Goal: Task Accomplishment & Management: Complete application form

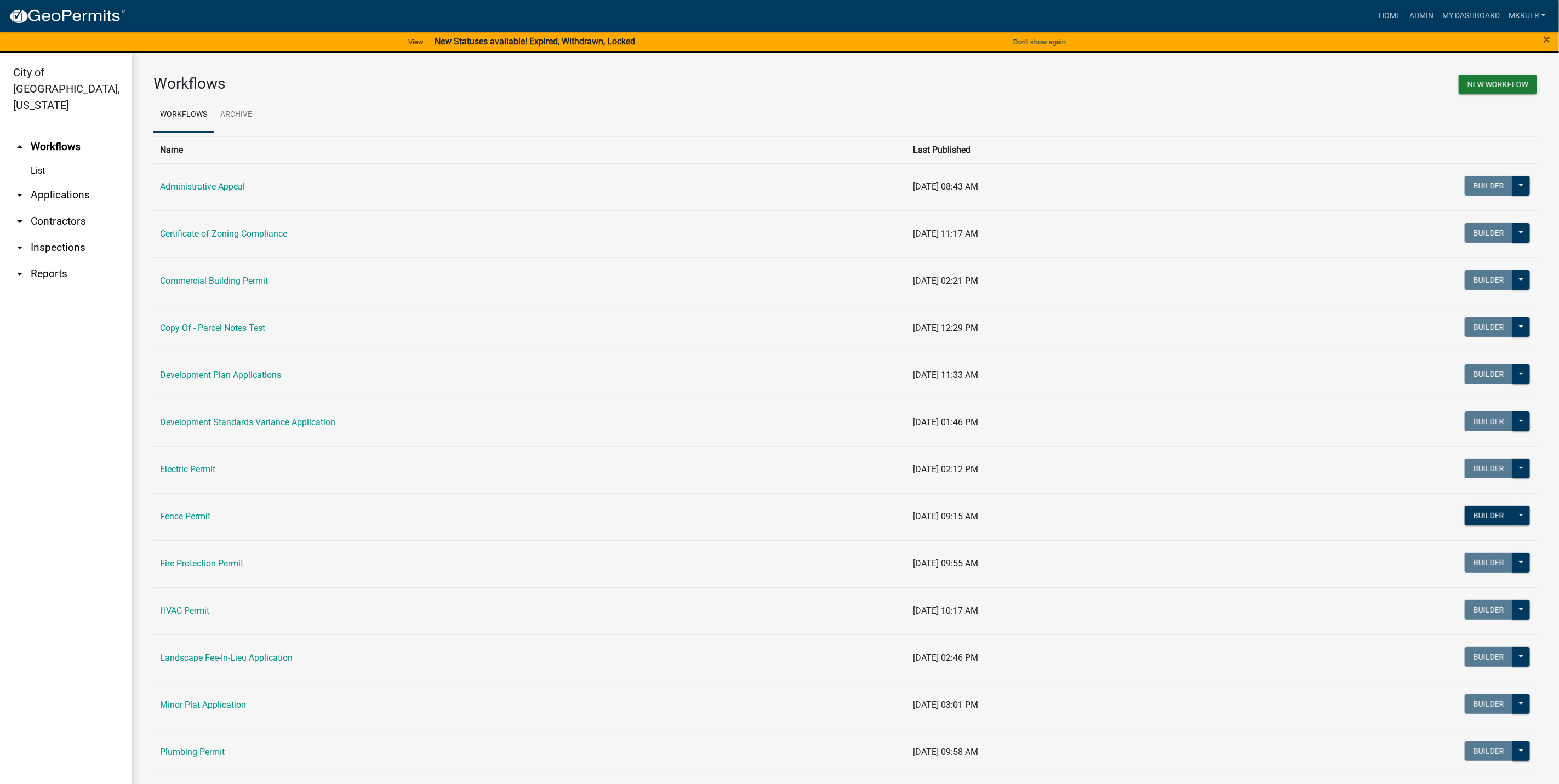
click at [40, 234] on link "arrow_drop_down Inspections" at bounding box center [65, 247] width 131 height 26
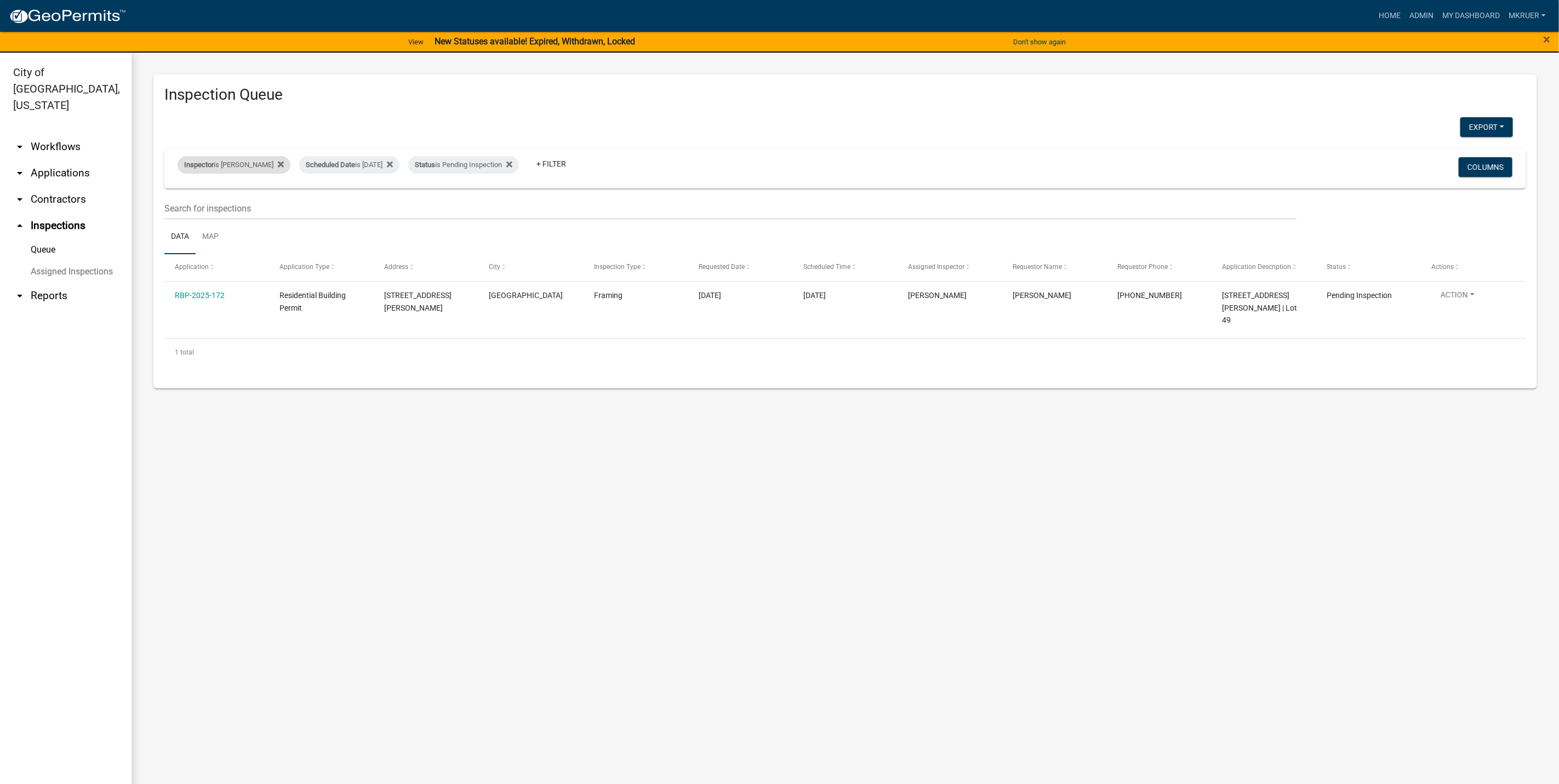
click at [245, 166] on div "Inspector is [PERSON_NAME]" at bounding box center [234, 164] width 113 height 17
click at [196, 218] on select "Select an option None [PERSON_NAME] [PERSON_NAME] [PERSON_NAME] [PERSON_NAME] […" at bounding box center [226, 218] width 110 height 23
click at [179, 207] on select "Select an option None Shawn Jeremy Ramsey Mary Frey Chad Reischl Mike Kruer Har…" at bounding box center [226, 218] width 110 height 23
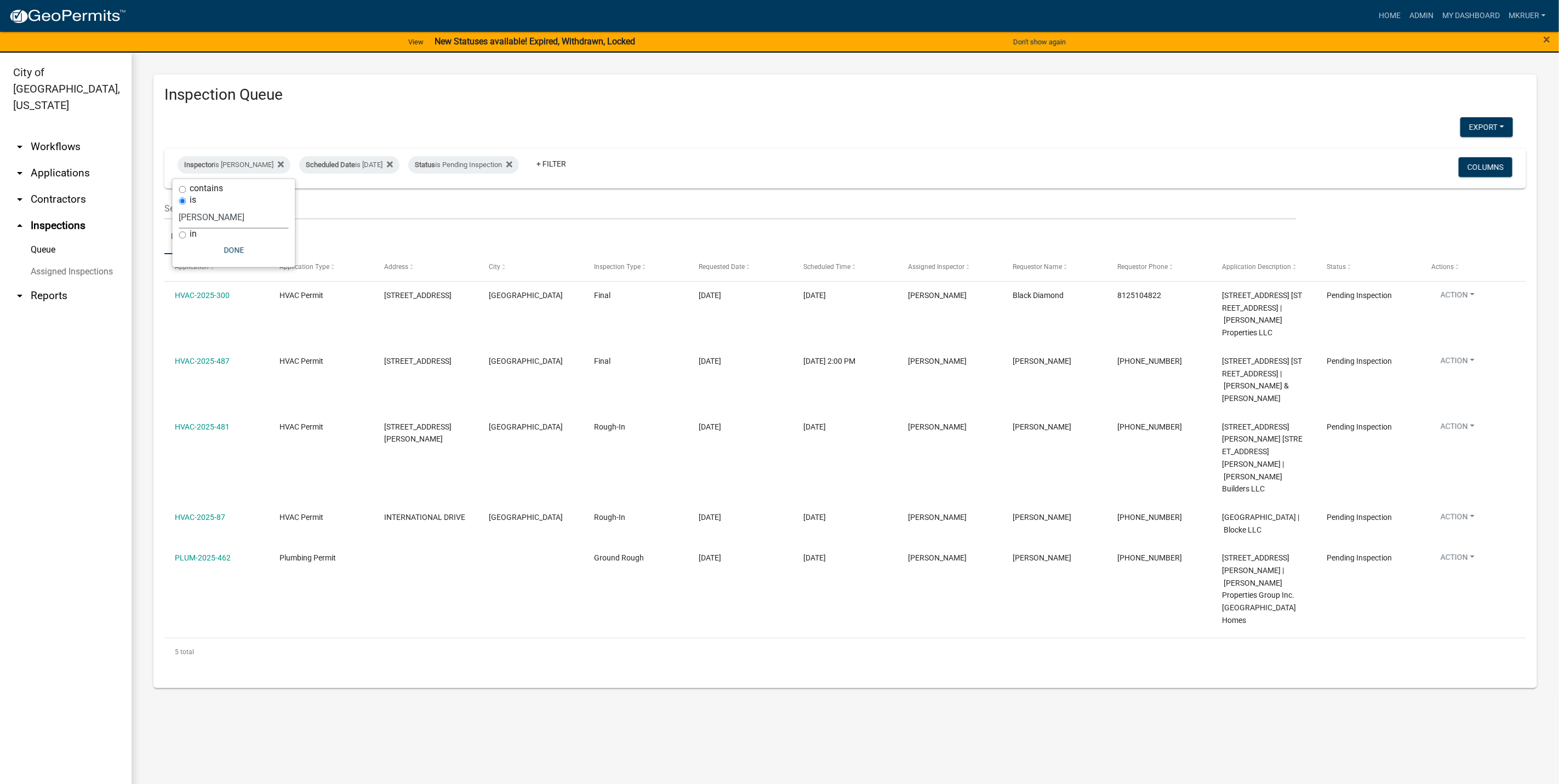
click at [219, 214] on select "Select an option None [PERSON_NAME] [PERSON_NAME] [PERSON_NAME] [PERSON_NAME] […" at bounding box center [234, 218] width 110 height 23
click at [179, 207] on select "Select an option None [PERSON_NAME] [PERSON_NAME] [PERSON_NAME] [PERSON_NAME] […" at bounding box center [234, 218] width 110 height 23
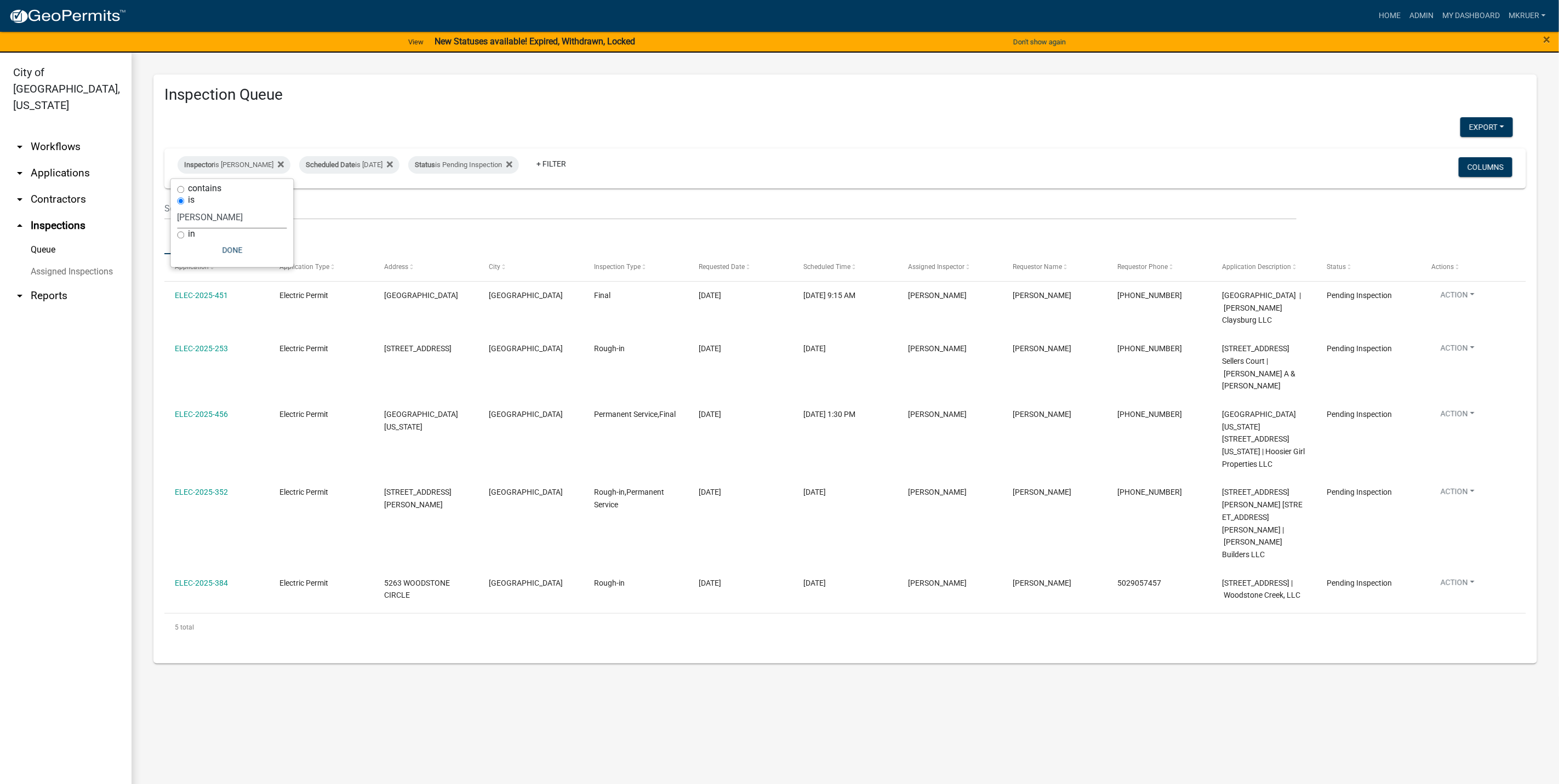
click at [238, 219] on select "Select an option None [PERSON_NAME] [PERSON_NAME] [PERSON_NAME] [PERSON_NAME] […" at bounding box center [232, 218] width 110 height 23
select select "fdb3bcc6-ce93-4663-8a18-5c08884dd177"
click at [177, 207] on select "Select an option None [PERSON_NAME] [PERSON_NAME] [PERSON_NAME] [PERSON_NAME] […" at bounding box center [232, 218] width 110 height 23
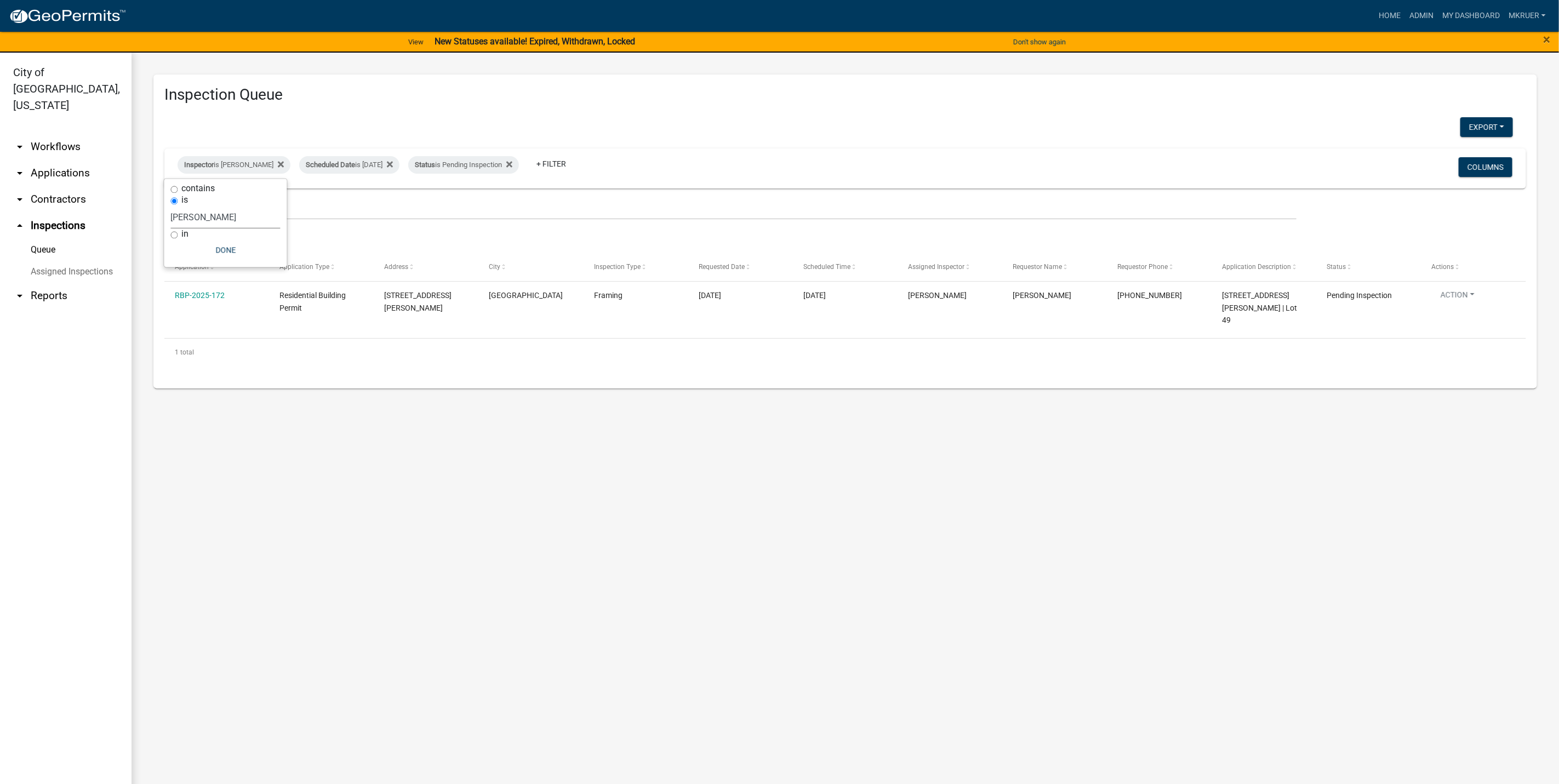
click at [53, 134] on link "arrow_drop_down Workflows" at bounding box center [65, 146] width 131 height 26
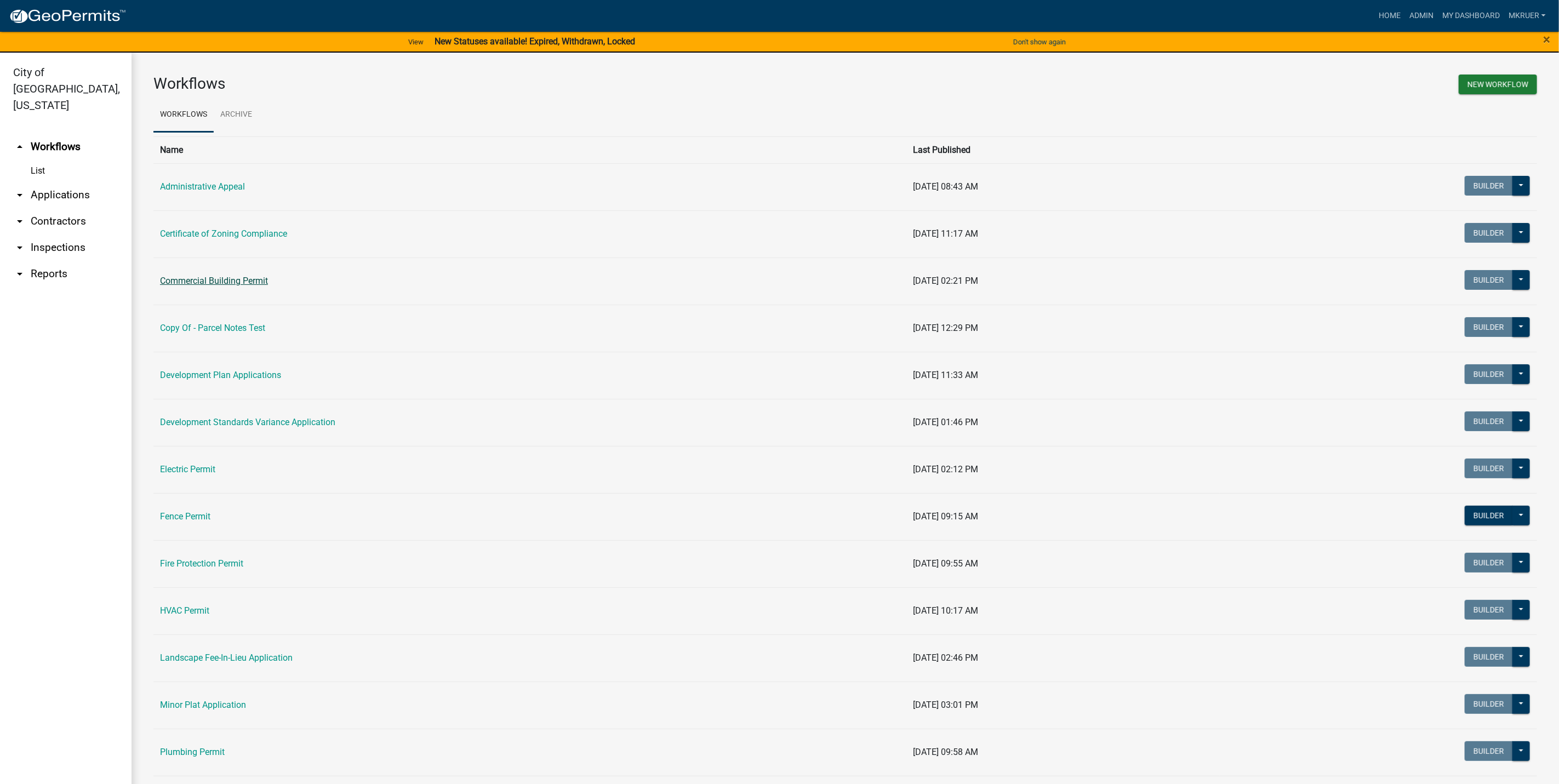
click at [204, 283] on link "Commercial Building Permit" at bounding box center [214, 281] width 108 height 11
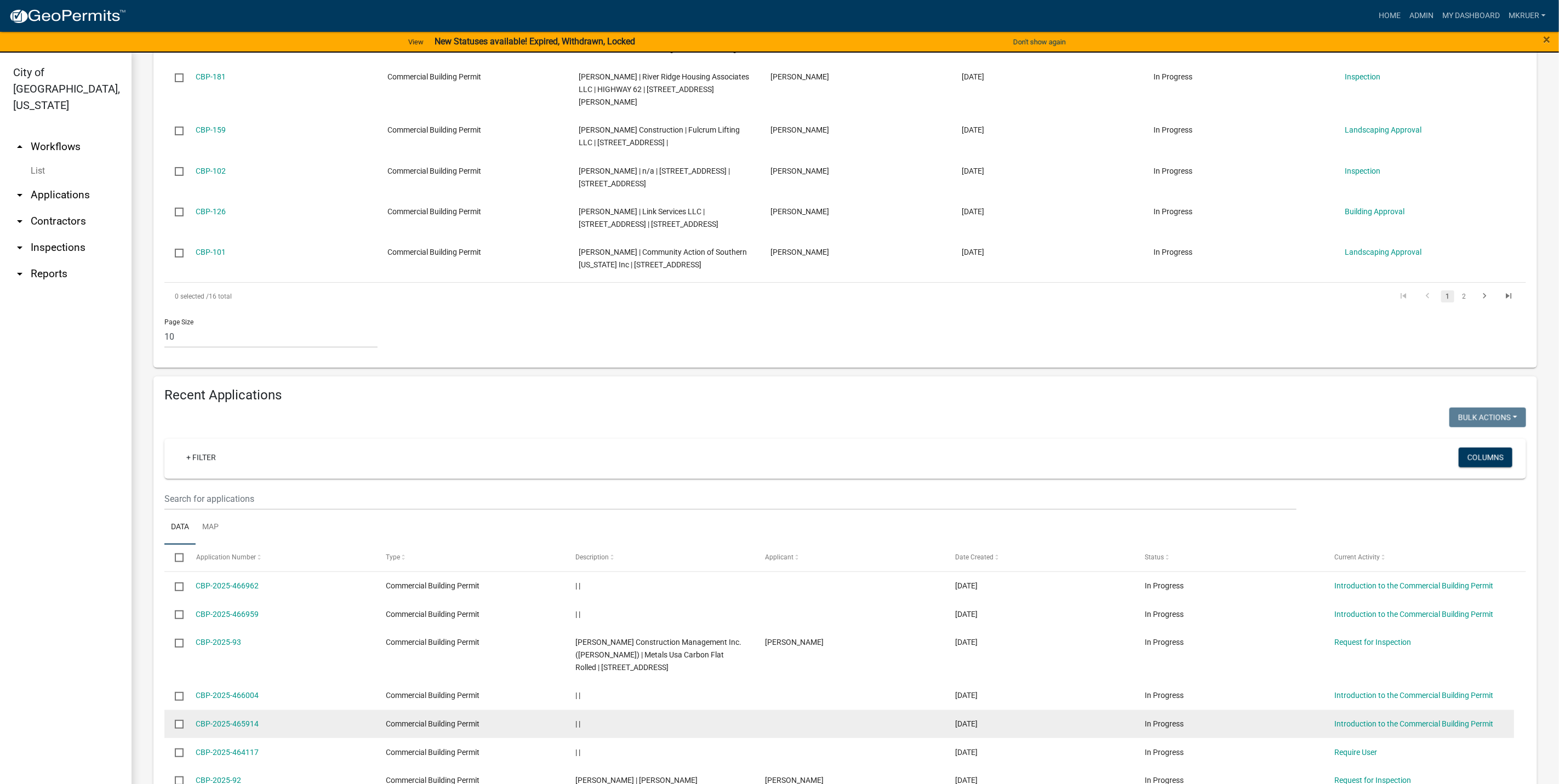
scroll to position [575, 0]
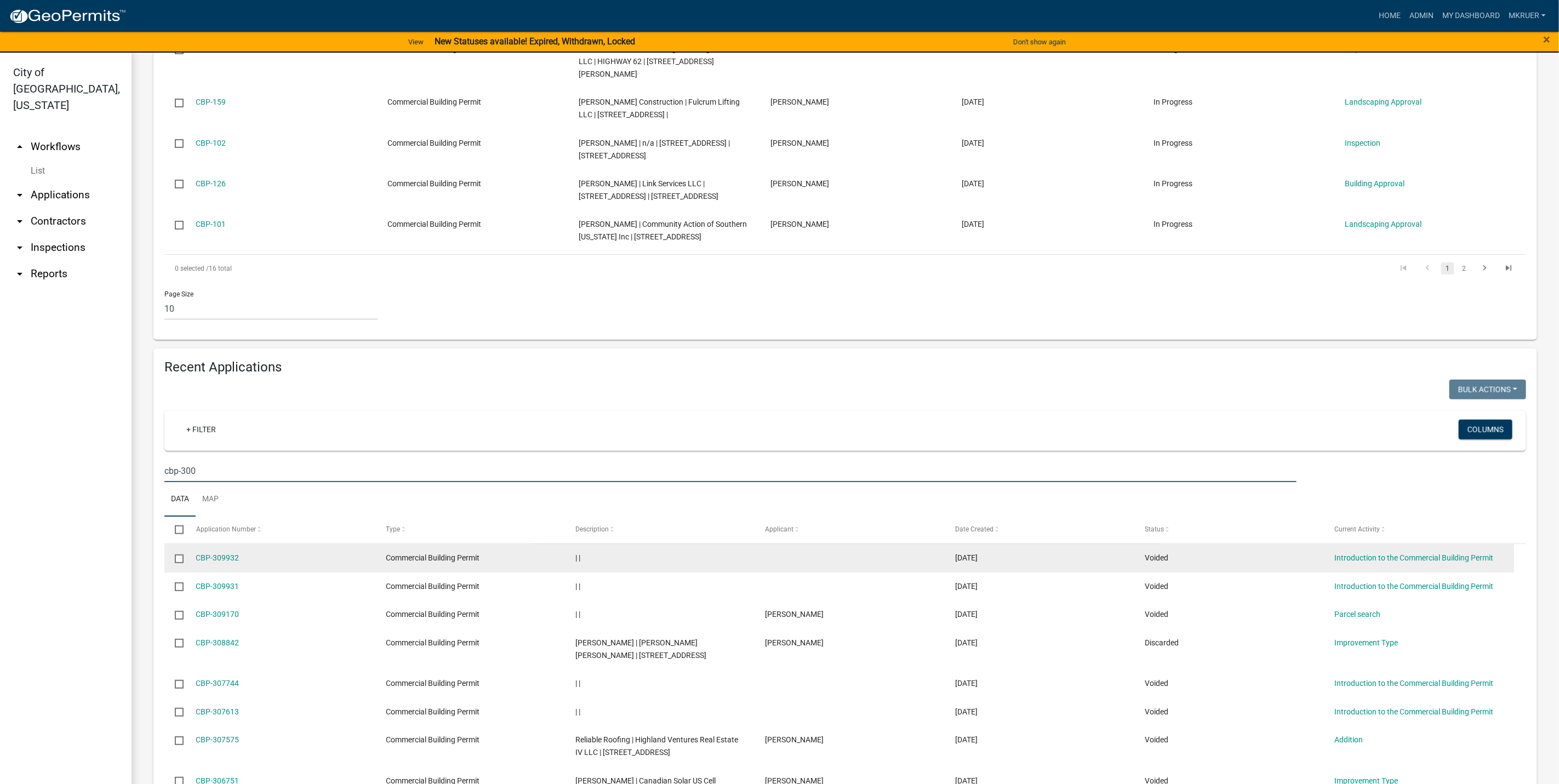
scroll to position [488, 0]
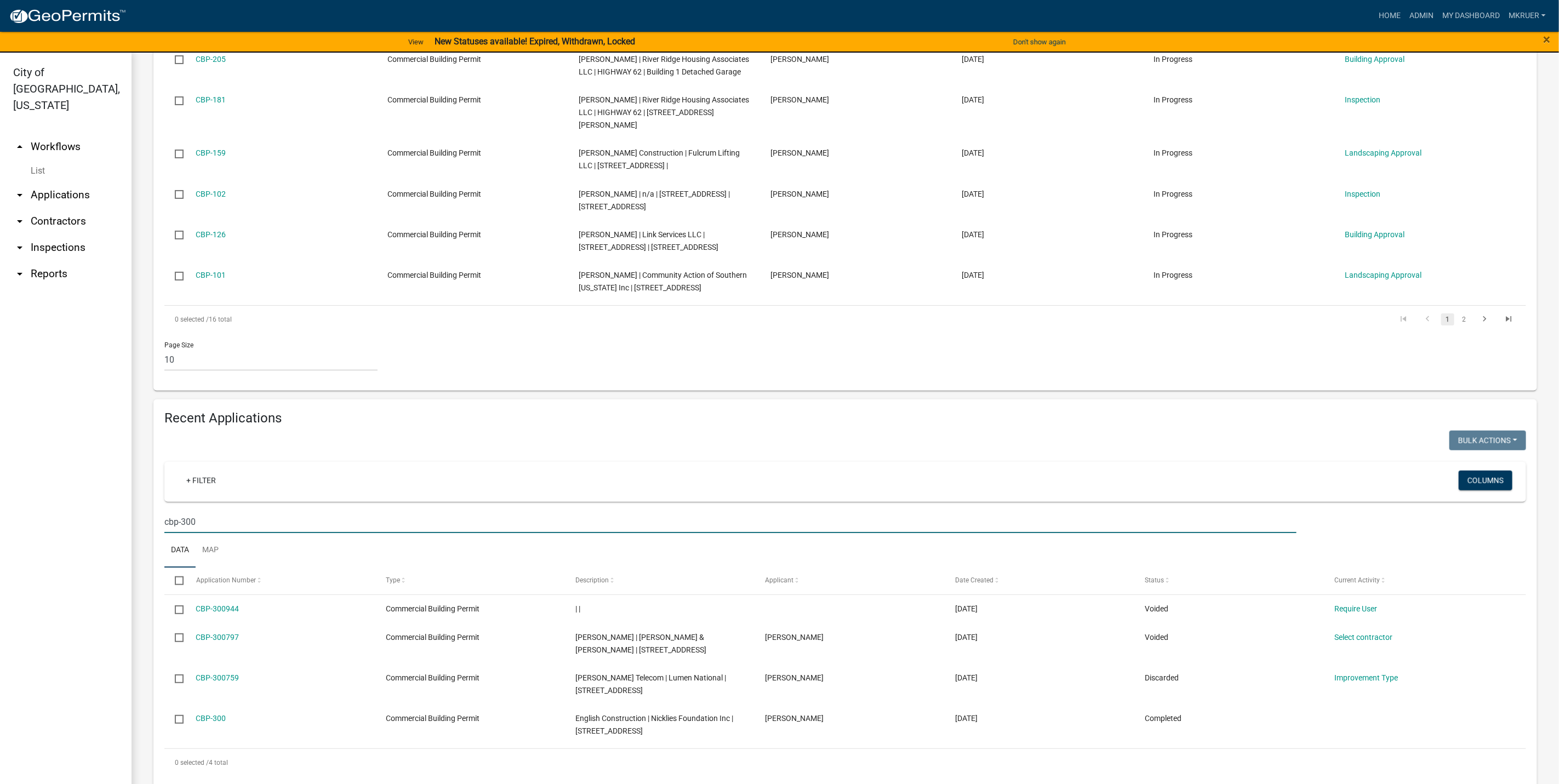
type input "cbp-300"
click at [56, 182] on link "arrow_drop_down Applications" at bounding box center [65, 194] width 131 height 26
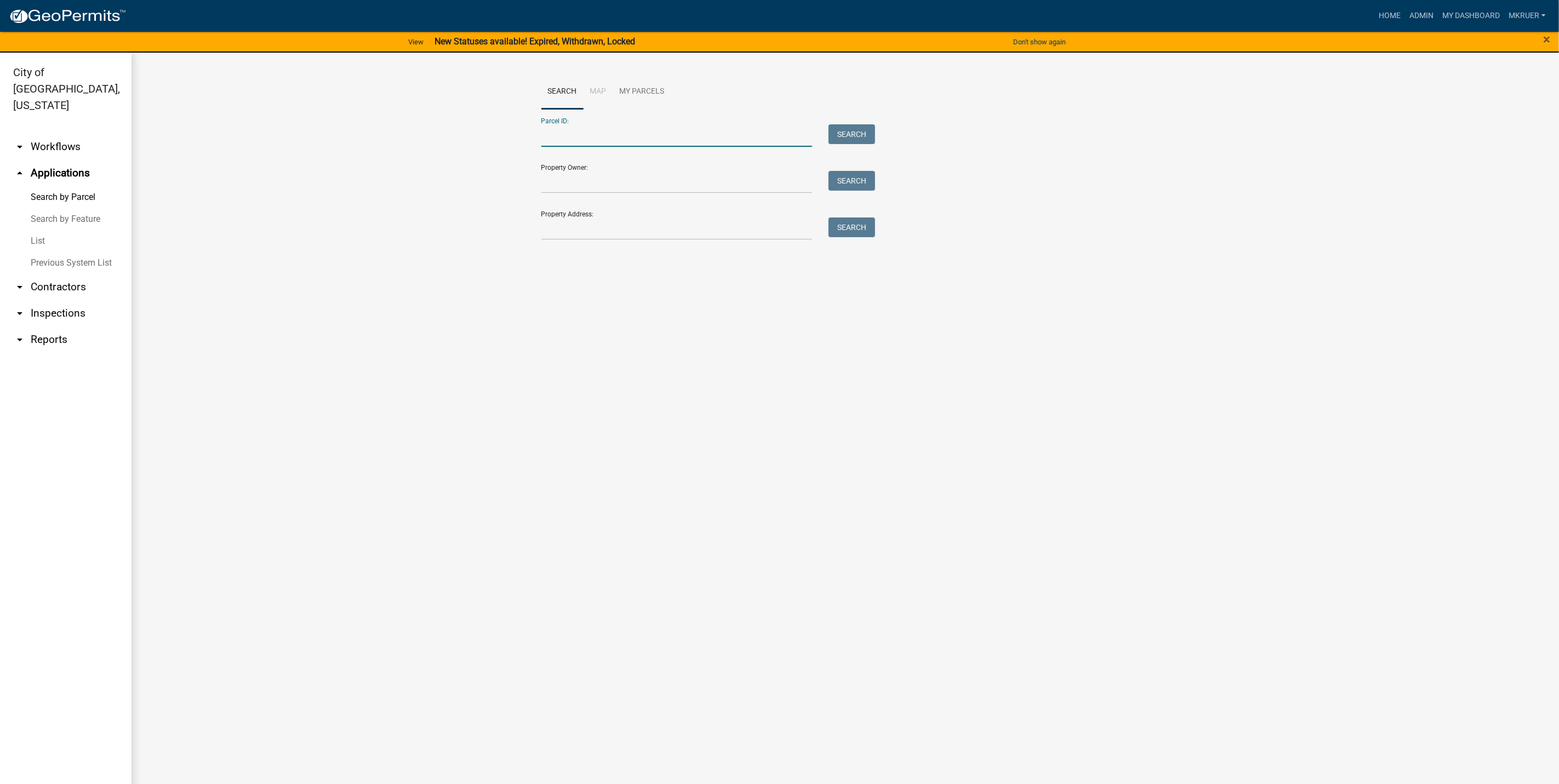
click at [593, 135] on input "Parcel ID:" at bounding box center [677, 136] width 271 height 23
type input "10-42-03-900-024.000-039"
click at [855, 131] on button "Search" at bounding box center [852, 134] width 47 height 20
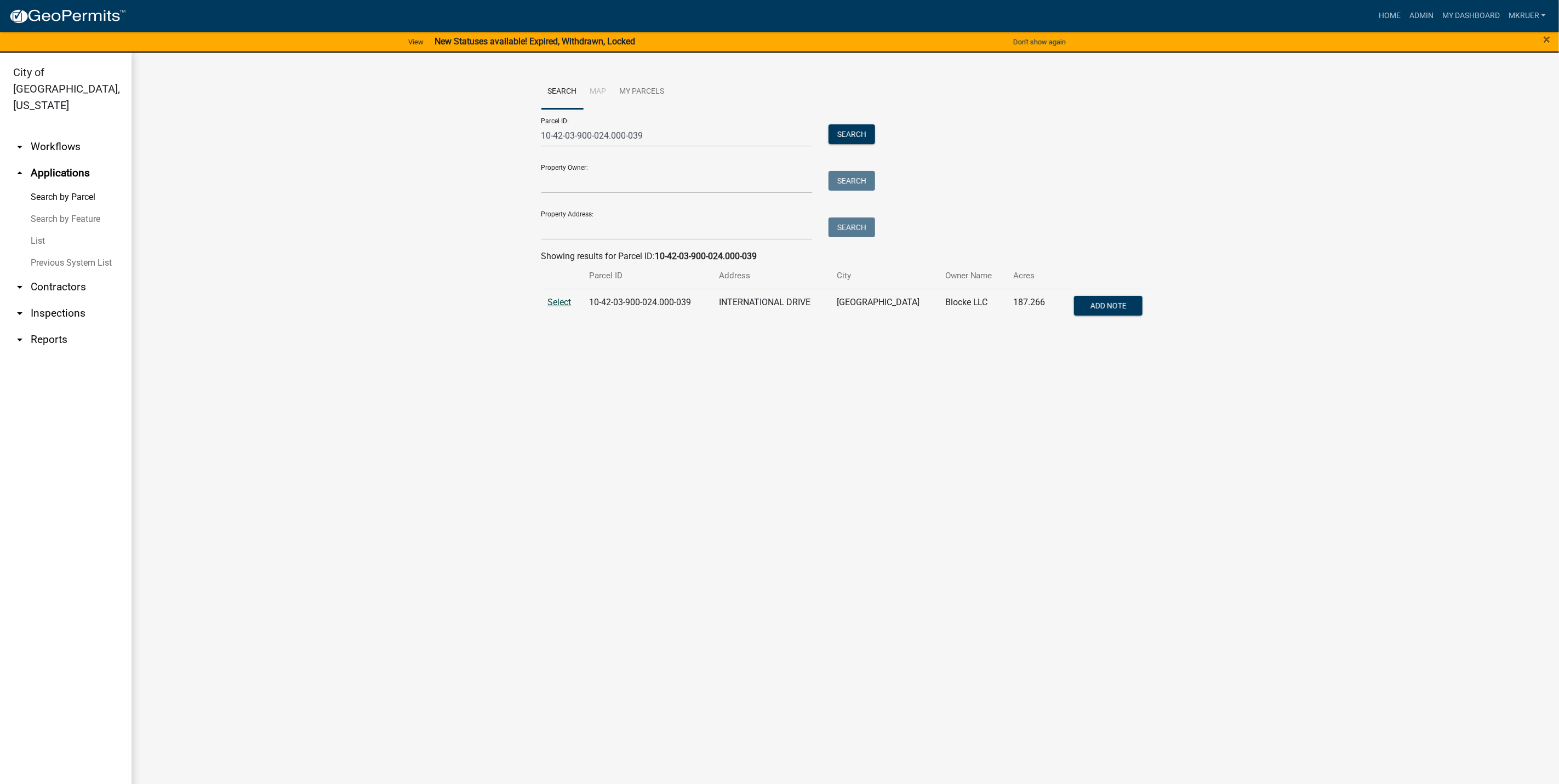
click at [560, 300] on span "Select" at bounding box center [559, 302] width 23 height 11
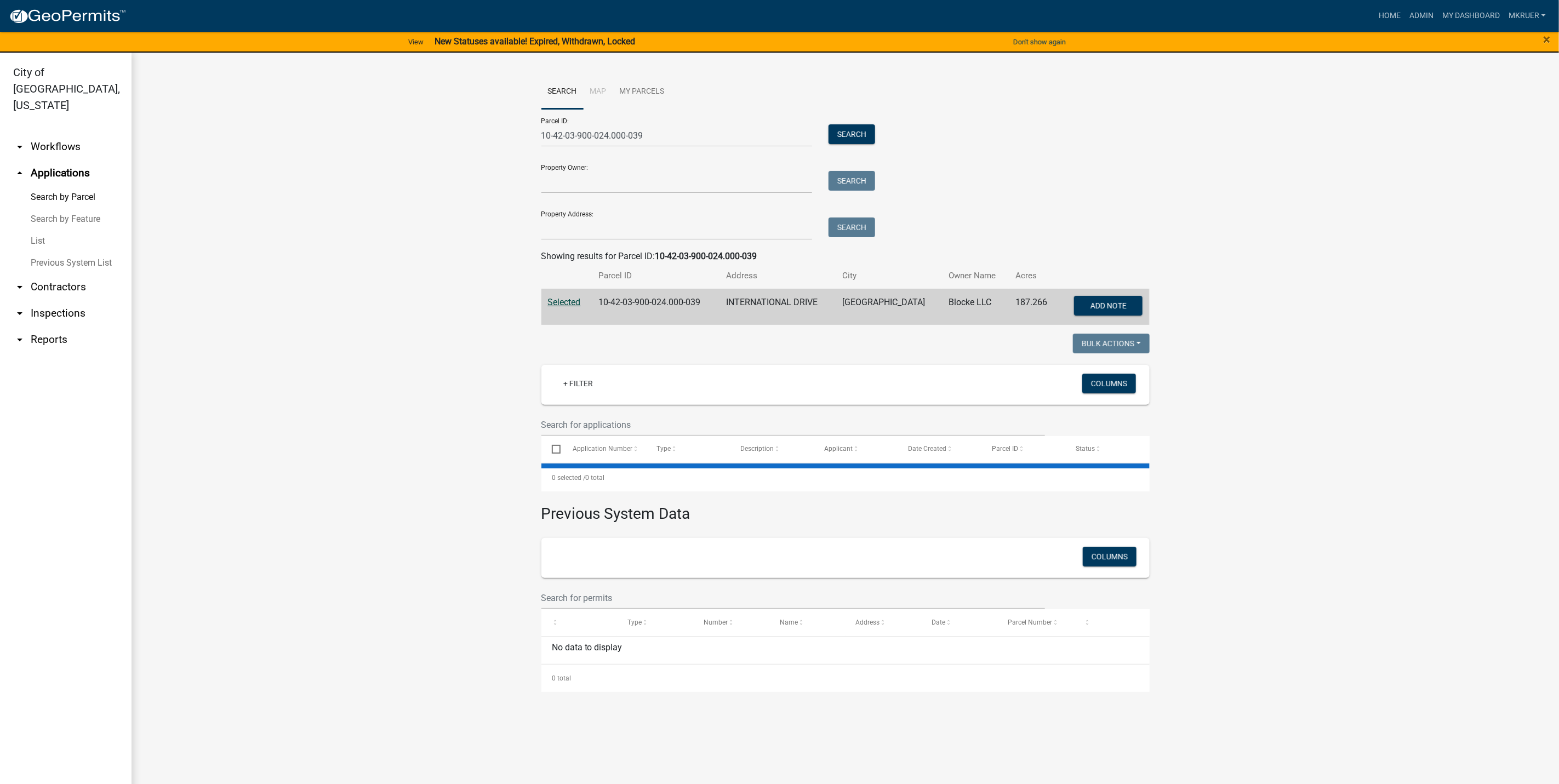
select select "3: 100"
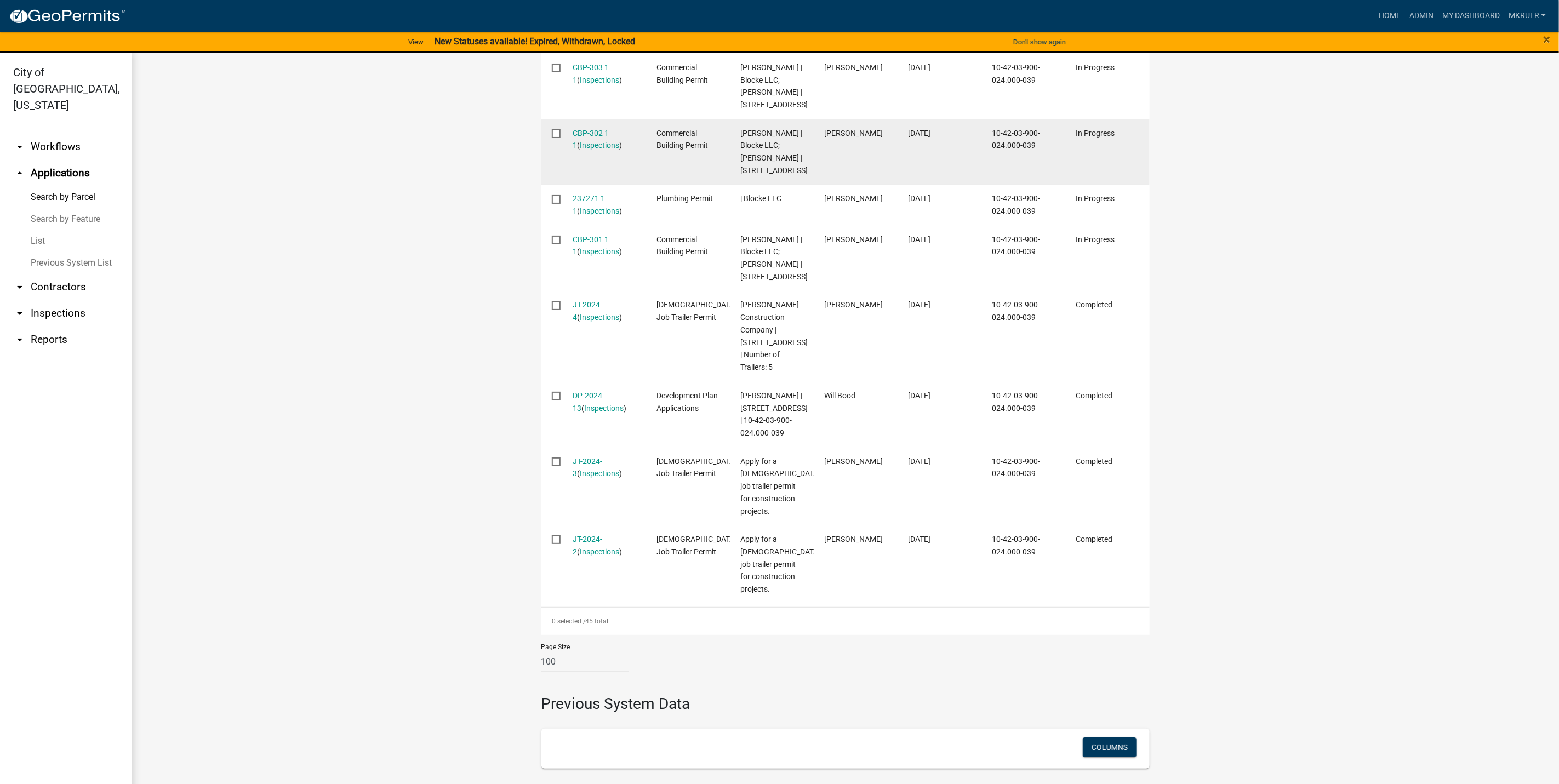
scroll to position [2712, 0]
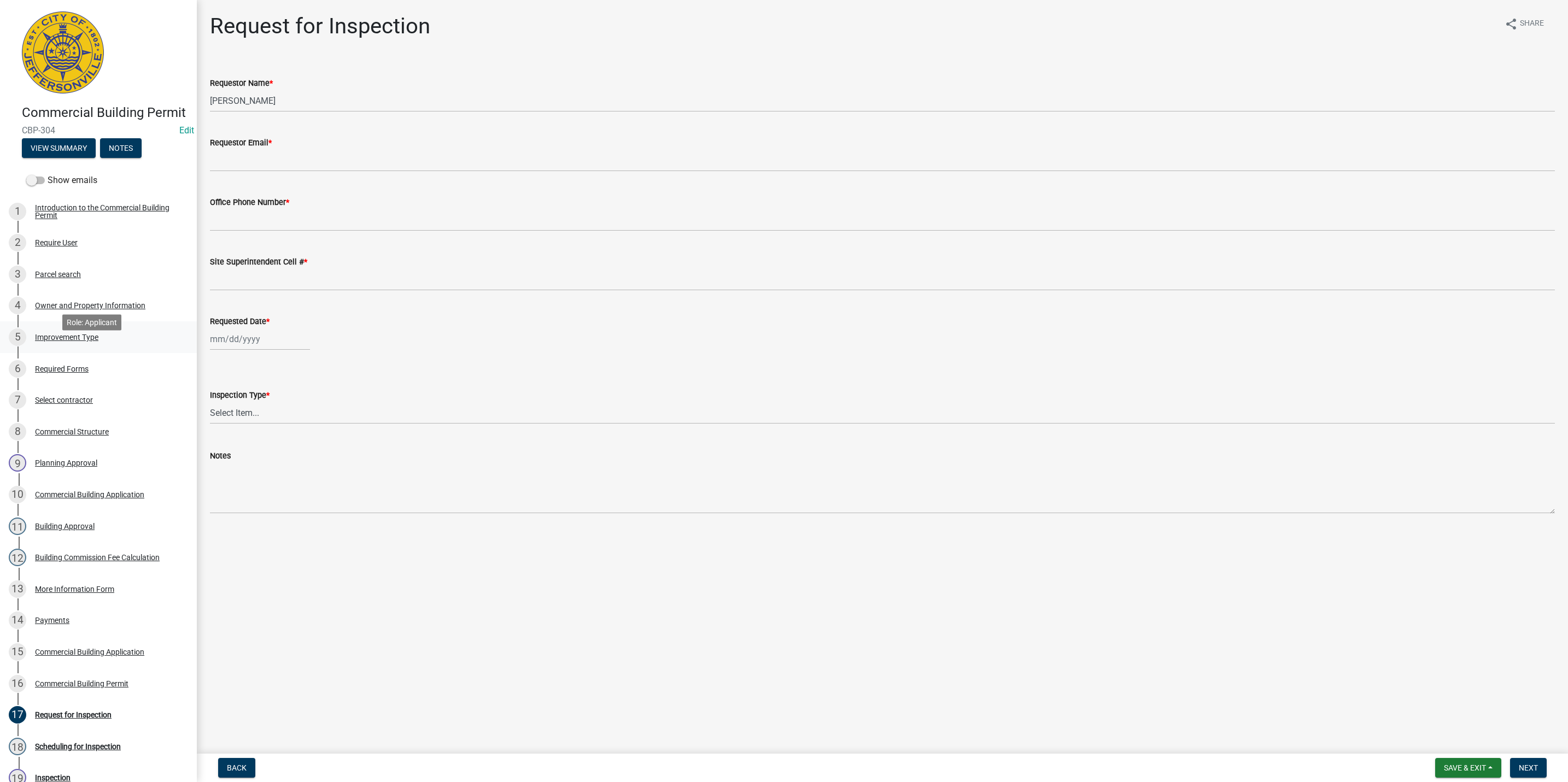
click at [64, 341] on div "Improvement Type" at bounding box center [67, 337] width 64 height 7
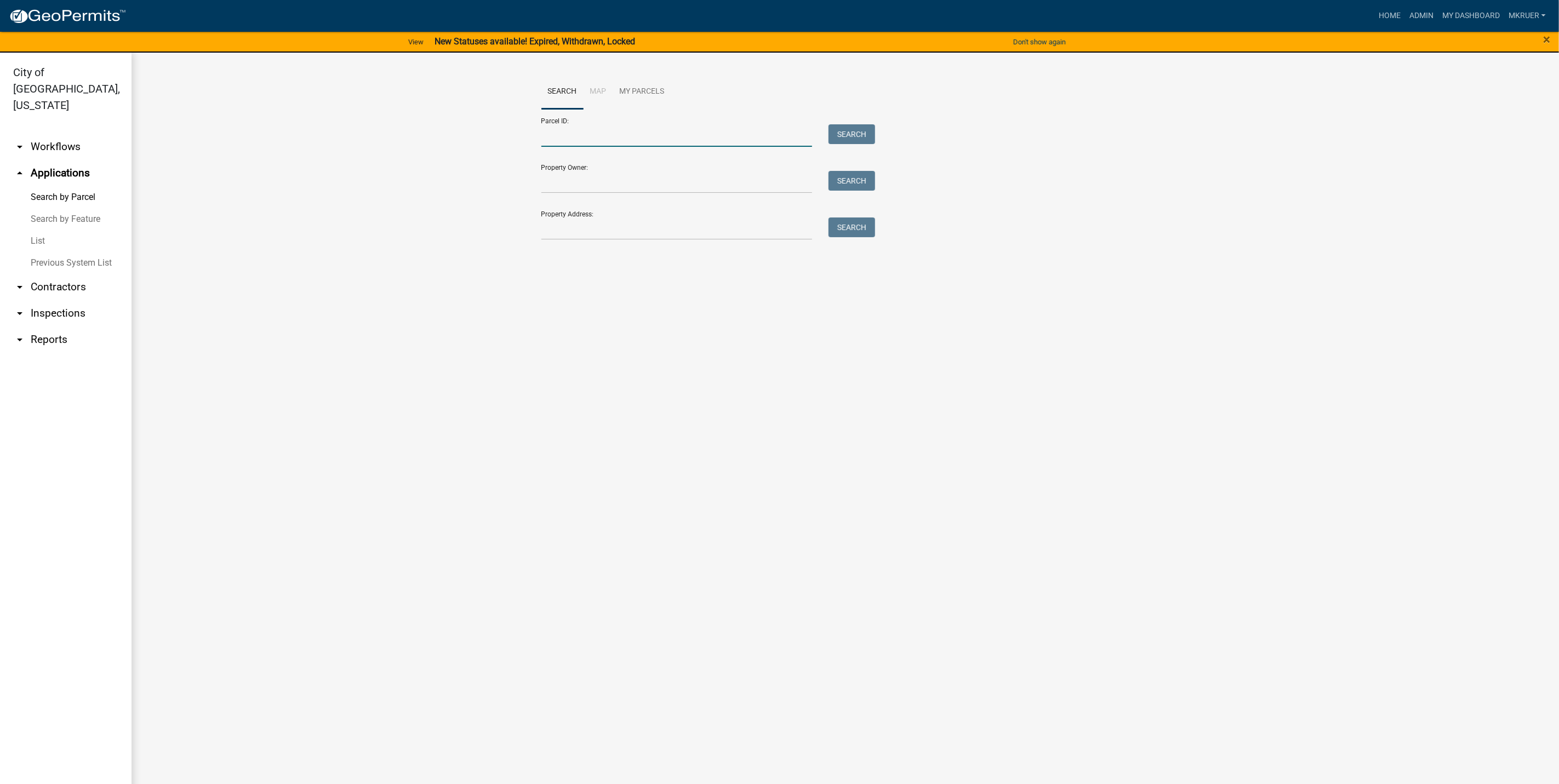
click at [574, 139] on input "Parcel ID:" at bounding box center [677, 136] width 271 height 23
type input "10-42-03-900-024.000-039"
click at [850, 135] on button "Search" at bounding box center [852, 134] width 47 height 20
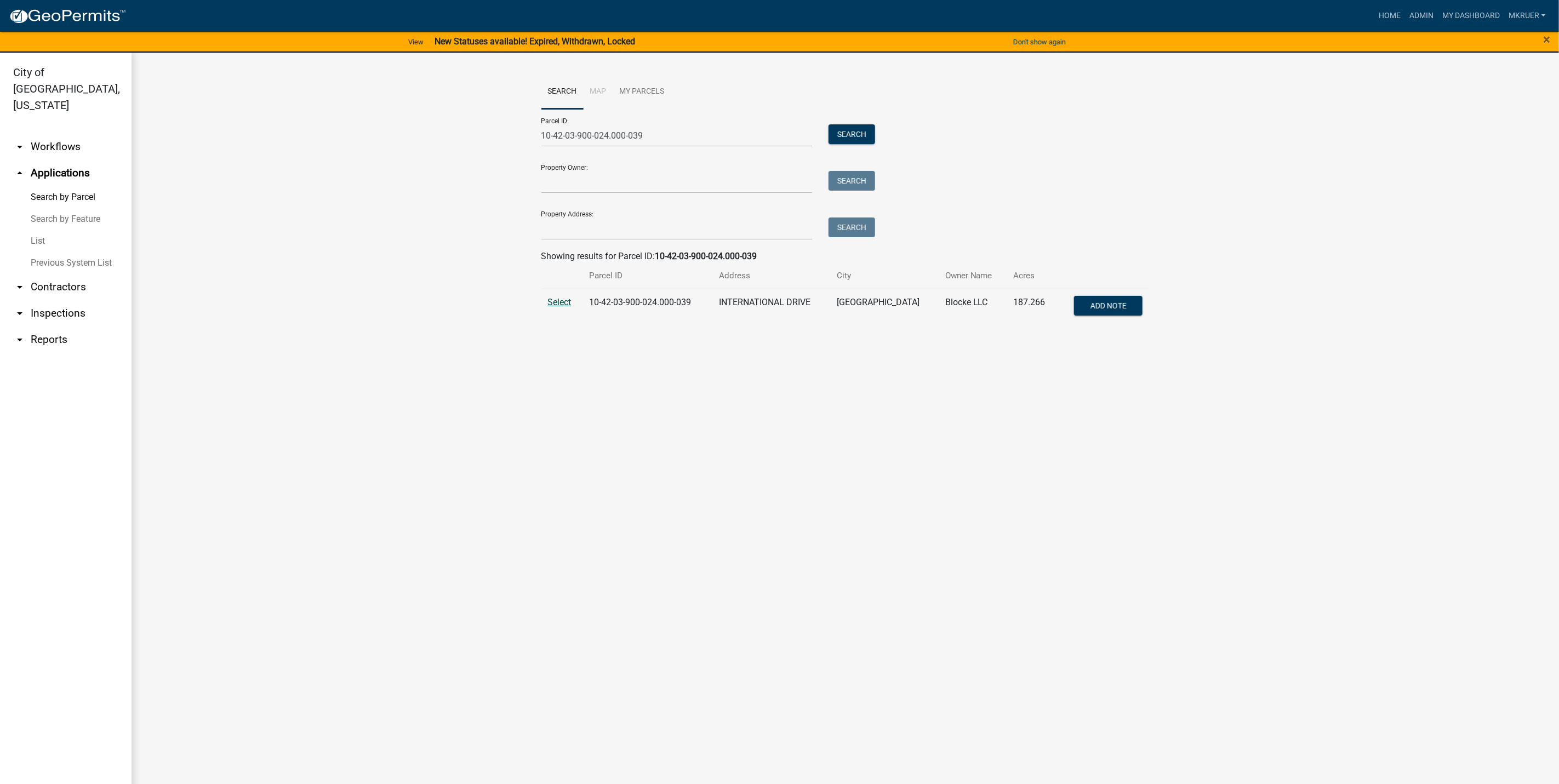
click at [560, 304] on span "Select" at bounding box center [559, 302] width 23 height 11
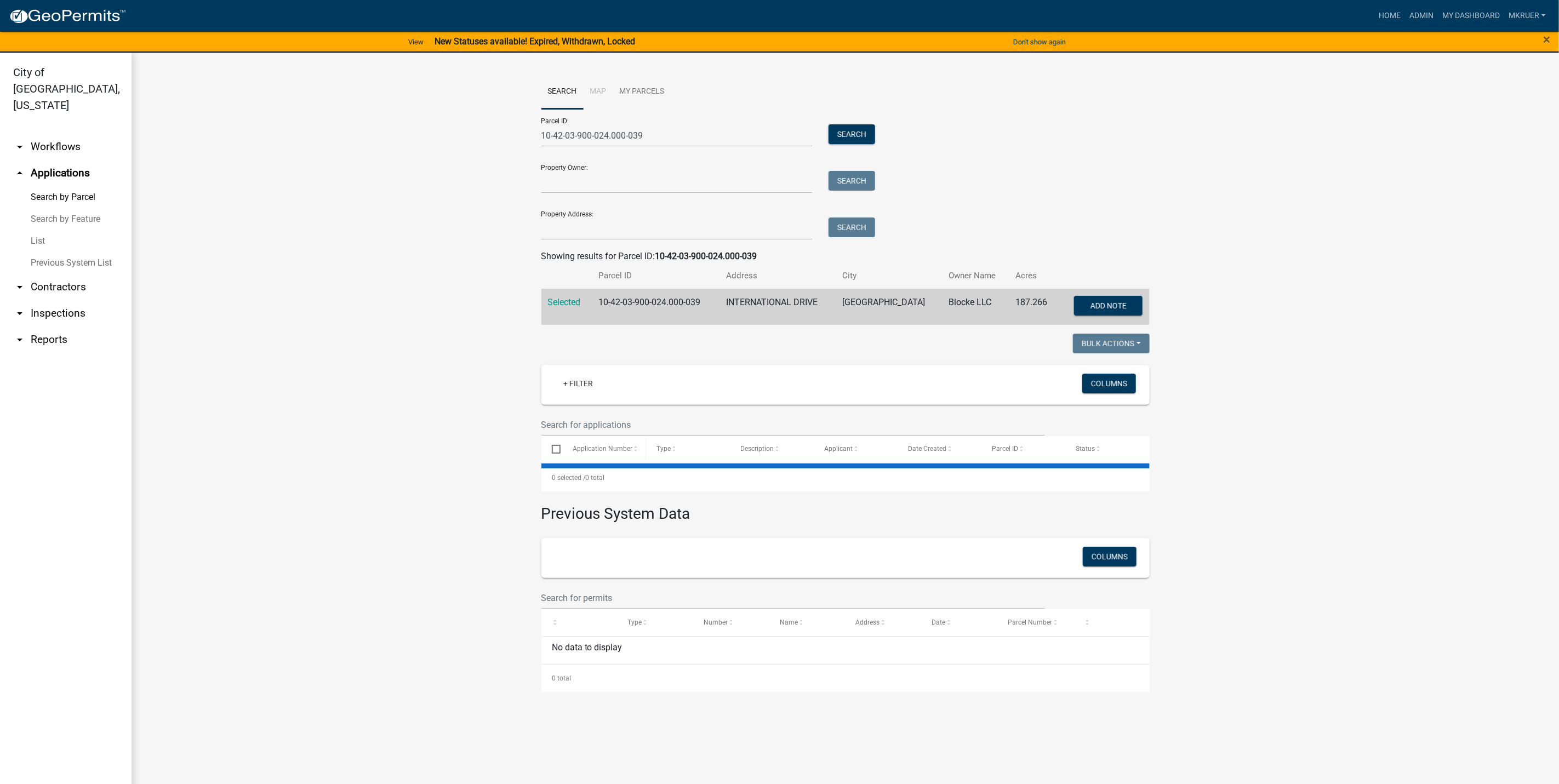
select select "3: 100"
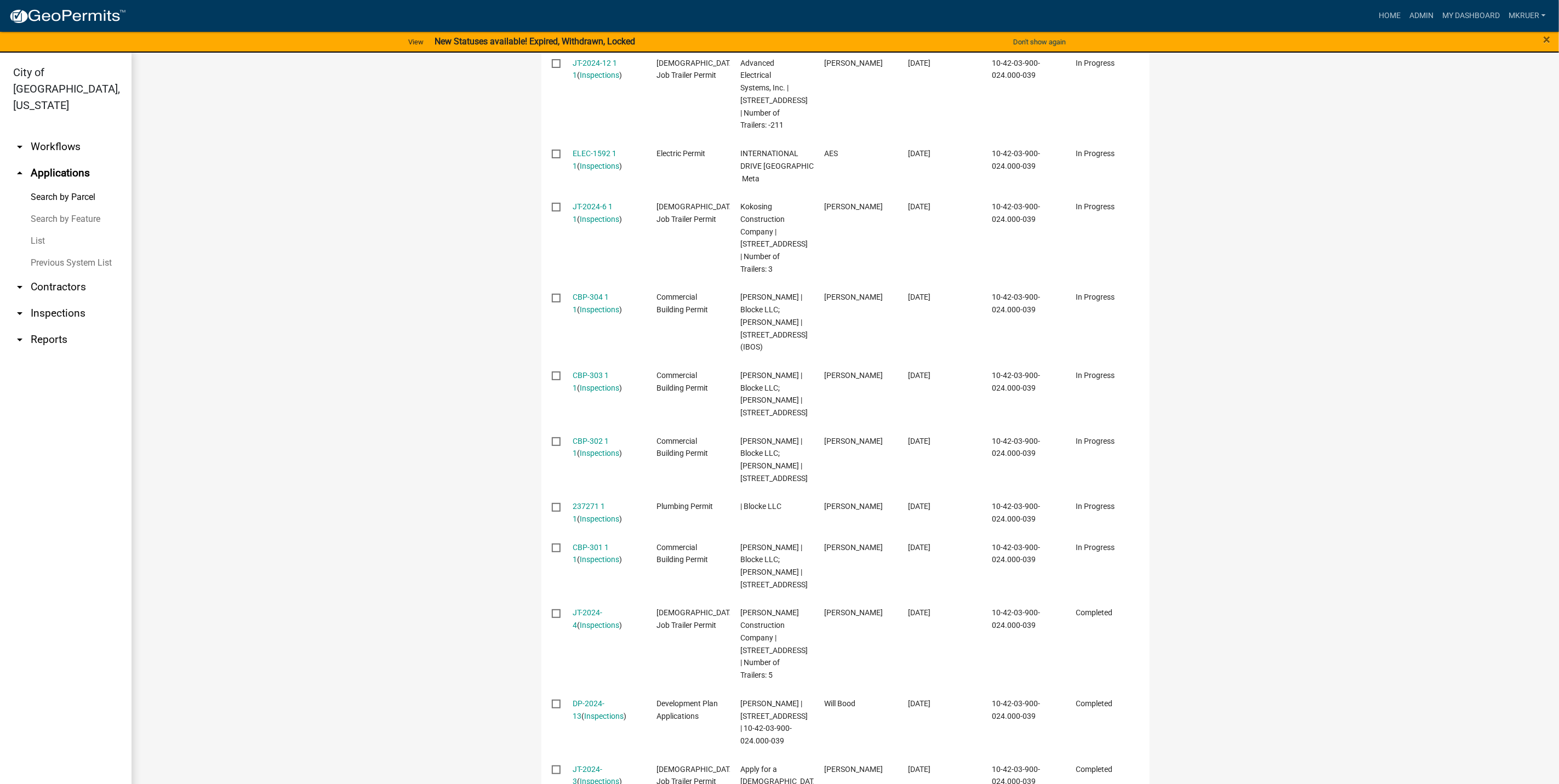
scroll to position [2466, 0]
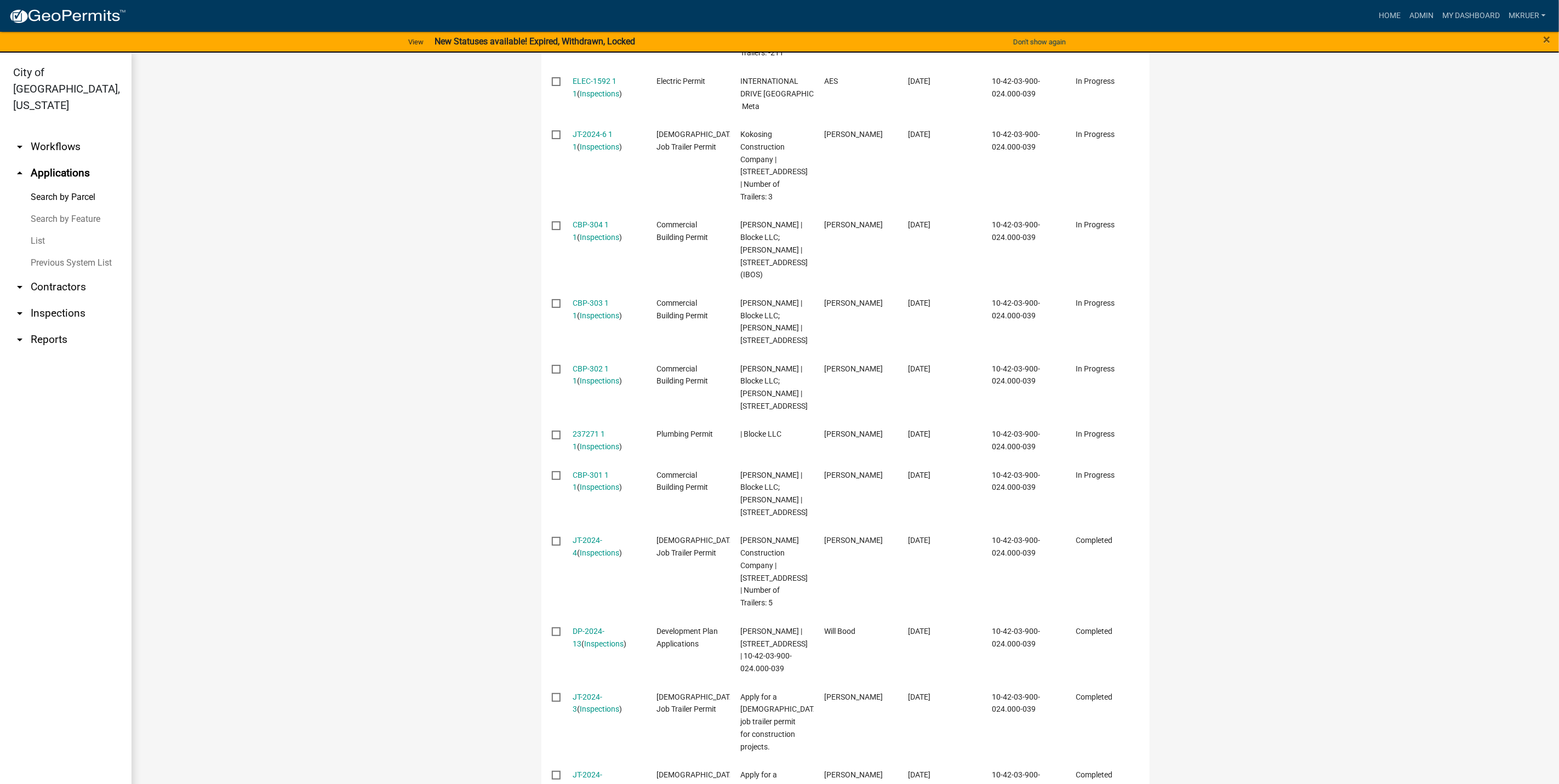
click at [54, 300] on link "arrow_drop_down Inspections" at bounding box center [65, 313] width 131 height 26
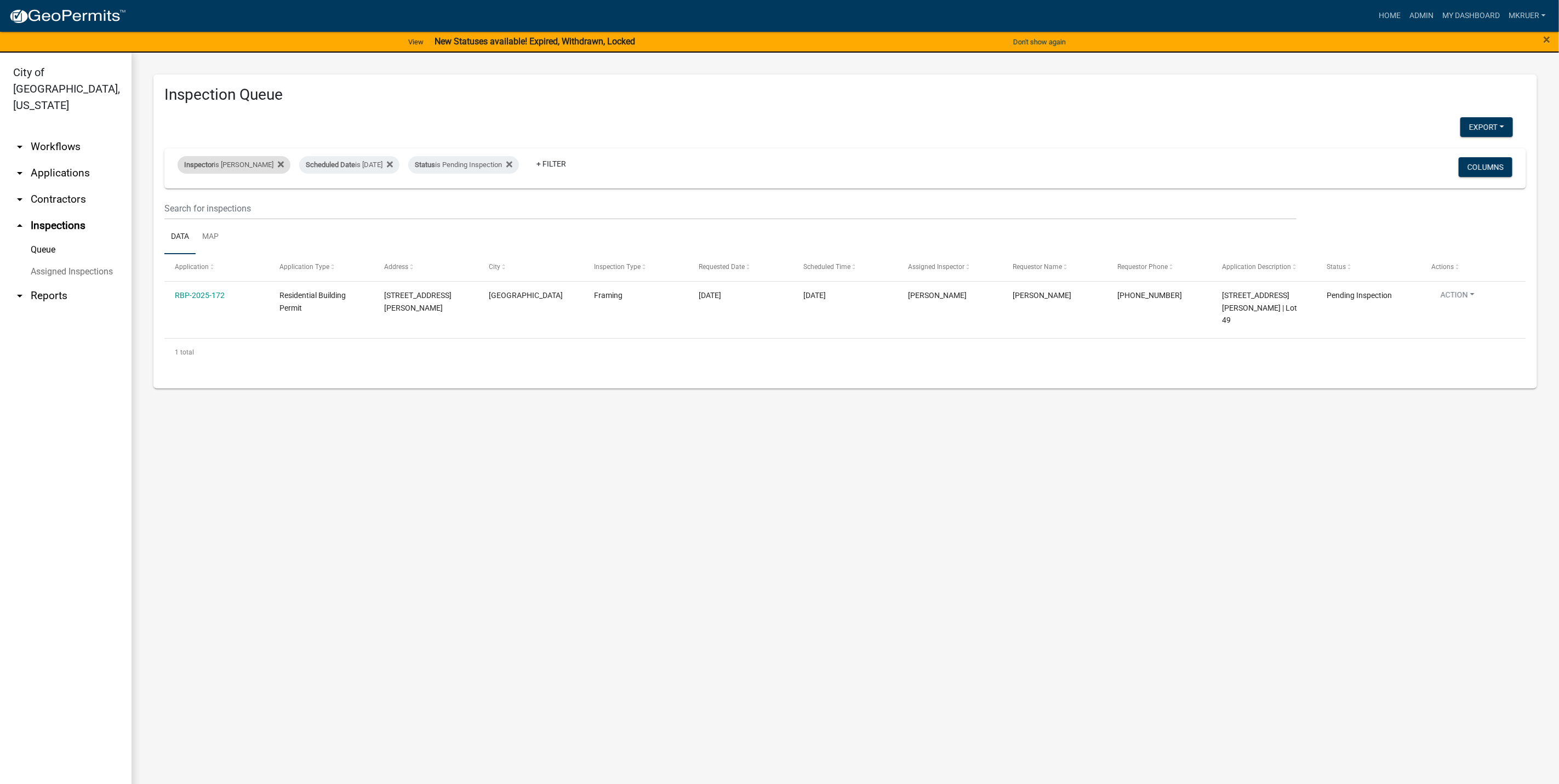
click at [249, 167] on div "Inspector is [PERSON_NAME]" at bounding box center [234, 164] width 113 height 17
click at [196, 218] on select "Select an option None [PERSON_NAME] [PERSON_NAME] [PERSON_NAME] [PERSON_NAME] […" at bounding box center [226, 218] width 110 height 23
click at [179, 207] on select "Select an option None [PERSON_NAME] [PERSON_NAME] [PERSON_NAME] [PERSON_NAME] […" at bounding box center [226, 218] width 110 height 23
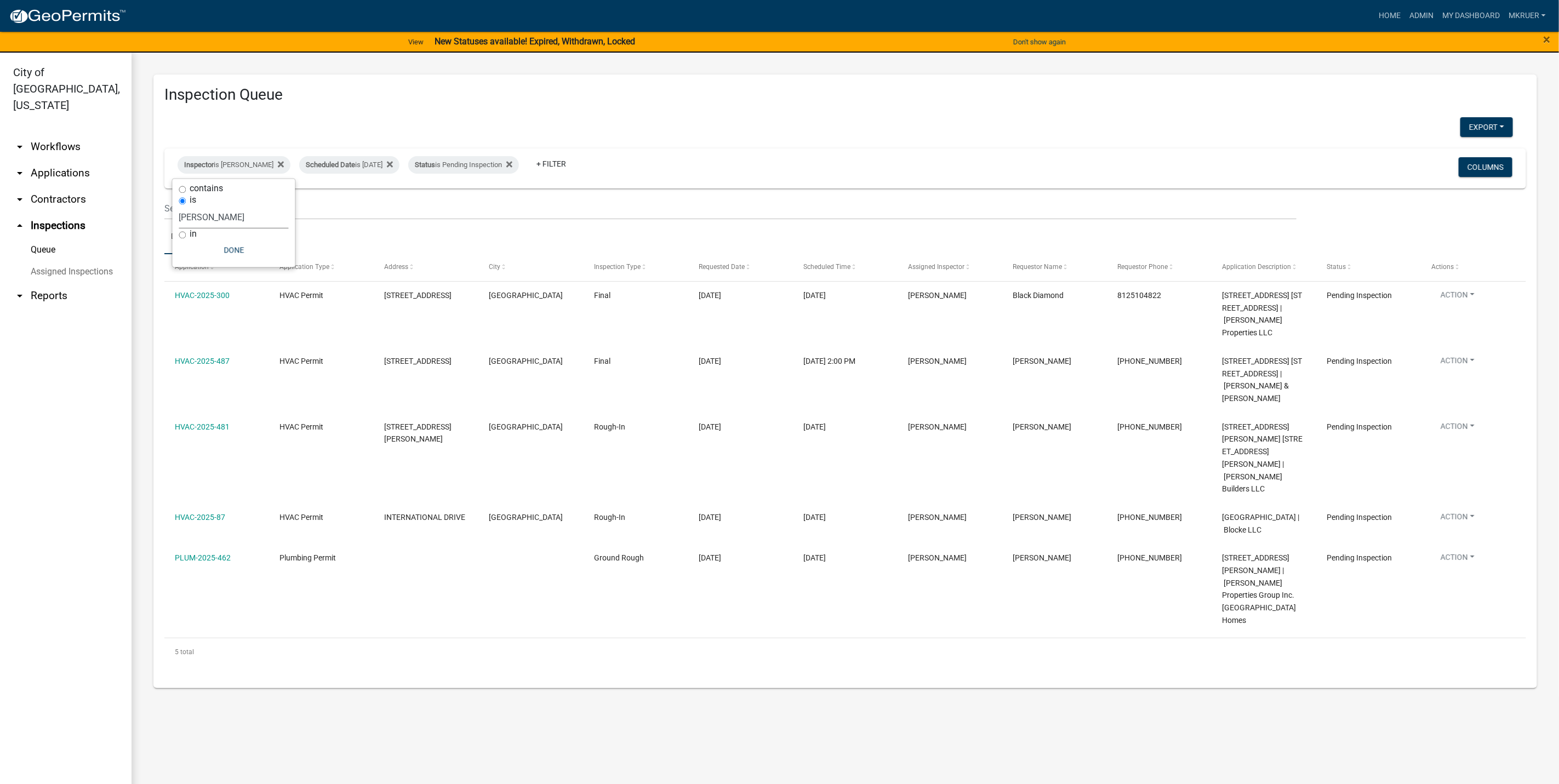
click at [211, 214] on select "Select an option None [PERSON_NAME] [PERSON_NAME] [PERSON_NAME] [PERSON_NAME] […" at bounding box center [234, 218] width 110 height 23
click at [179, 207] on select "Select an option None [PERSON_NAME] [PERSON_NAME] [PERSON_NAME] [PERSON_NAME] […" at bounding box center [234, 218] width 110 height 23
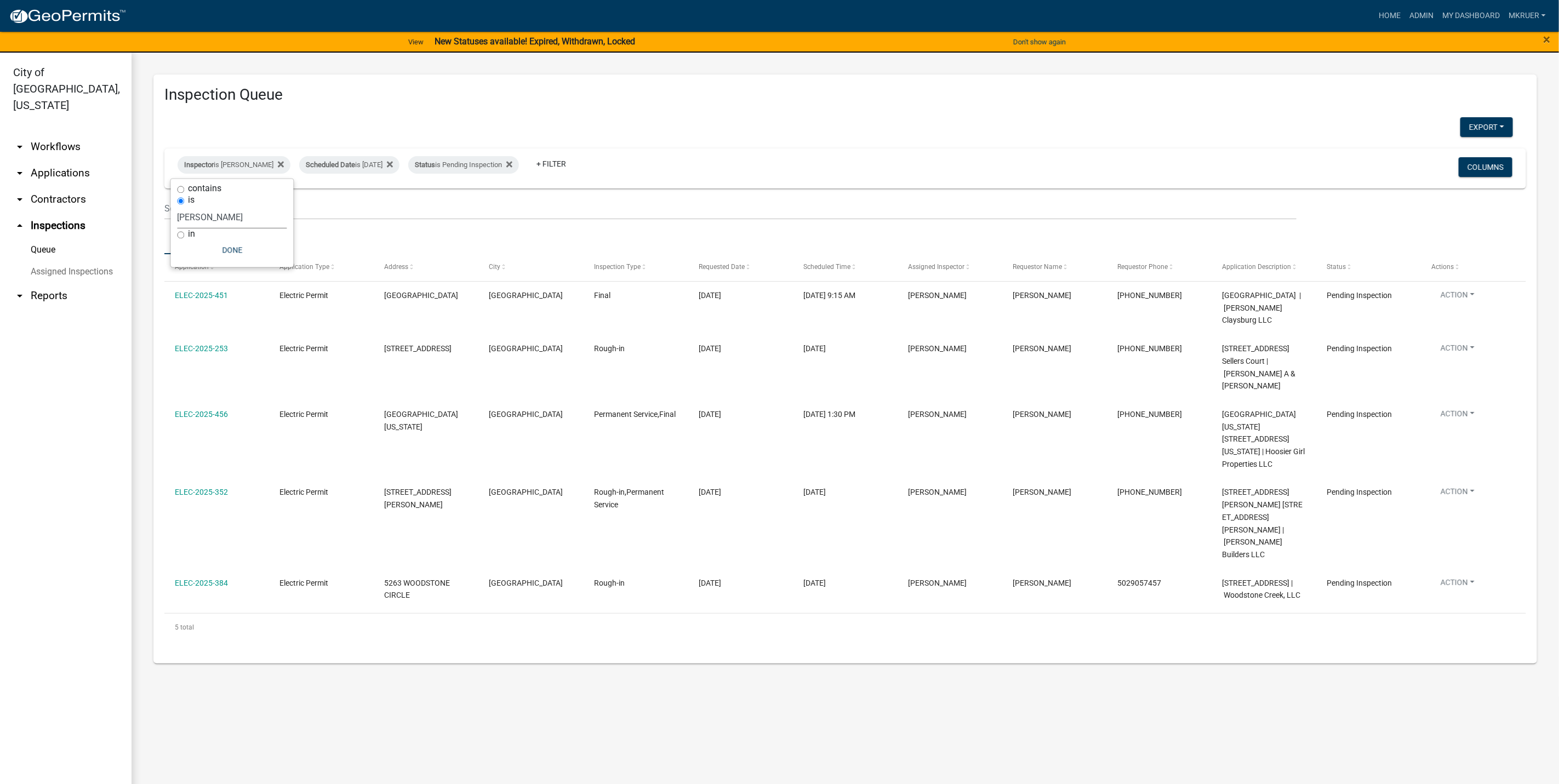
click at [219, 218] on select "Select an option None [PERSON_NAME] [PERSON_NAME] [PERSON_NAME] [PERSON_NAME] […" at bounding box center [232, 218] width 110 height 23
select select "fdb3bcc6-ce93-4663-8a18-5c08884dd177"
click at [177, 207] on select "Select an option None [PERSON_NAME] [PERSON_NAME] [PERSON_NAME] [PERSON_NAME] […" at bounding box center [232, 218] width 110 height 23
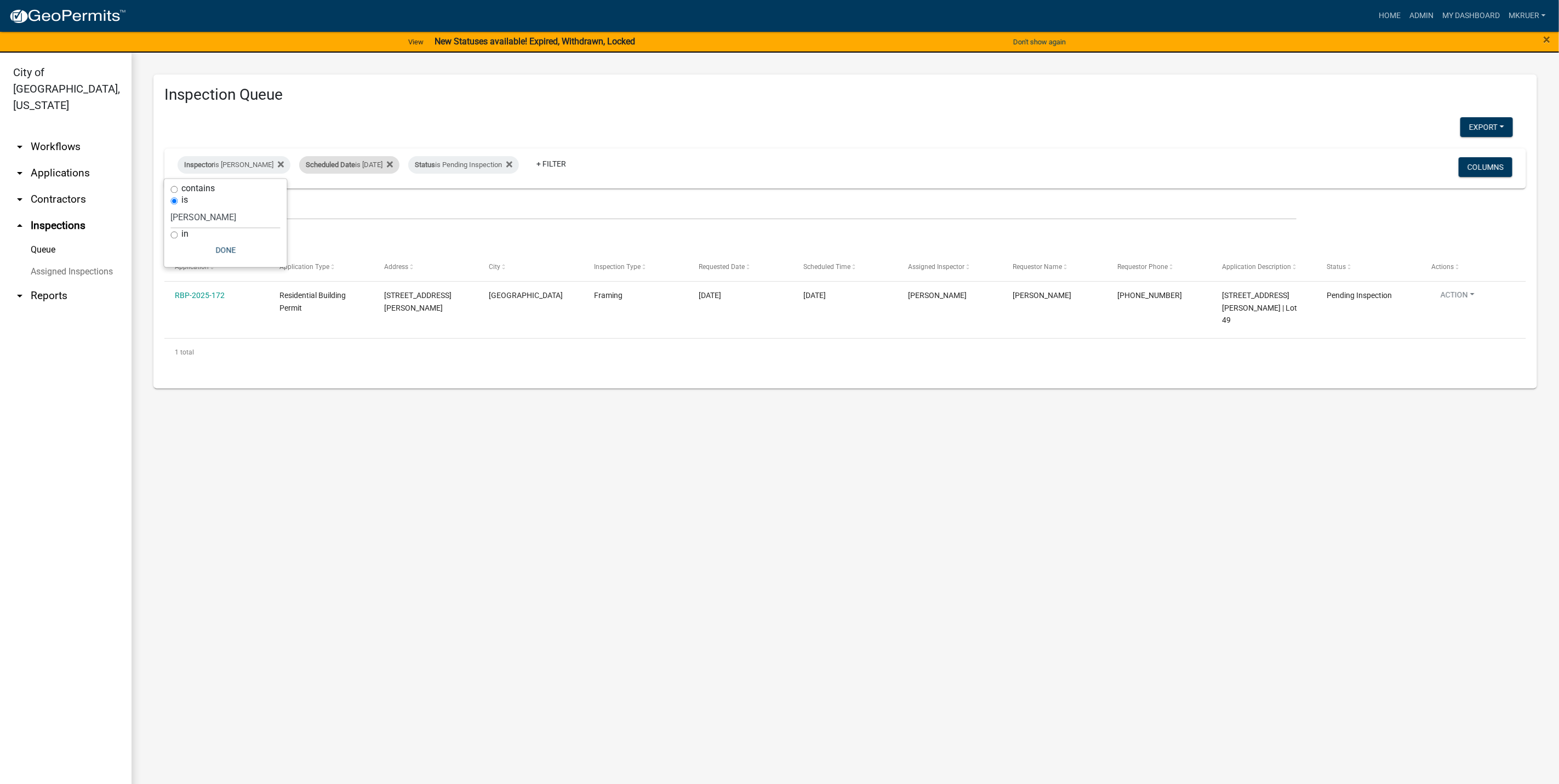
click at [375, 166] on div "Scheduled Date is 08/22/2025" at bounding box center [349, 164] width 101 height 17
click at [372, 207] on input "[DATE]" at bounding box center [342, 207] width 77 height 23
type input "2025-08-20"
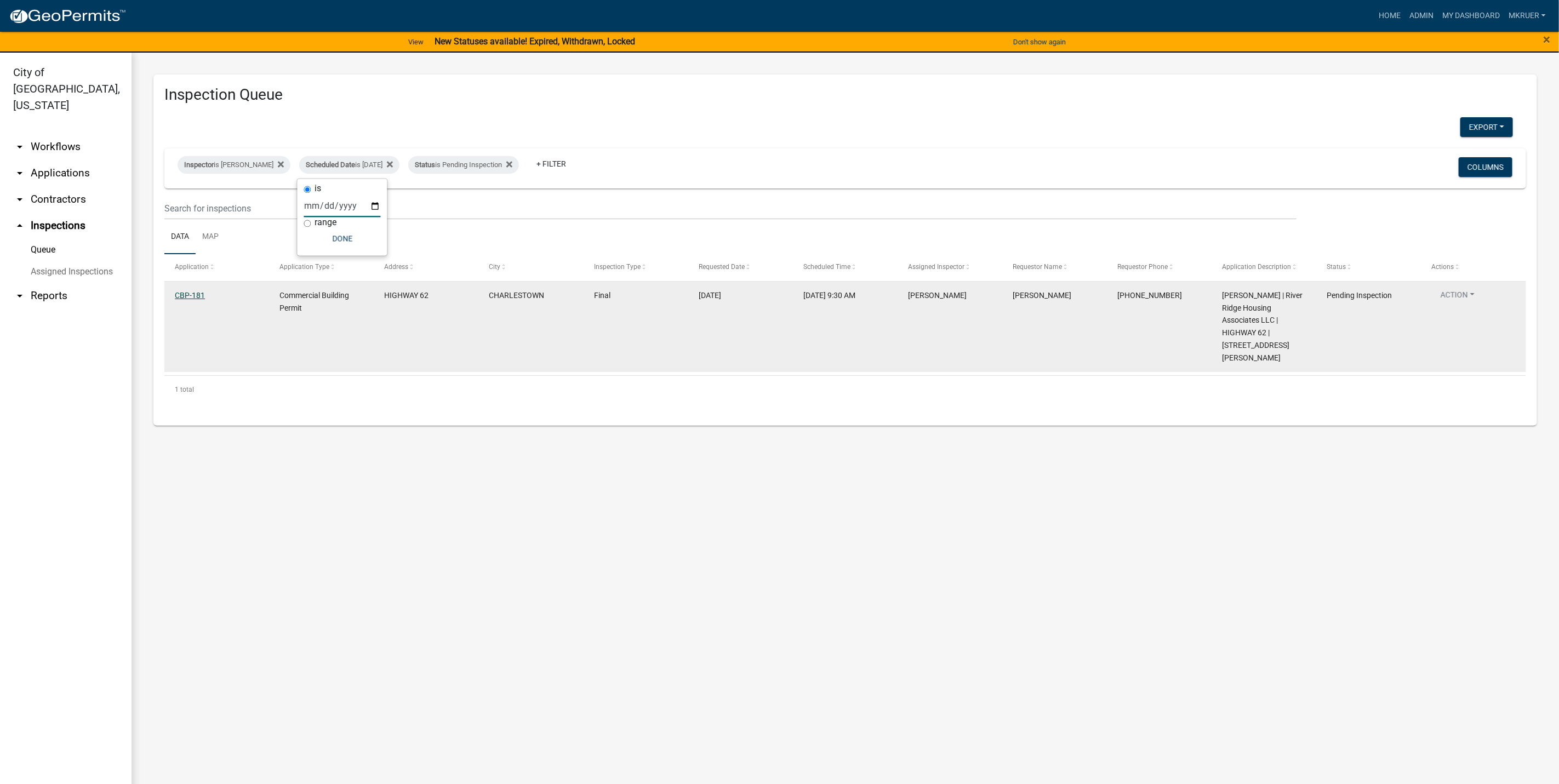
click at [189, 298] on link "CBP-181" at bounding box center [190, 295] width 30 height 9
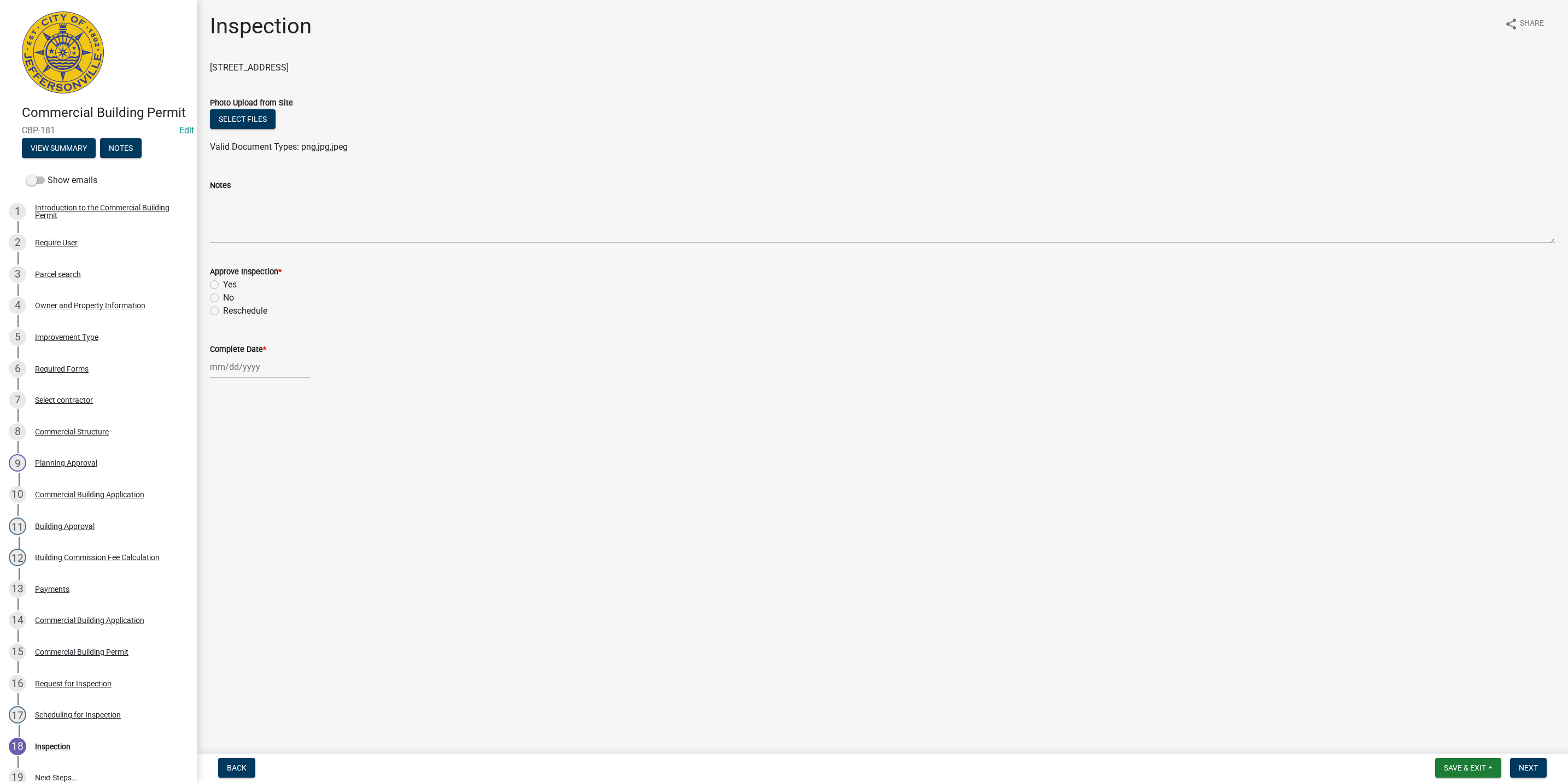
click at [223, 284] on label "Yes" at bounding box center [230, 285] width 13 height 13
click at [223, 284] on input "Yes" at bounding box center [226, 281] width 7 height 7
radio input "true"
click at [227, 366] on div at bounding box center [260, 367] width 100 height 22
select select "8"
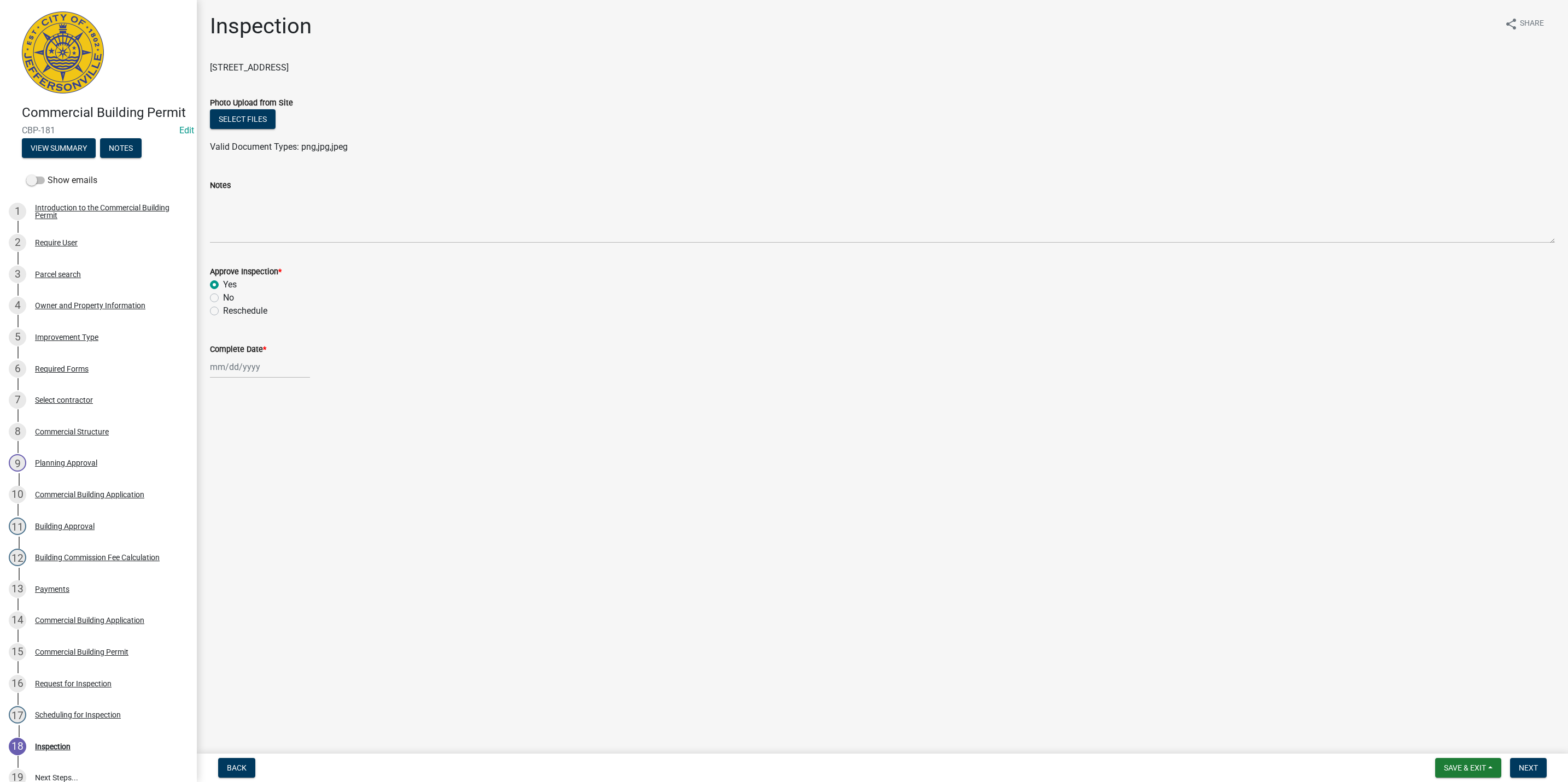
select select "2025"
click at [288, 479] on div "22" at bounding box center [291, 477] width 17 height 17
type input "[DATE]"
click at [1528, 771] on span "Next" at bounding box center [1528, 768] width 19 height 9
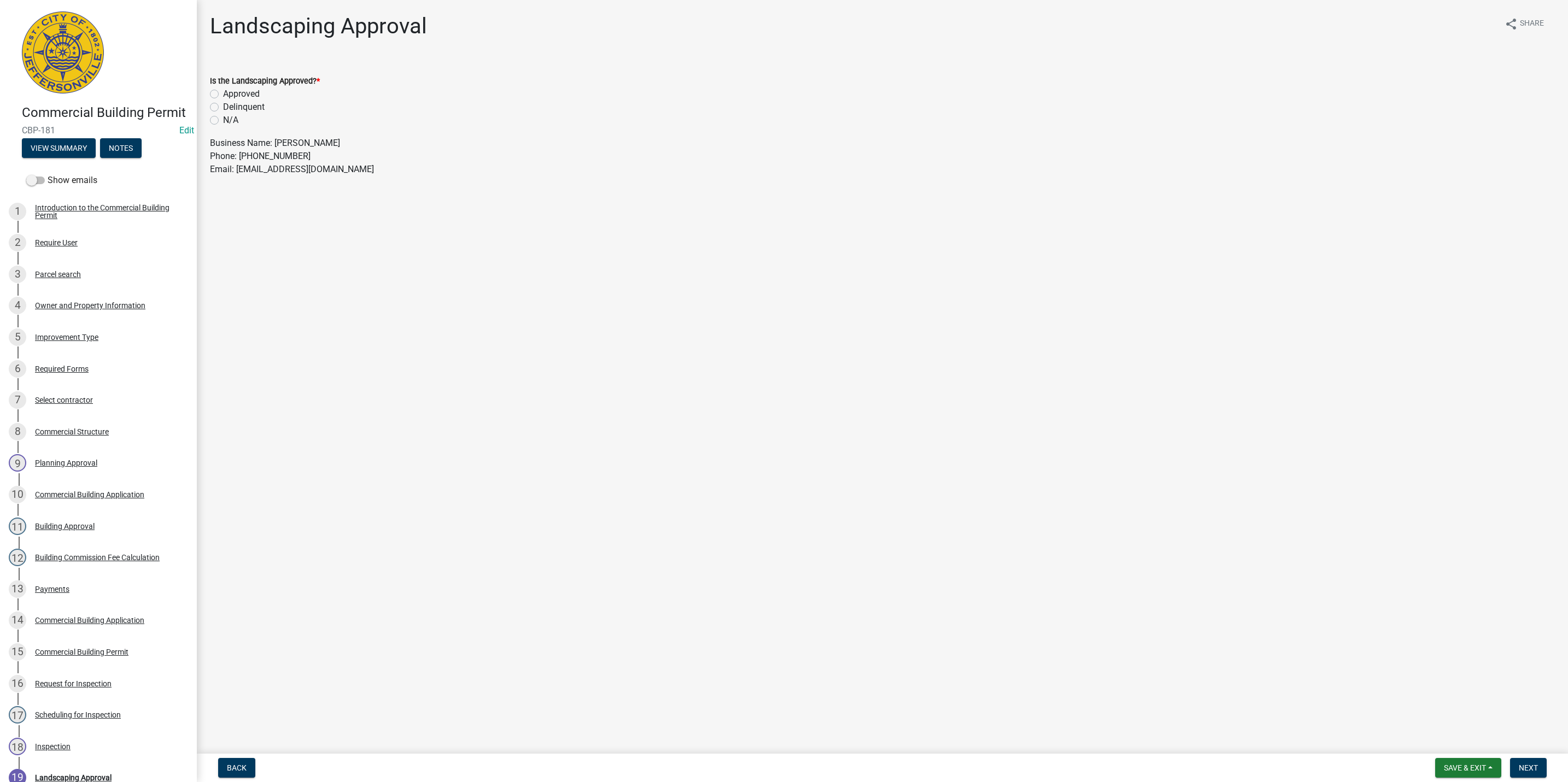
click at [223, 91] on label "Approved" at bounding box center [241, 94] width 37 height 13
click at [223, 91] on input "Approved" at bounding box center [226, 91] width 7 height 7
radio input "true"
click at [1528, 764] on span "Next" at bounding box center [1528, 768] width 19 height 9
click at [223, 94] on label "Here" at bounding box center [231, 94] width 17 height 13
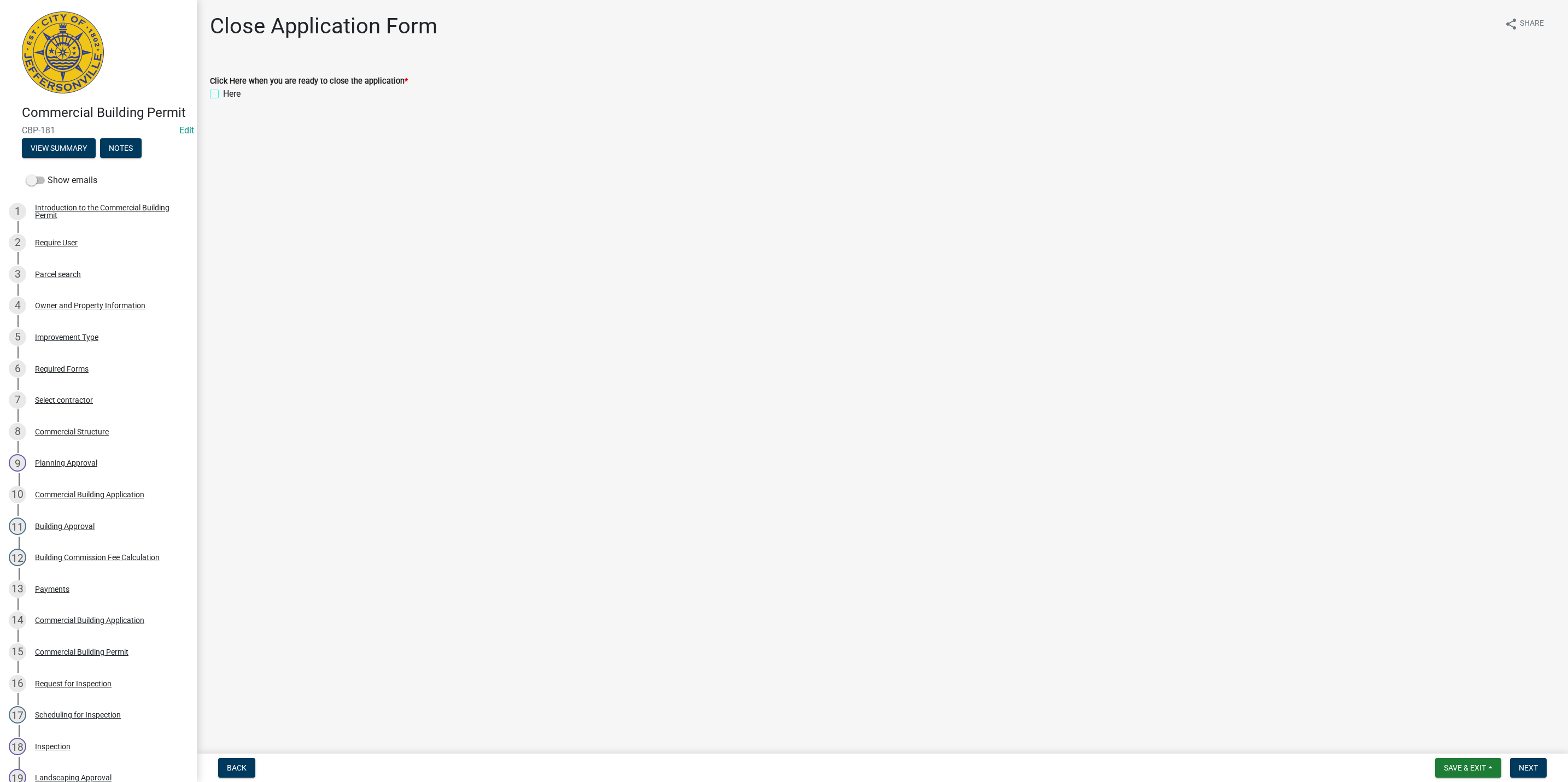
click at [223, 94] on input "Here" at bounding box center [226, 91] width 7 height 7
checkbox input "true"
click at [1526, 764] on span "Next" at bounding box center [1528, 768] width 19 height 9
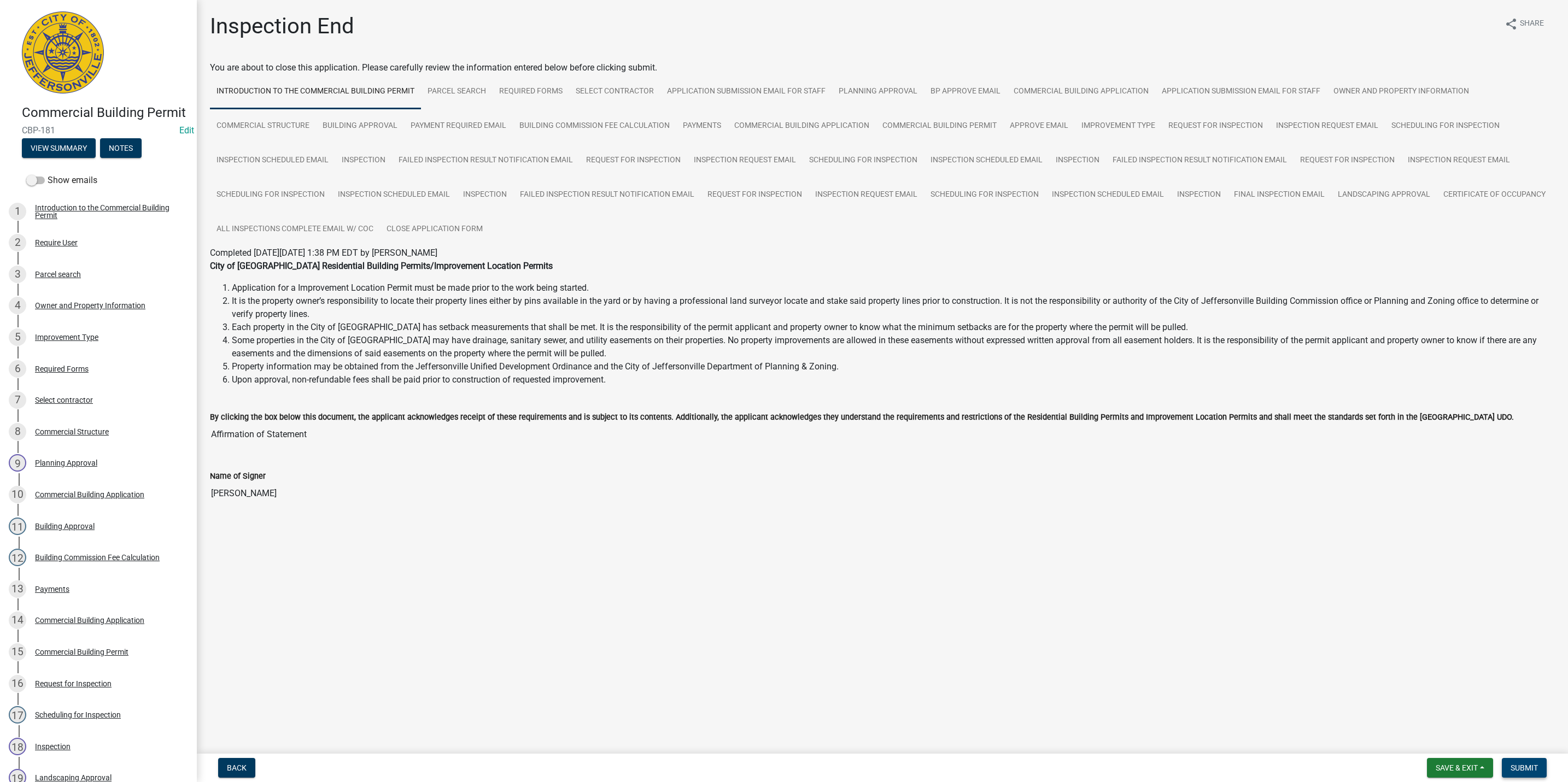
click at [1522, 764] on span "Submit" at bounding box center [1524, 768] width 27 height 9
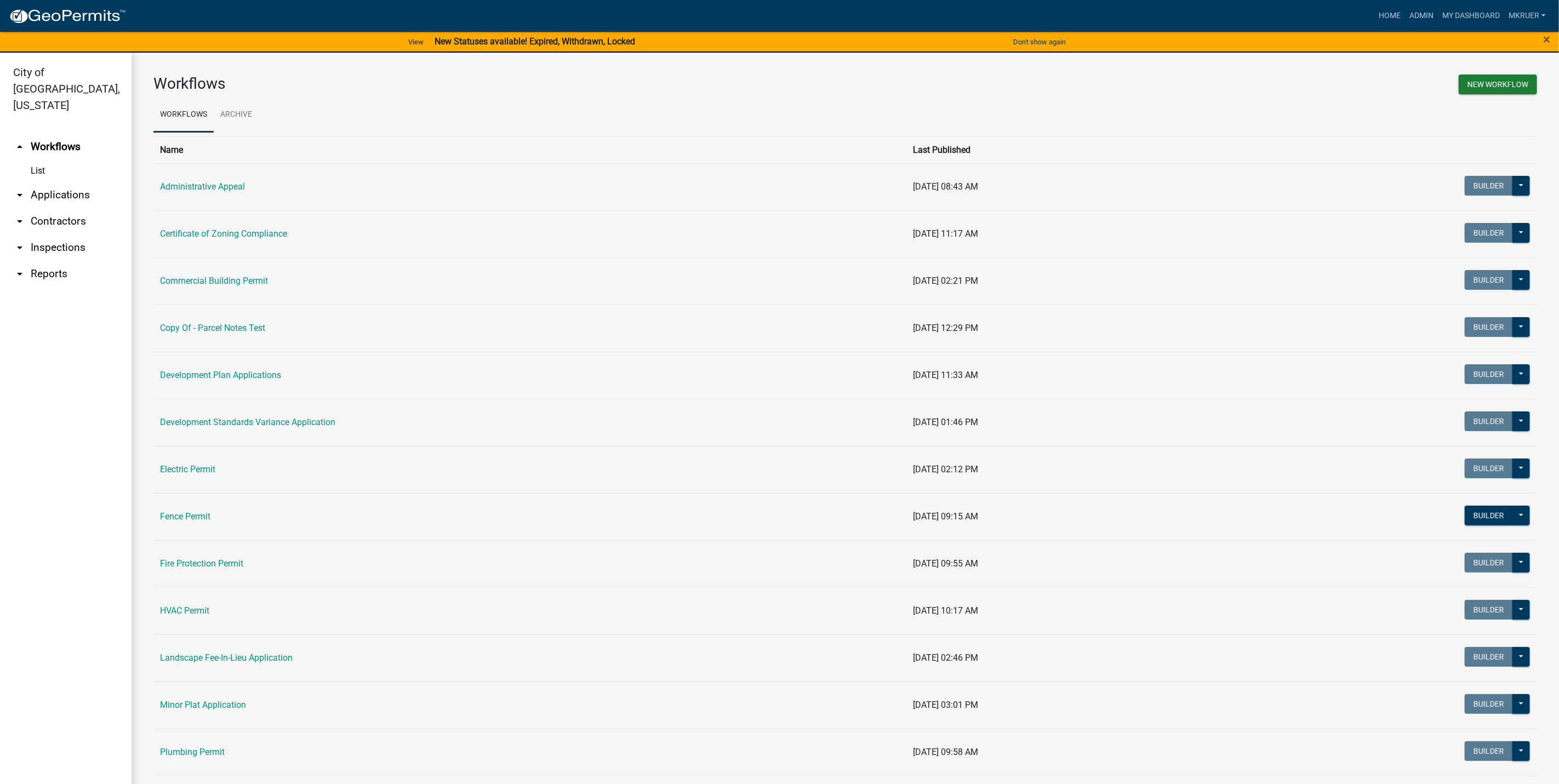
click at [64, 234] on link "arrow_drop_down Inspections" at bounding box center [65, 247] width 131 height 26
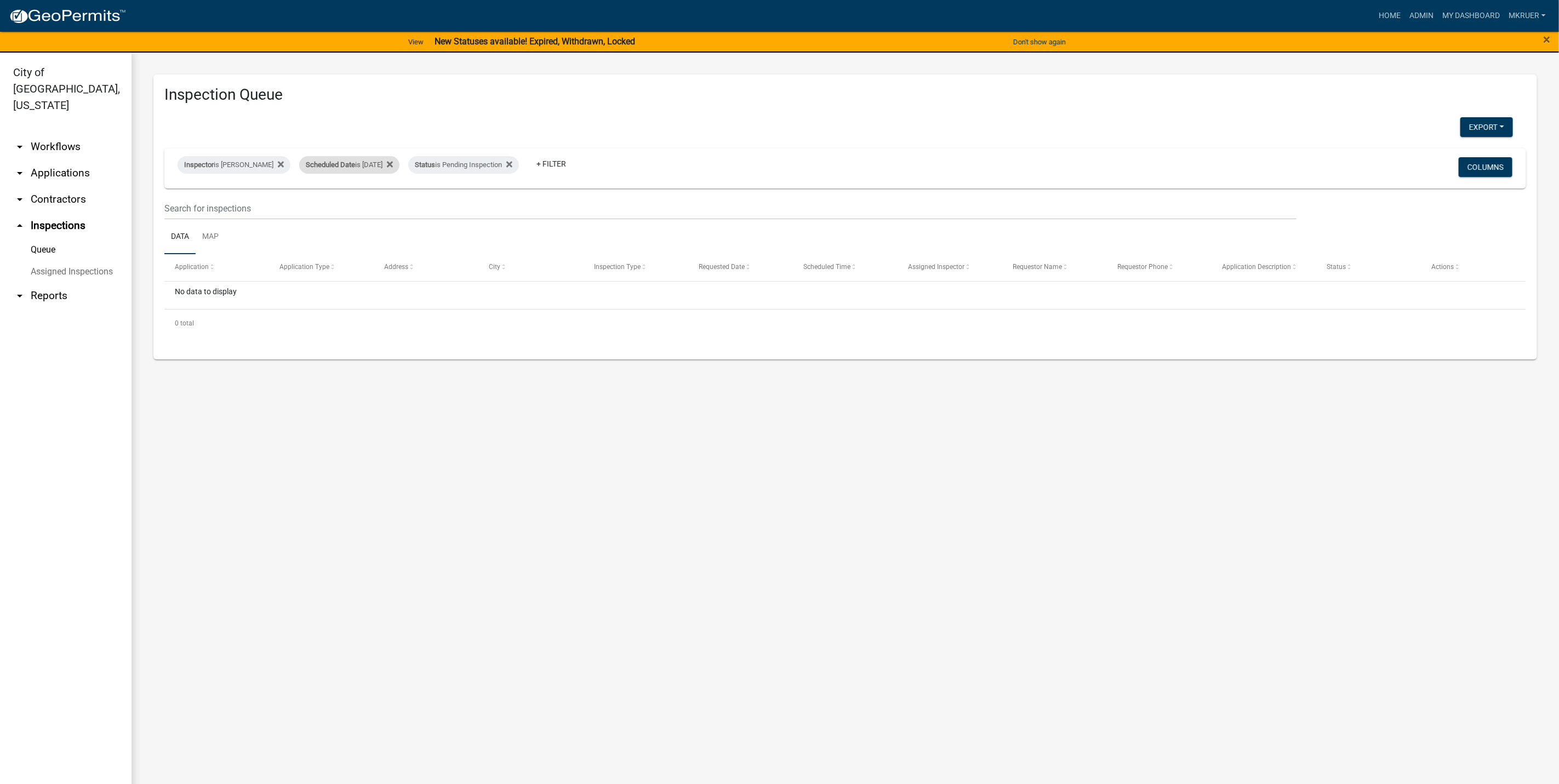
click at [380, 165] on div "Scheduled Date is 08/20/2025" at bounding box center [349, 164] width 101 height 17
click at [372, 206] on input "2025-08-20" at bounding box center [342, 207] width 77 height 23
type input "[DATE]"
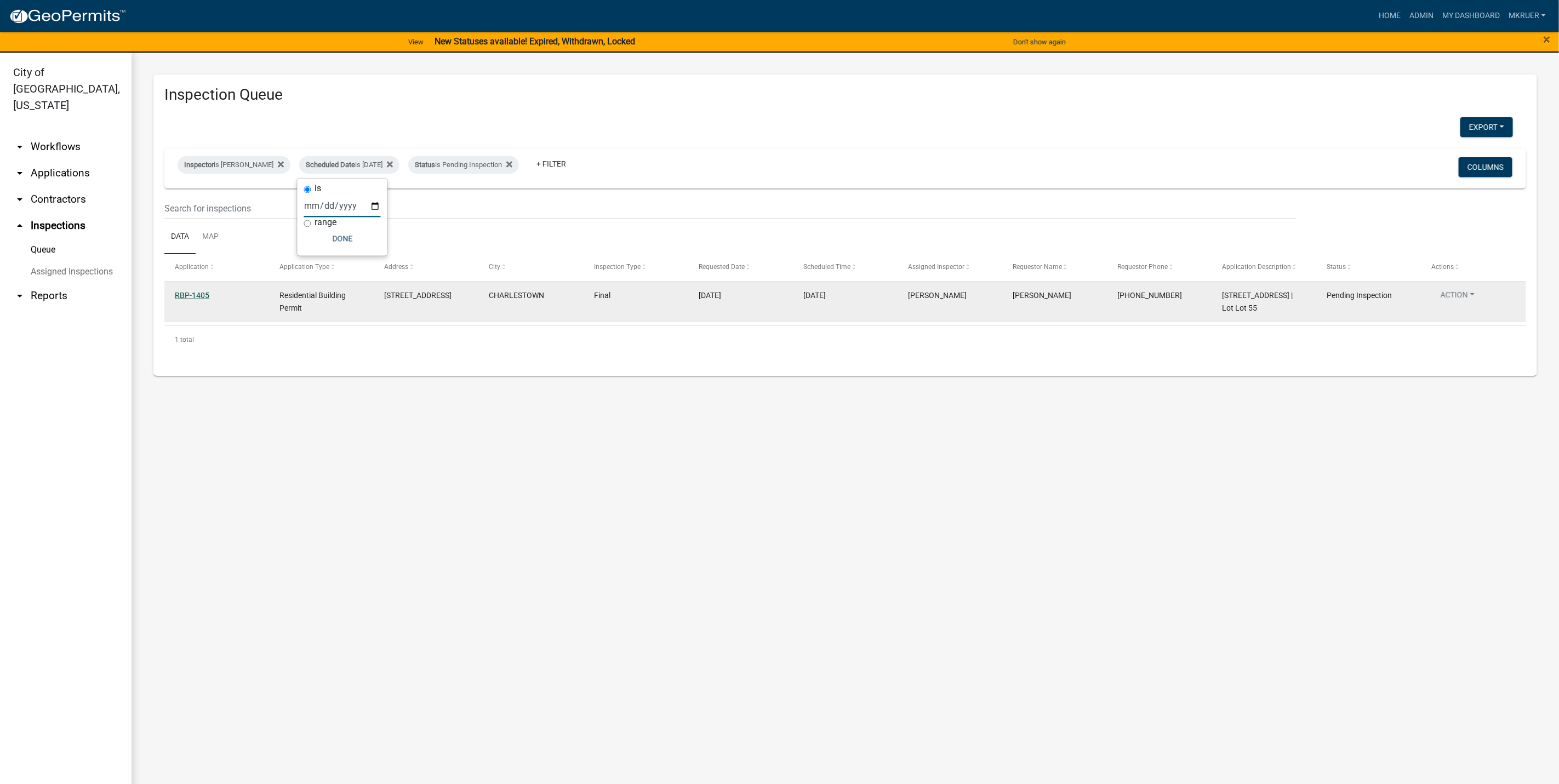
click at [184, 294] on link "RBP-1405" at bounding box center [192, 295] width 35 height 9
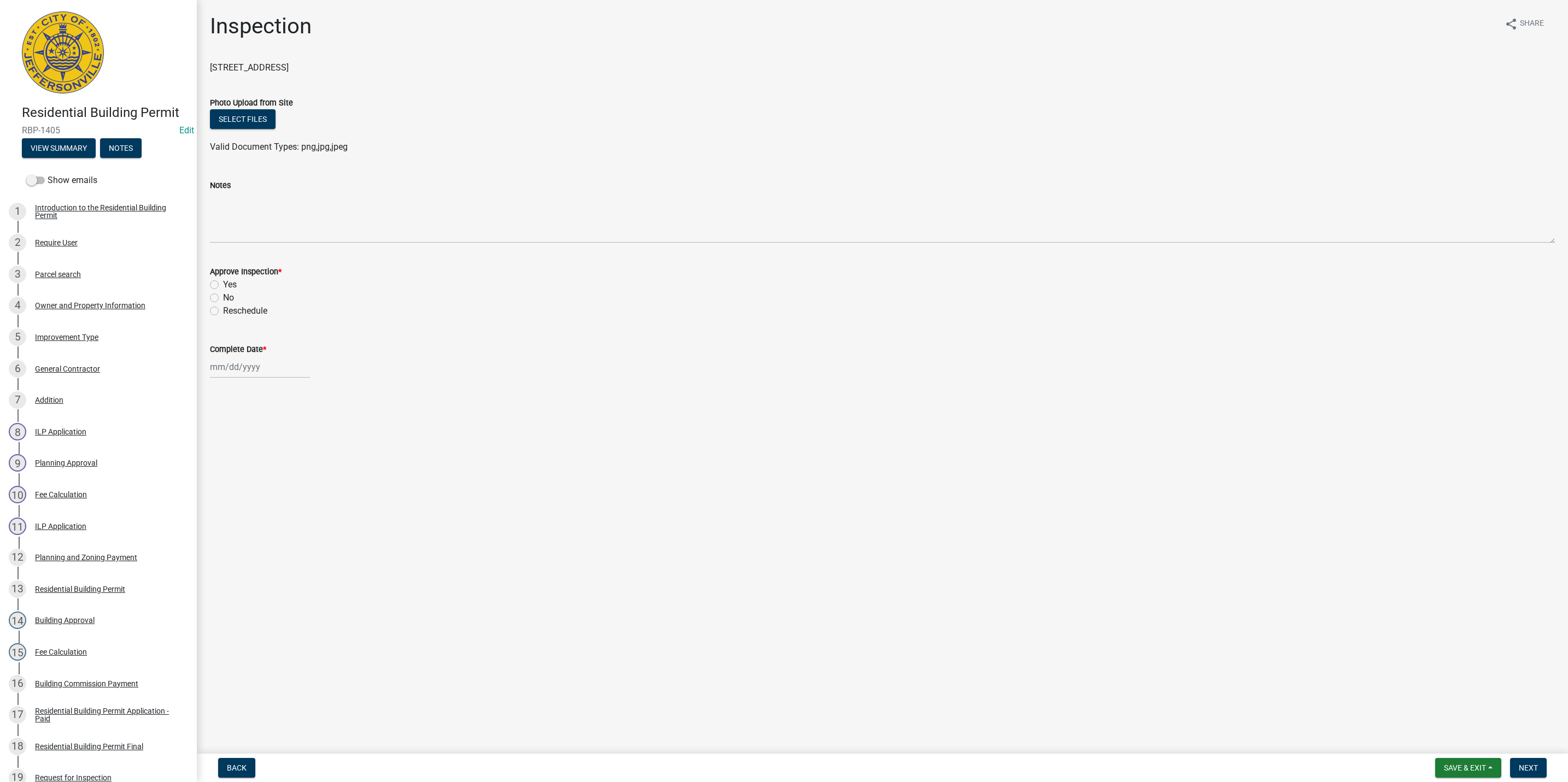
click at [223, 284] on label "Yes" at bounding box center [230, 285] width 13 height 13
click at [223, 284] on input "Yes" at bounding box center [226, 281] width 7 height 7
radio input "true"
select select "8"
select select "2025"
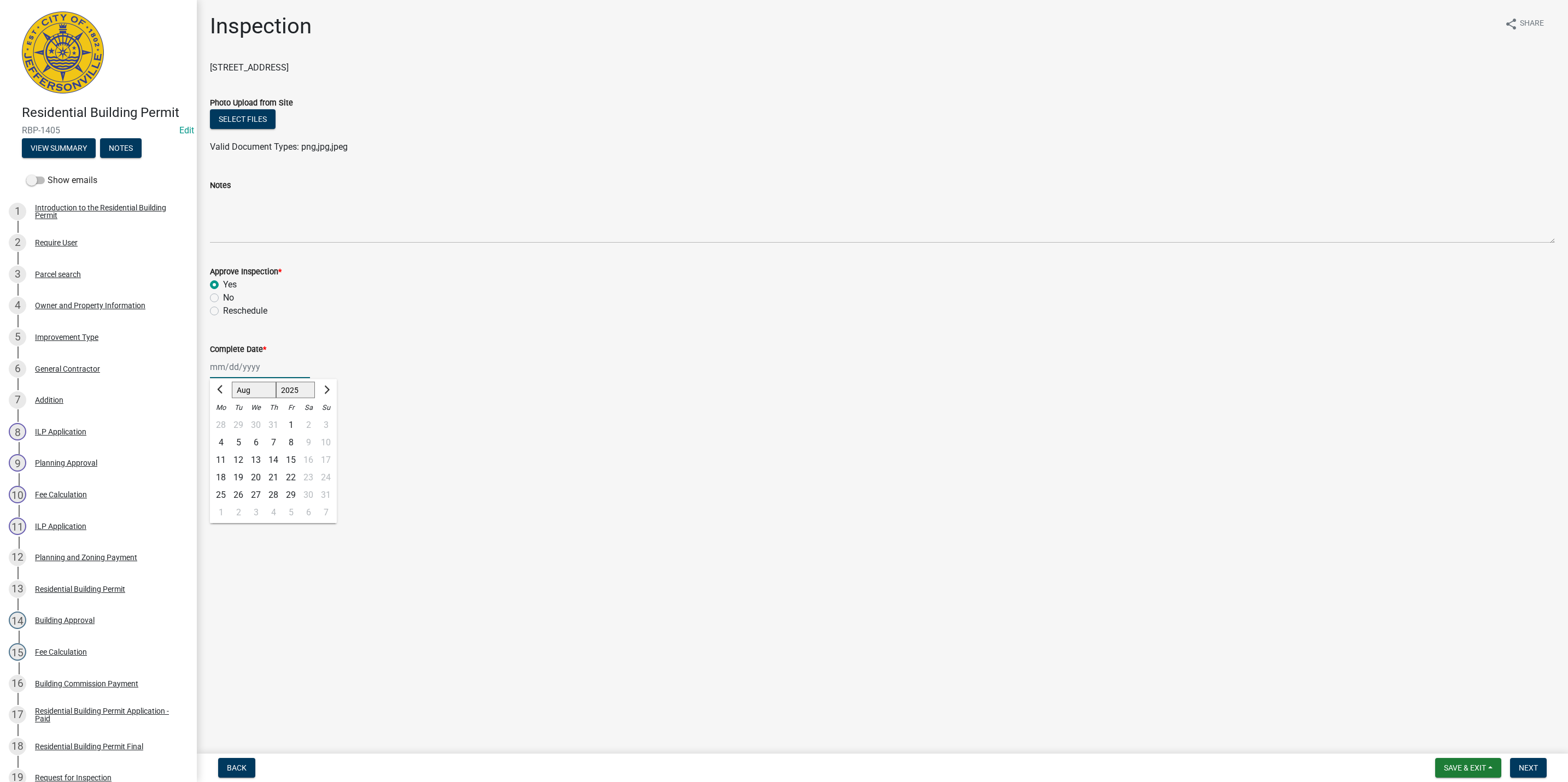
click at [228, 366] on div "Jan Feb Mar Apr May Jun Jul Aug Sep Oct Nov Dec 1525 1526 1527 1528 1529 1530 1…" at bounding box center [260, 367] width 100 height 22
click at [274, 476] on div "21" at bounding box center [273, 477] width 17 height 17
type input "[DATE]"
click at [1525, 772] on span "Next" at bounding box center [1528, 768] width 19 height 9
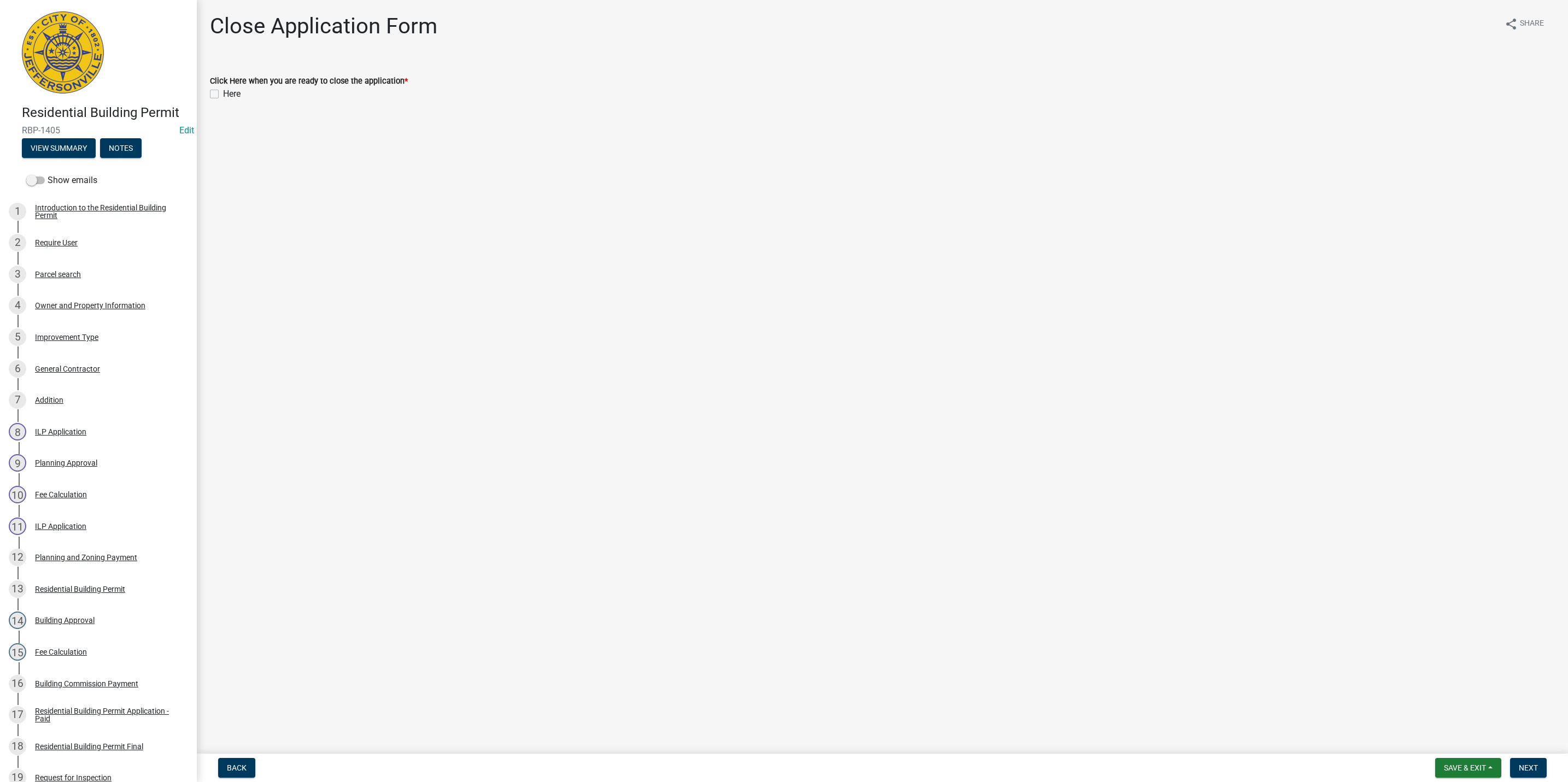
click at [223, 92] on label "Here" at bounding box center [231, 94] width 17 height 13
click at [223, 92] on input "Here" at bounding box center [226, 91] width 7 height 7
checkbox input "true"
click at [1520, 764] on span "Next" at bounding box center [1528, 768] width 19 height 9
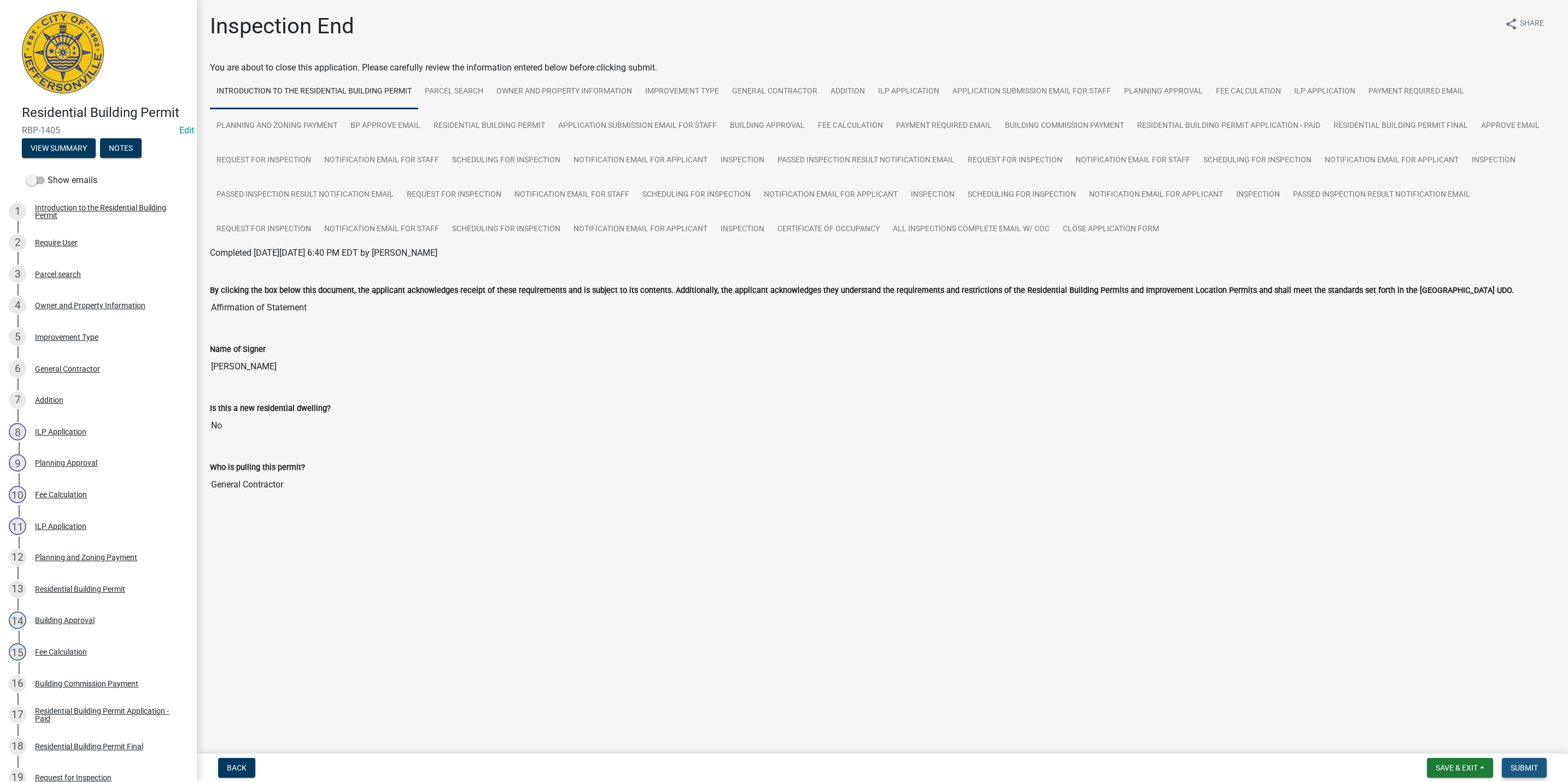
click at [1520, 764] on span "Submit" at bounding box center [1524, 768] width 27 height 9
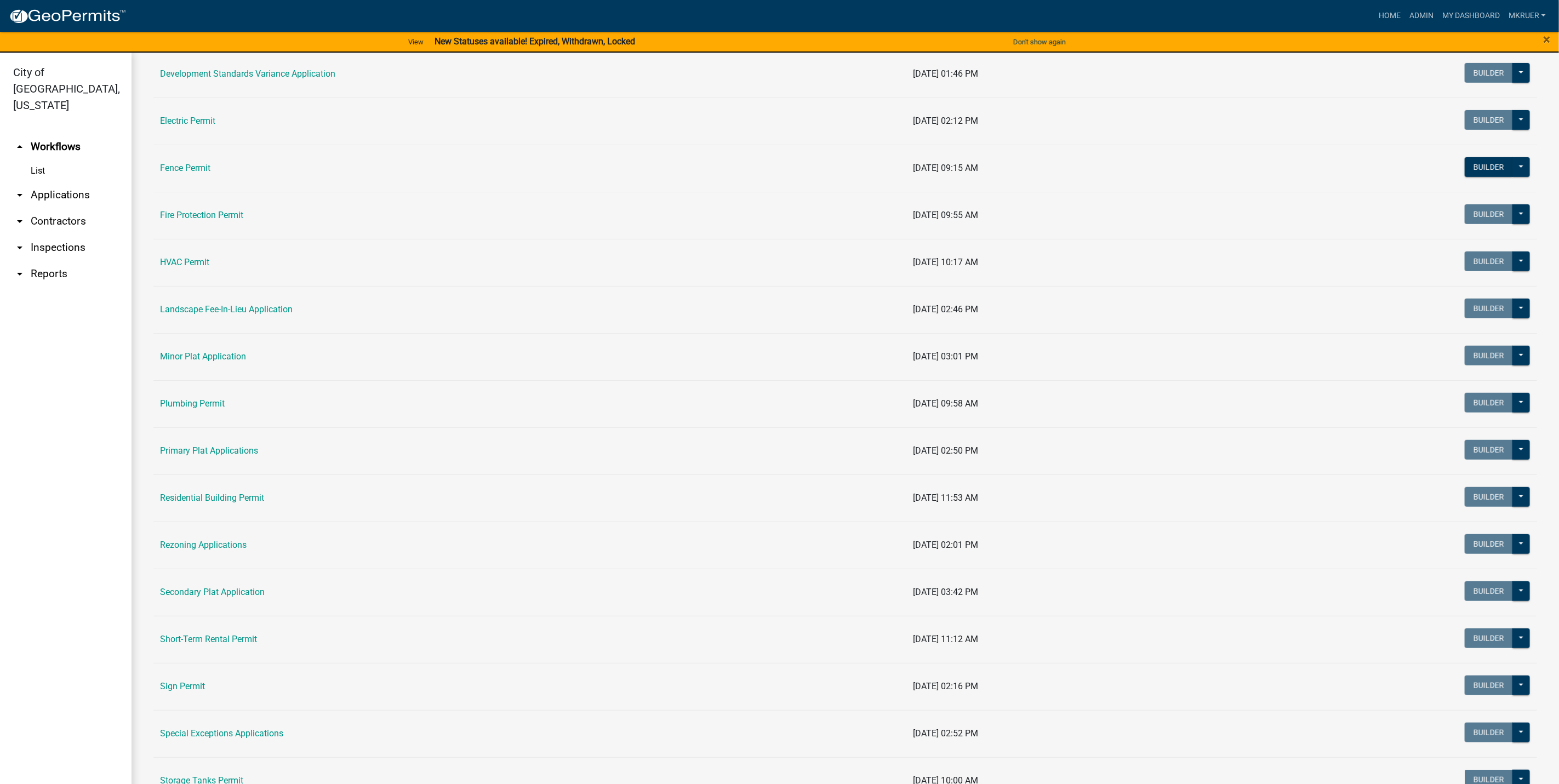
scroll to position [411, 0]
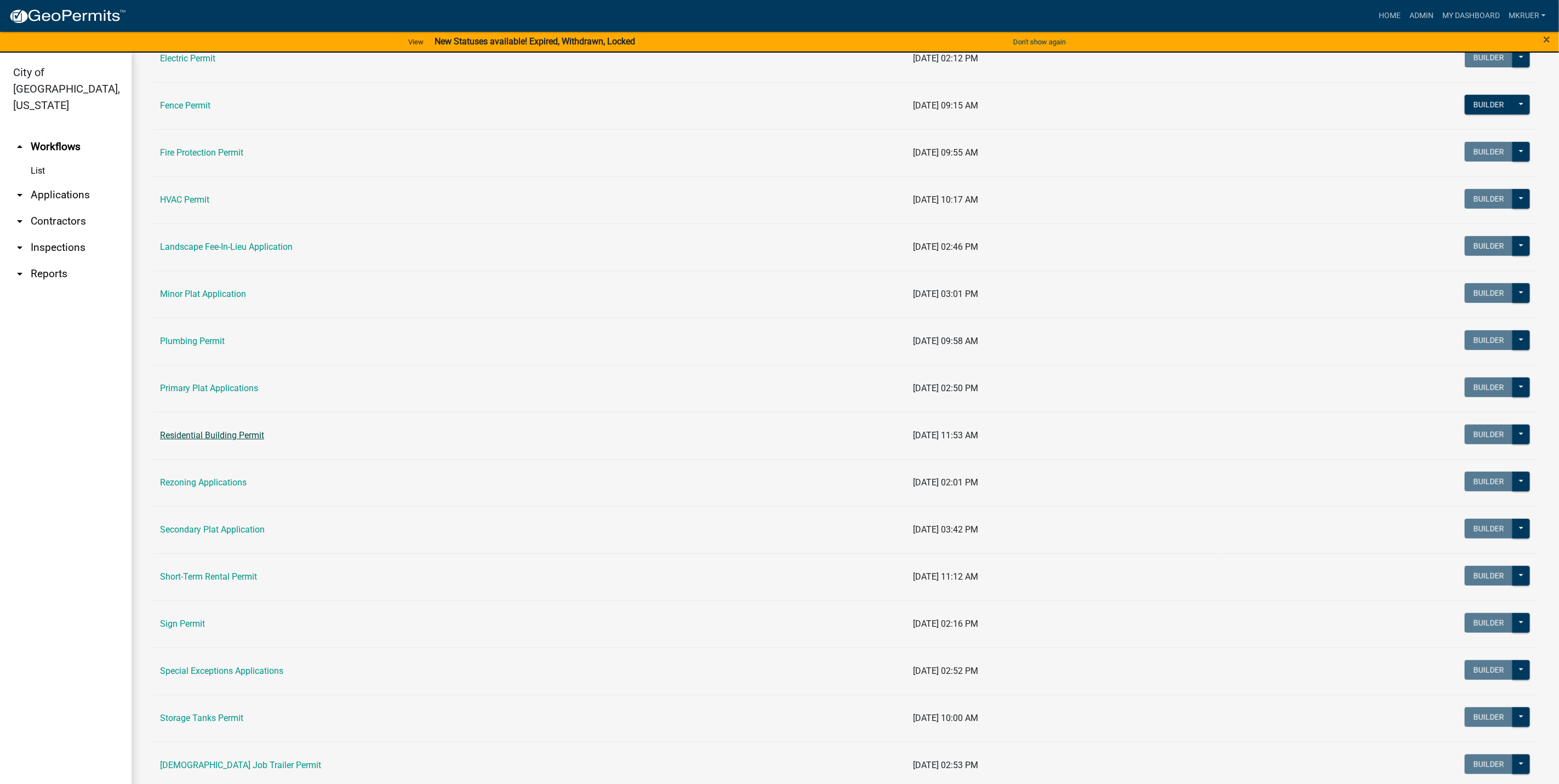
click at [210, 439] on link "Residential Building Permit" at bounding box center [212, 436] width 104 height 11
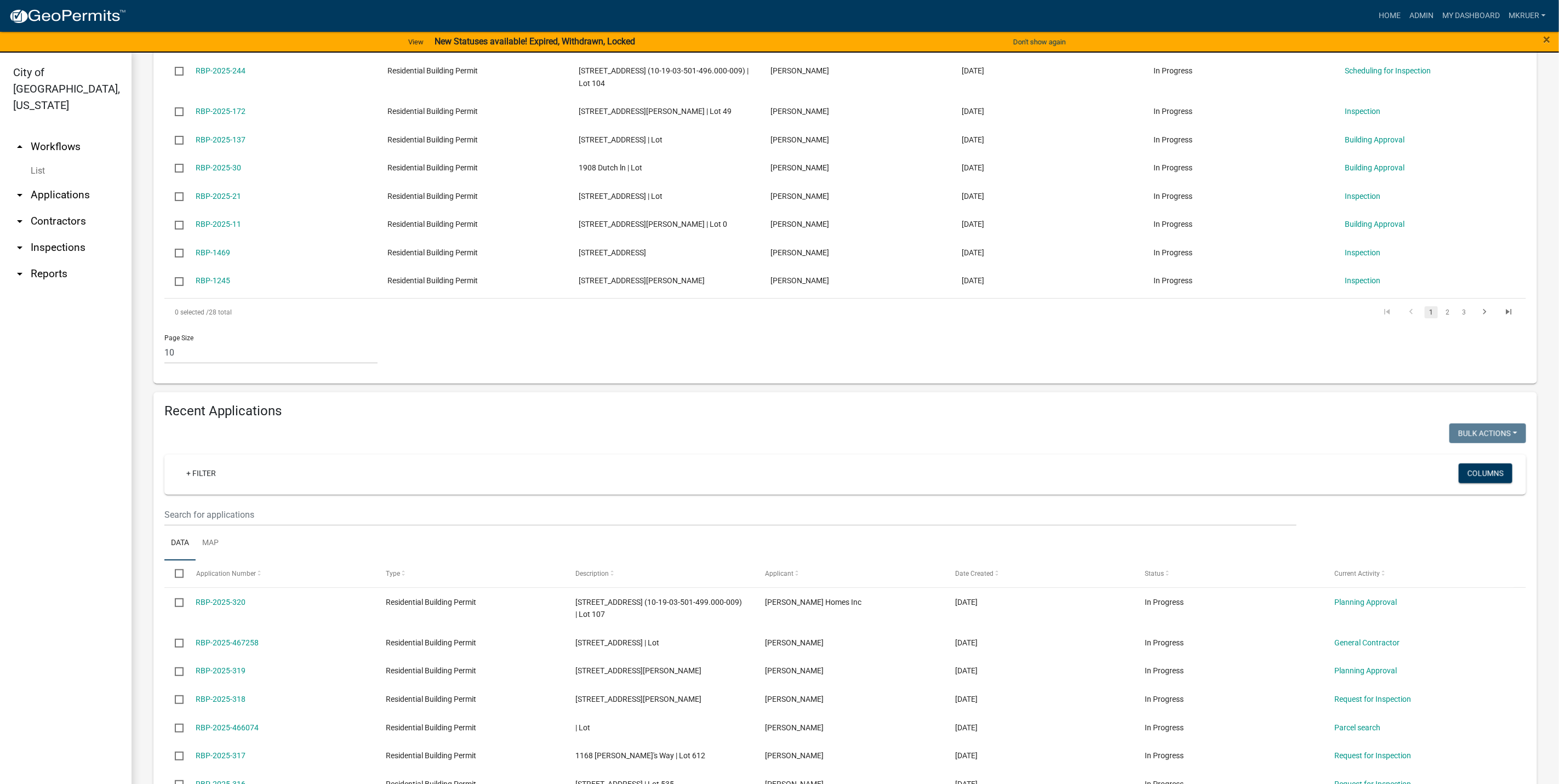
scroll to position [411, 0]
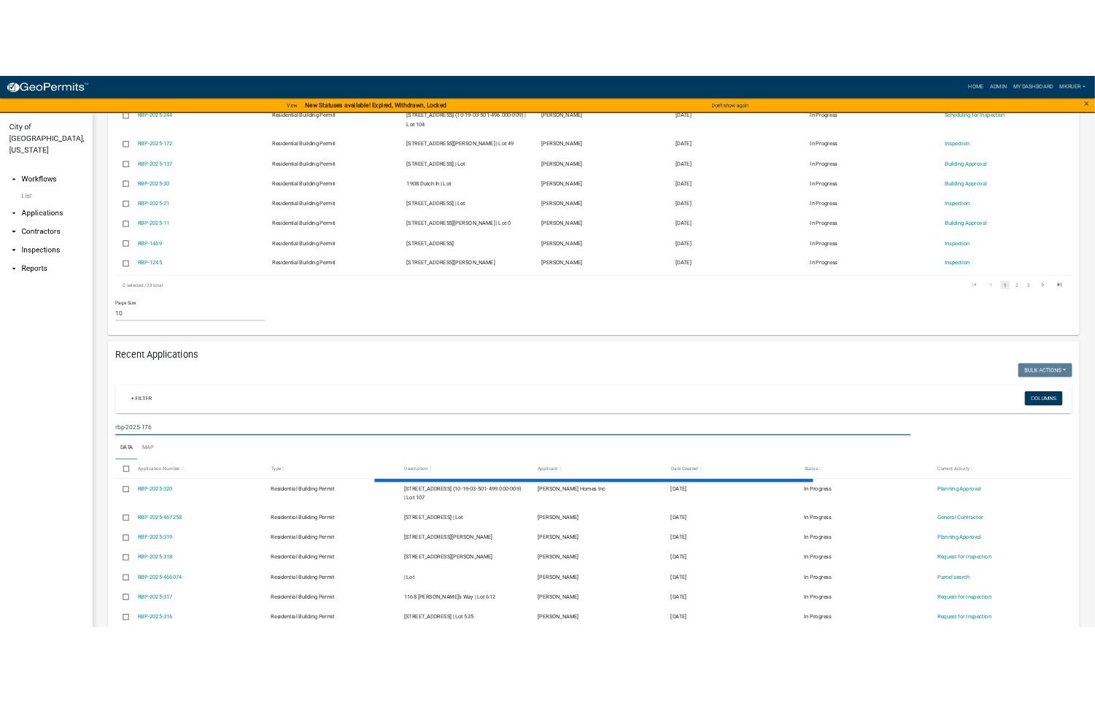
scroll to position [439, 0]
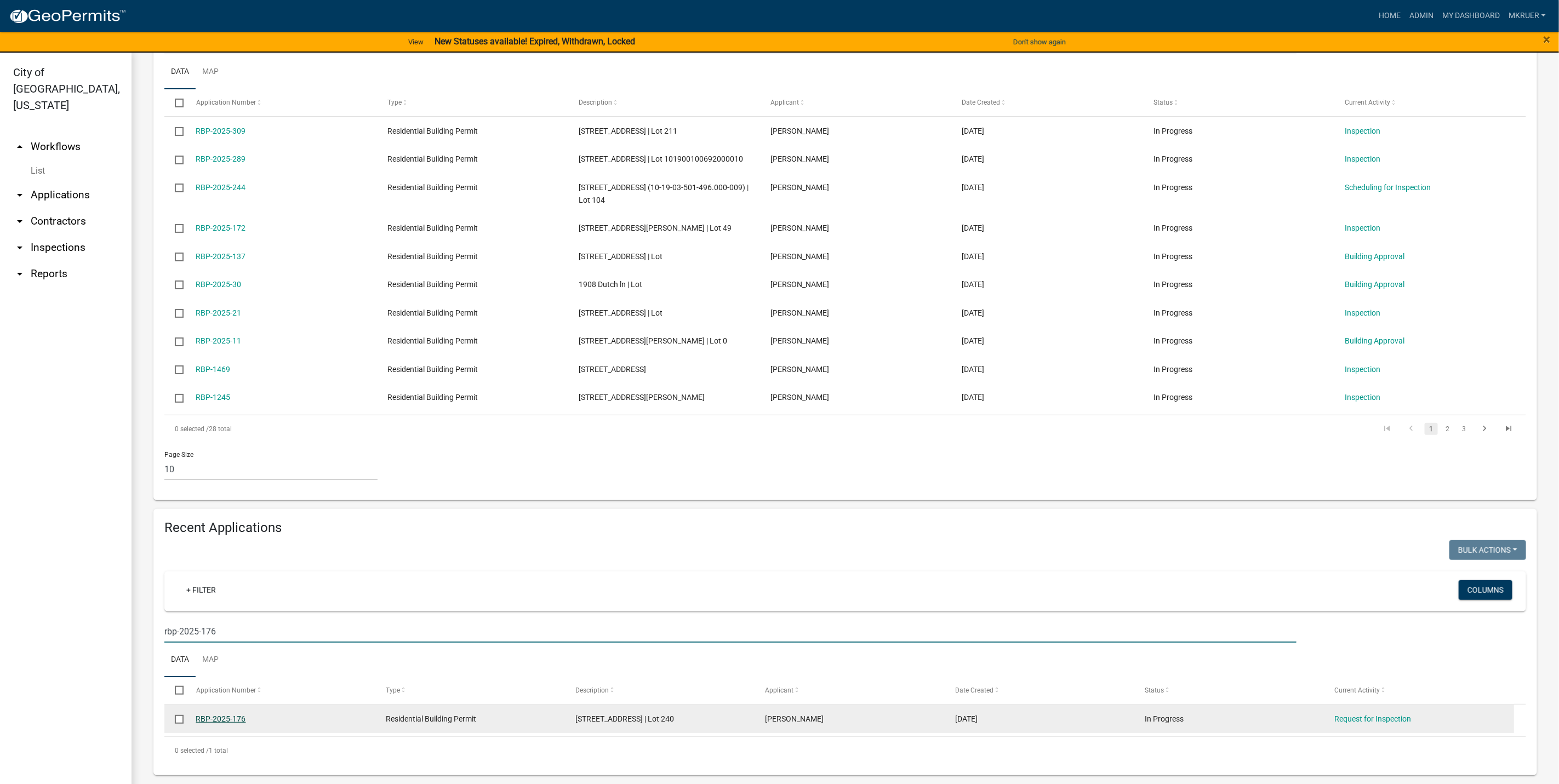
type input "rbp-2025-176"
click at [227, 719] on link "RBP-2025-176" at bounding box center [221, 719] width 50 height 9
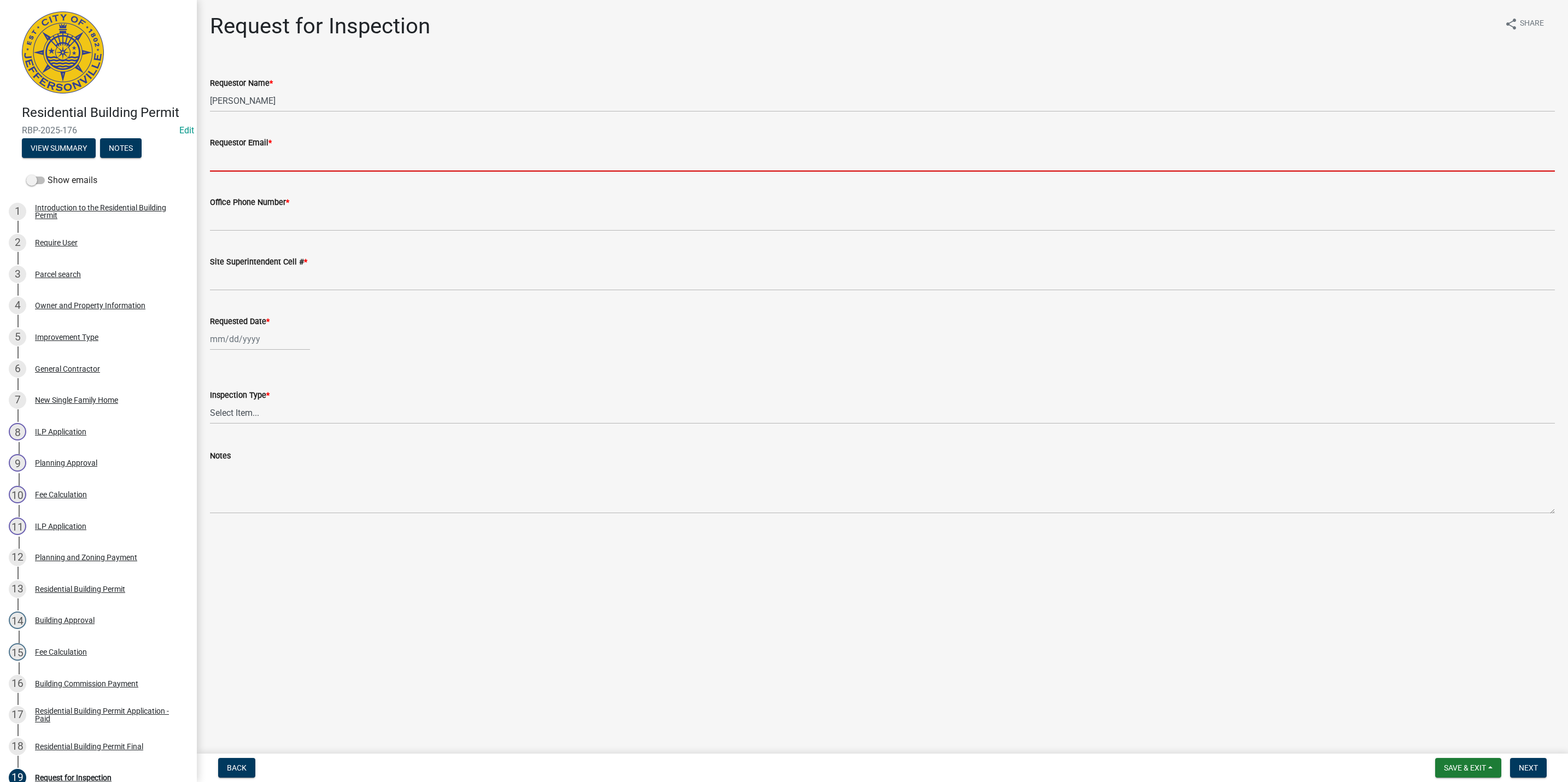
click at [266, 156] on input "Requestor Email *" at bounding box center [882, 160] width 1345 height 22
type input "[EMAIL_ADDRESS][DOMAIN_NAME]"
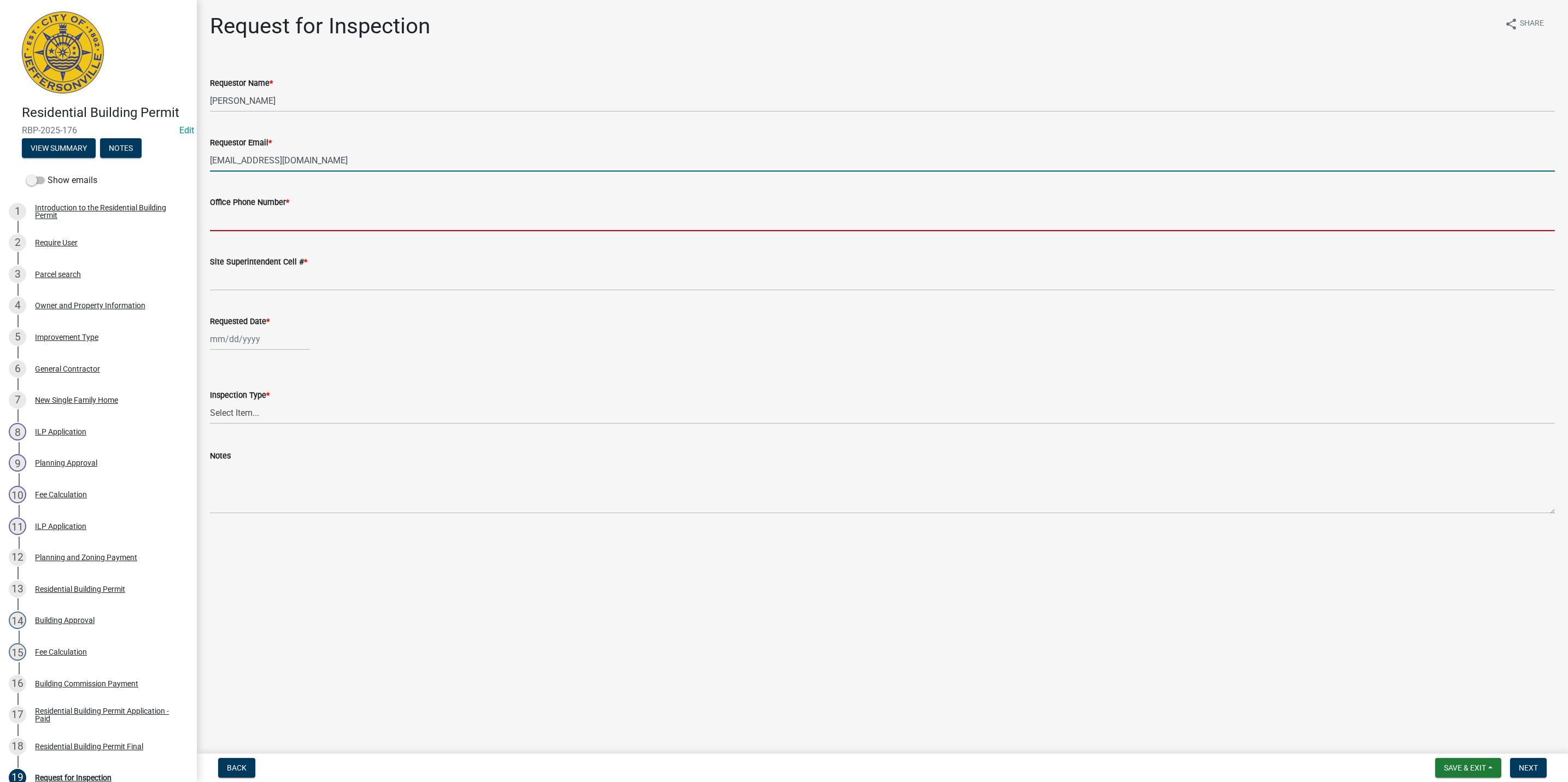
type input "5027731843"
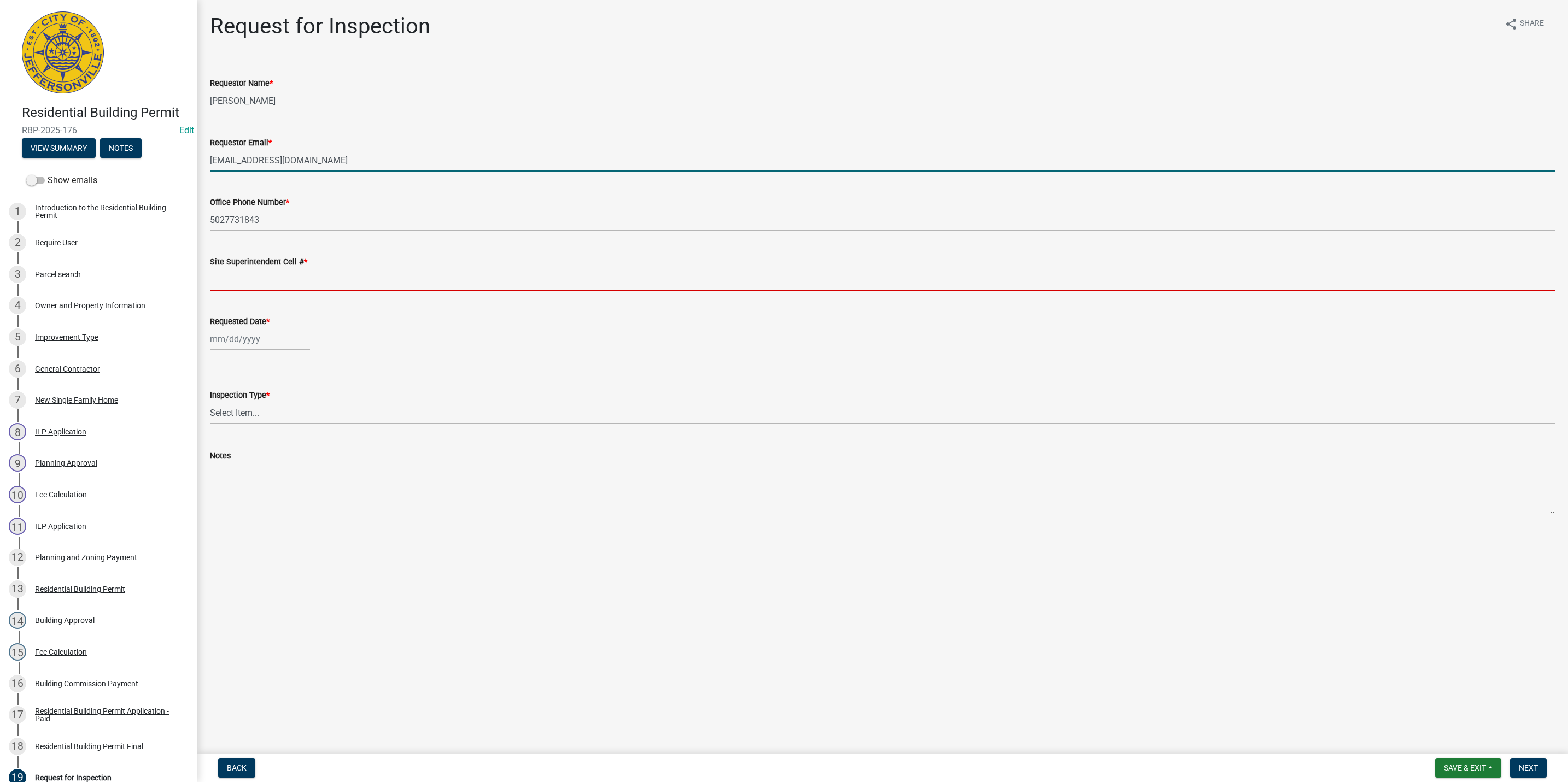
type input "5027731843"
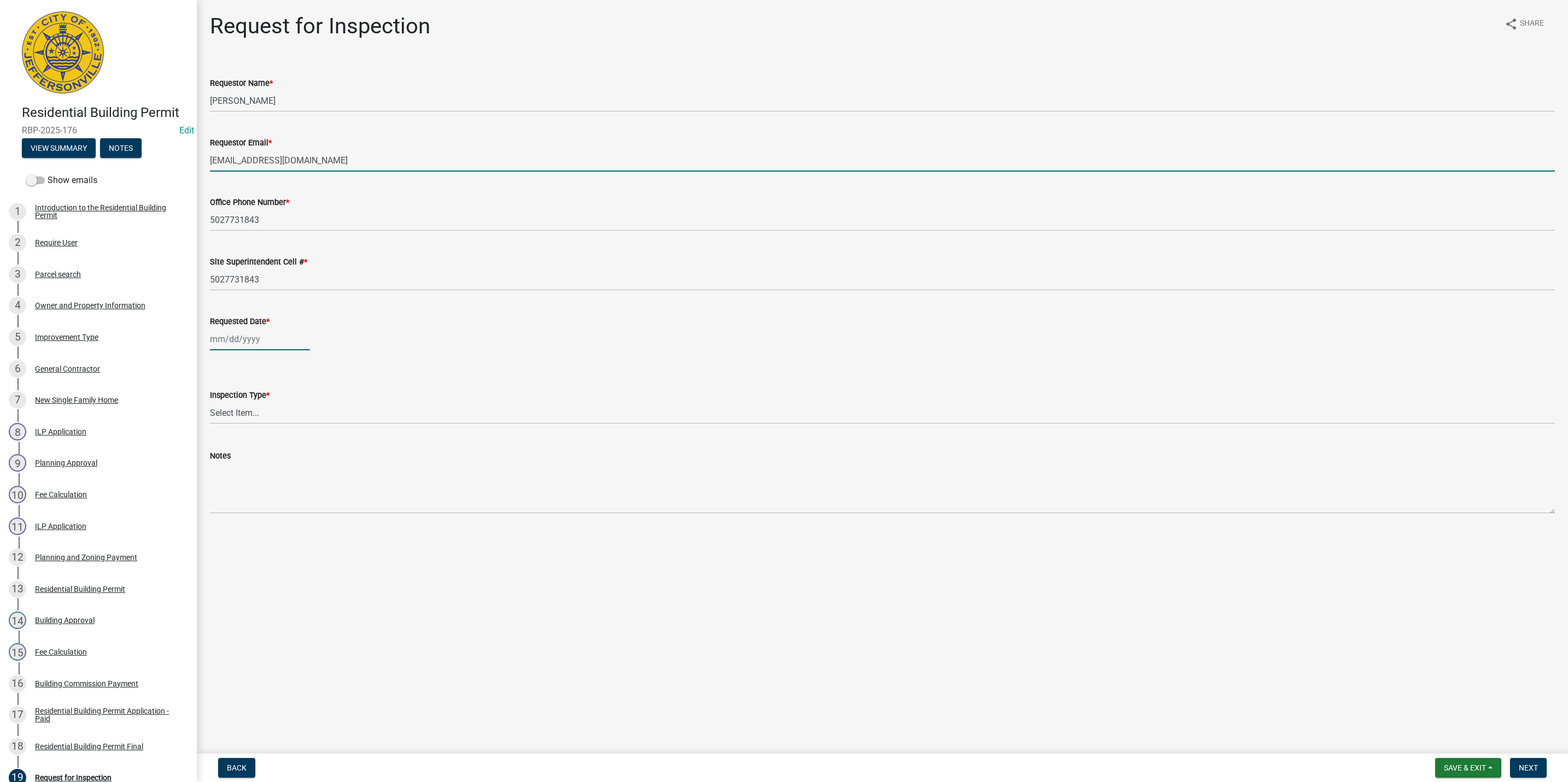
type input "[DATE]"
select select "8"
select select "2025"
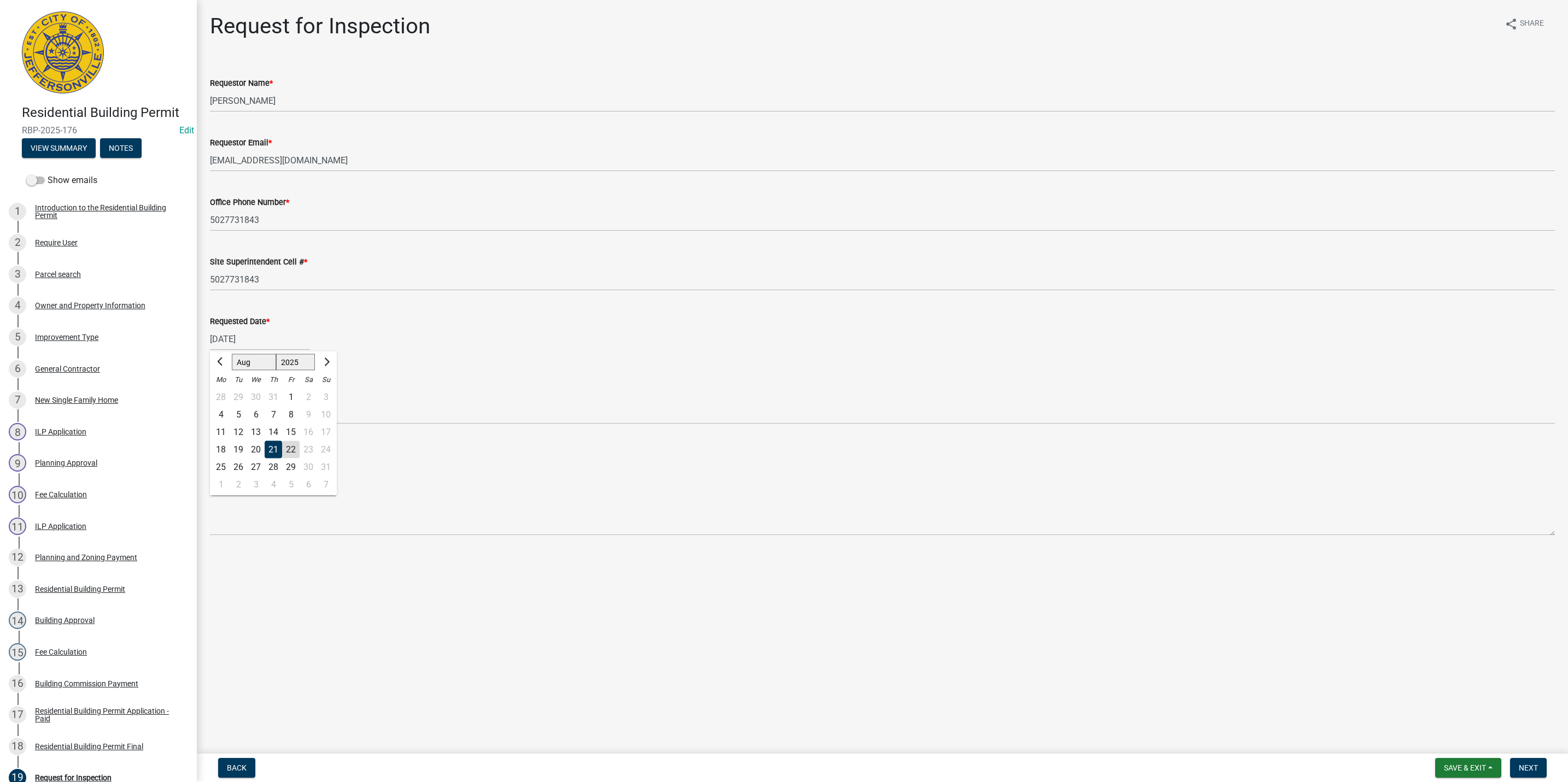
click at [291, 446] on div "22" at bounding box center [291, 449] width 17 height 17
type input "[DATE]"
click at [234, 413] on select "Select Item... Footer Foundation Framing Final" at bounding box center [882, 413] width 1345 height 22
click at [210, 401] on select "Select Item... Footer Foundation Framing Final" at bounding box center [882, 413] width 1345 height 22
select select "cf00f61e-4b77-4892-83dd-df63e4708b2f"
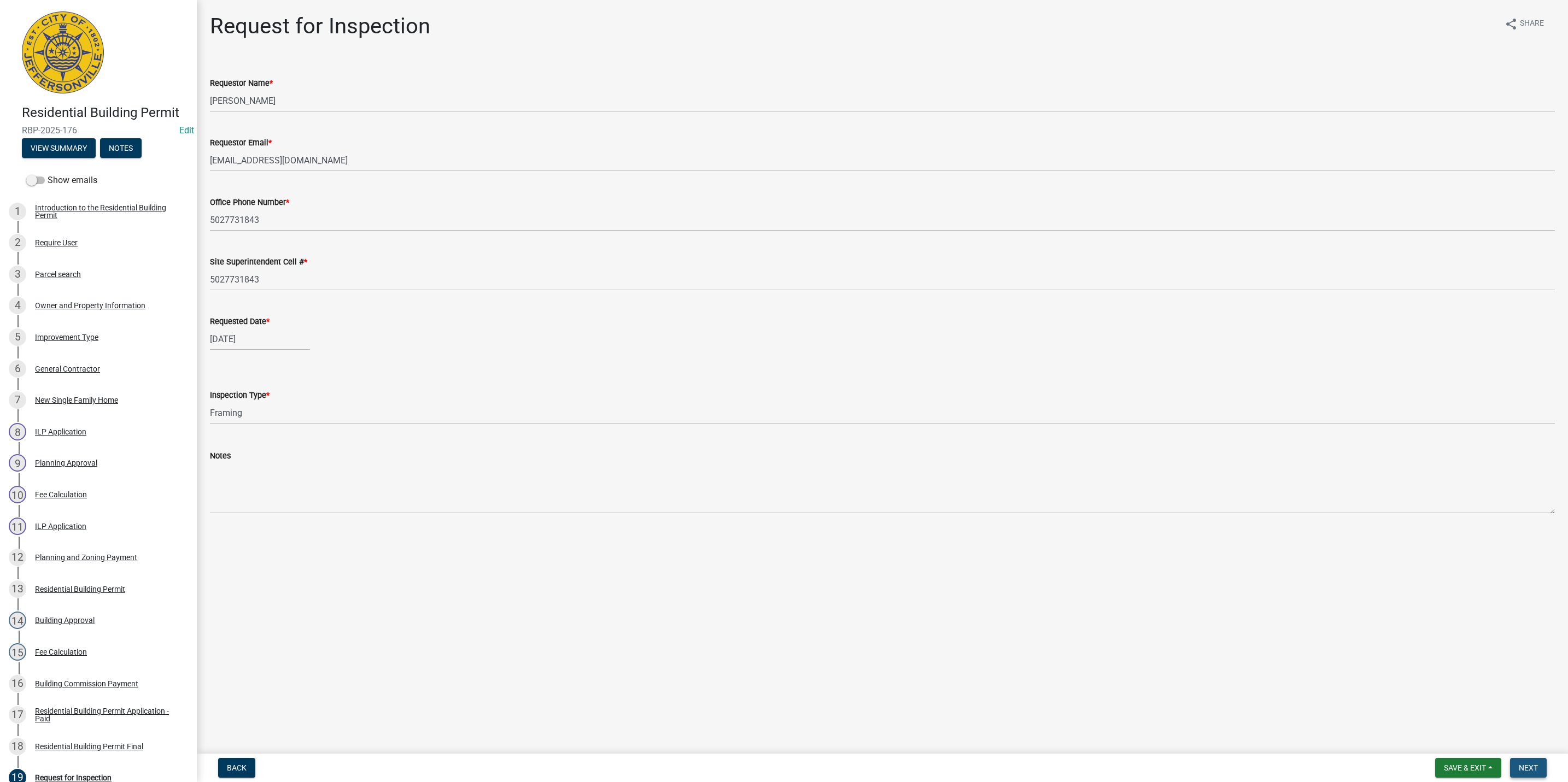
drag, startPoint x: 1543, startPoint y: 771, endPoint x: 1537, endPoint y: 771, distance: 6.0
click at [1537, 771] on button "Next" at bounding box center [1528, 768] width 37 height 19
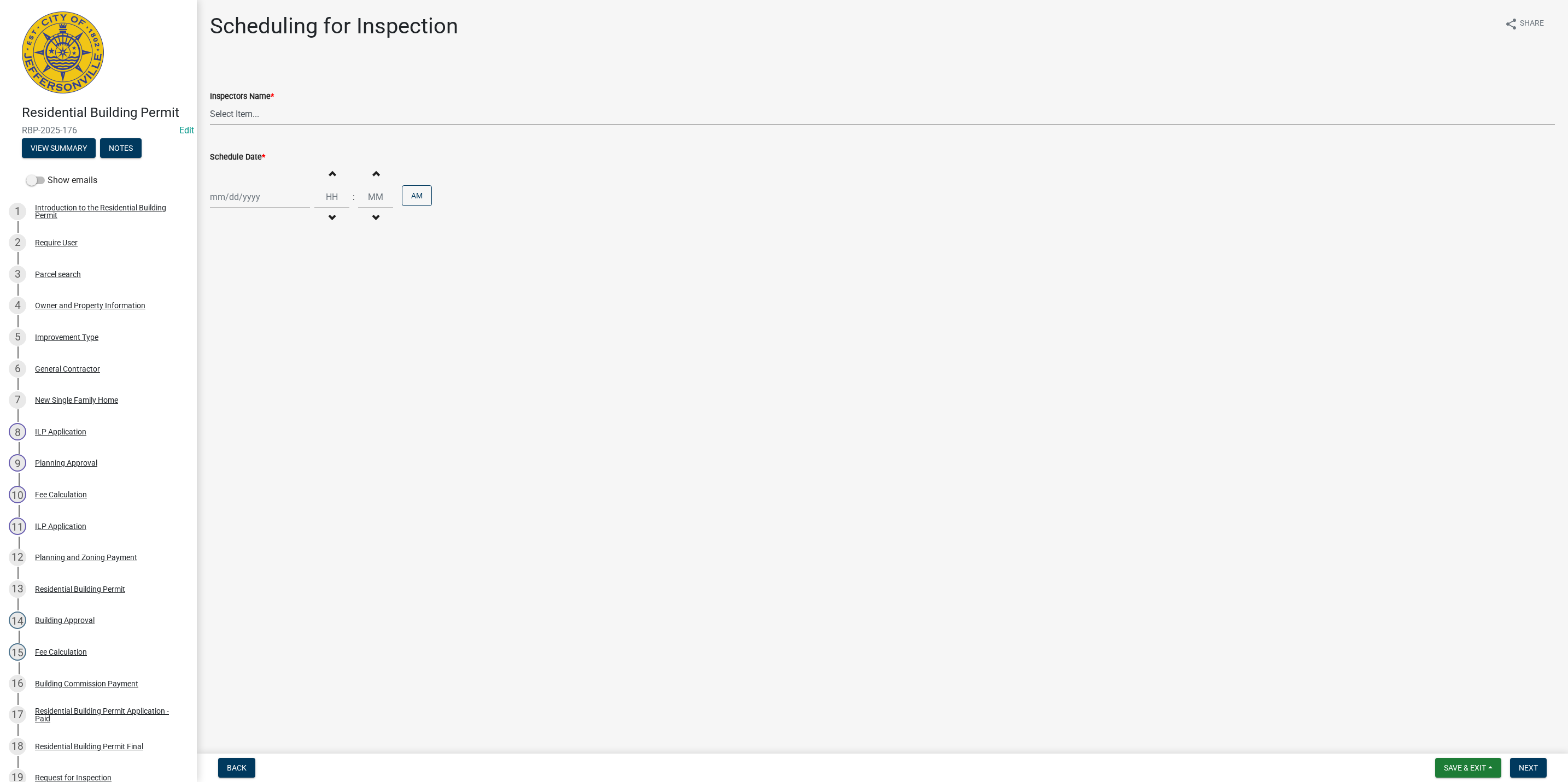
click at [249, 112] on select "Select Item... [PERSON_NAME] ([PERSON_NAME]) [PERSON_NAME] ([PERSON_NAME]) mkru…" at bounding box center [882, 114] width 1345 height 22
select select "7b0b9f25-f402-4148-9522-9b9b34b3e885"
click at [210, 103] on select "Select Item... [PERSON_NAME] ([PERSON_NAME]) [PERSON_NAME] ([PERSON_NAME]) mkru…" at bounding box center [882, 114] width 1345 height 22
click at [267, 197] on div at bounding box center [260, 197] width 100 height 22
select select "8"
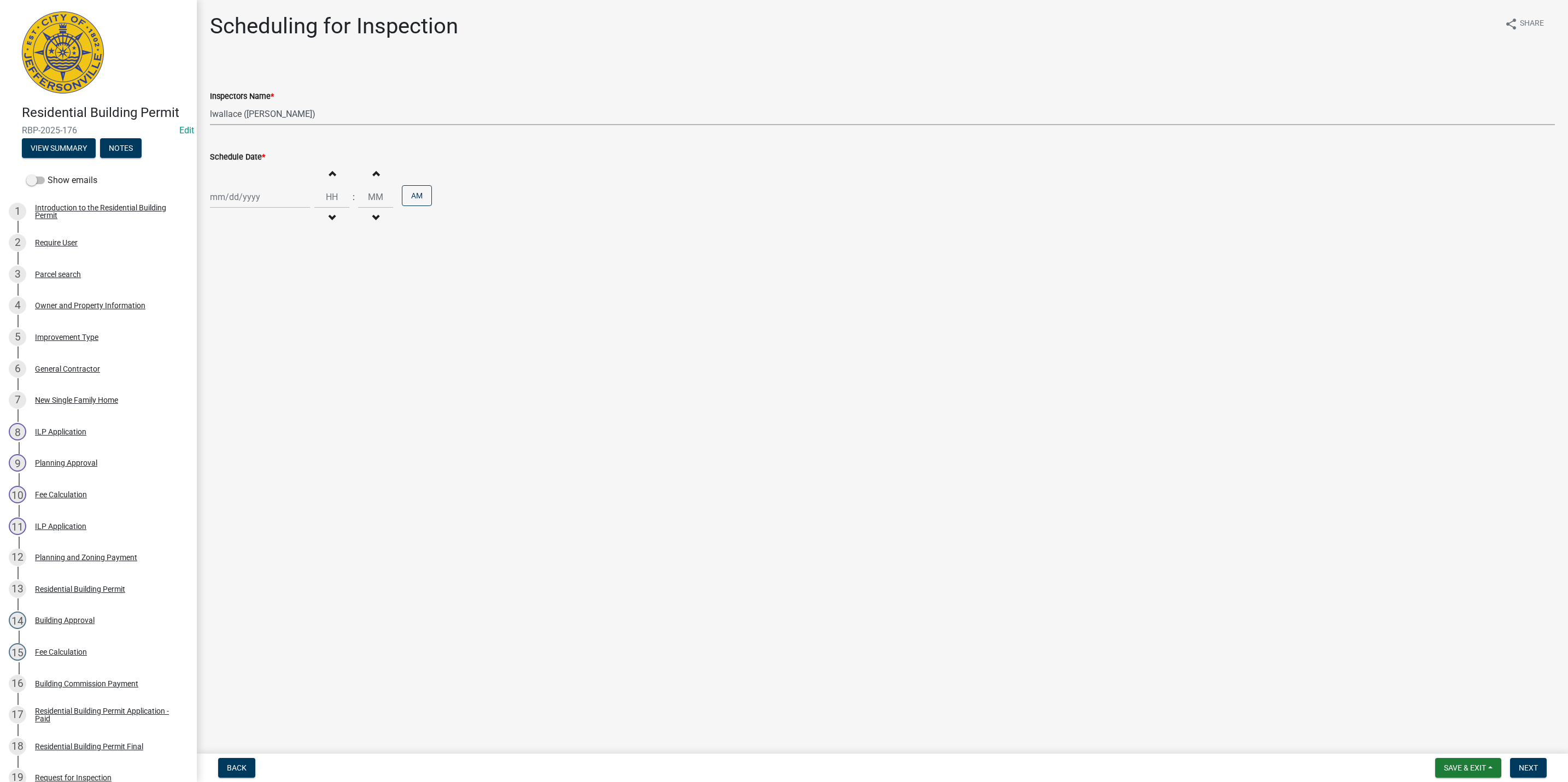
select select "2025"
click at [291, 307] on div "22" at bounding box center [291, 308] width 17 height 17
type input "[DATE]"
click at [1528, 768] on span "Next" at bounding box center [1528, 768] width 19 height 9
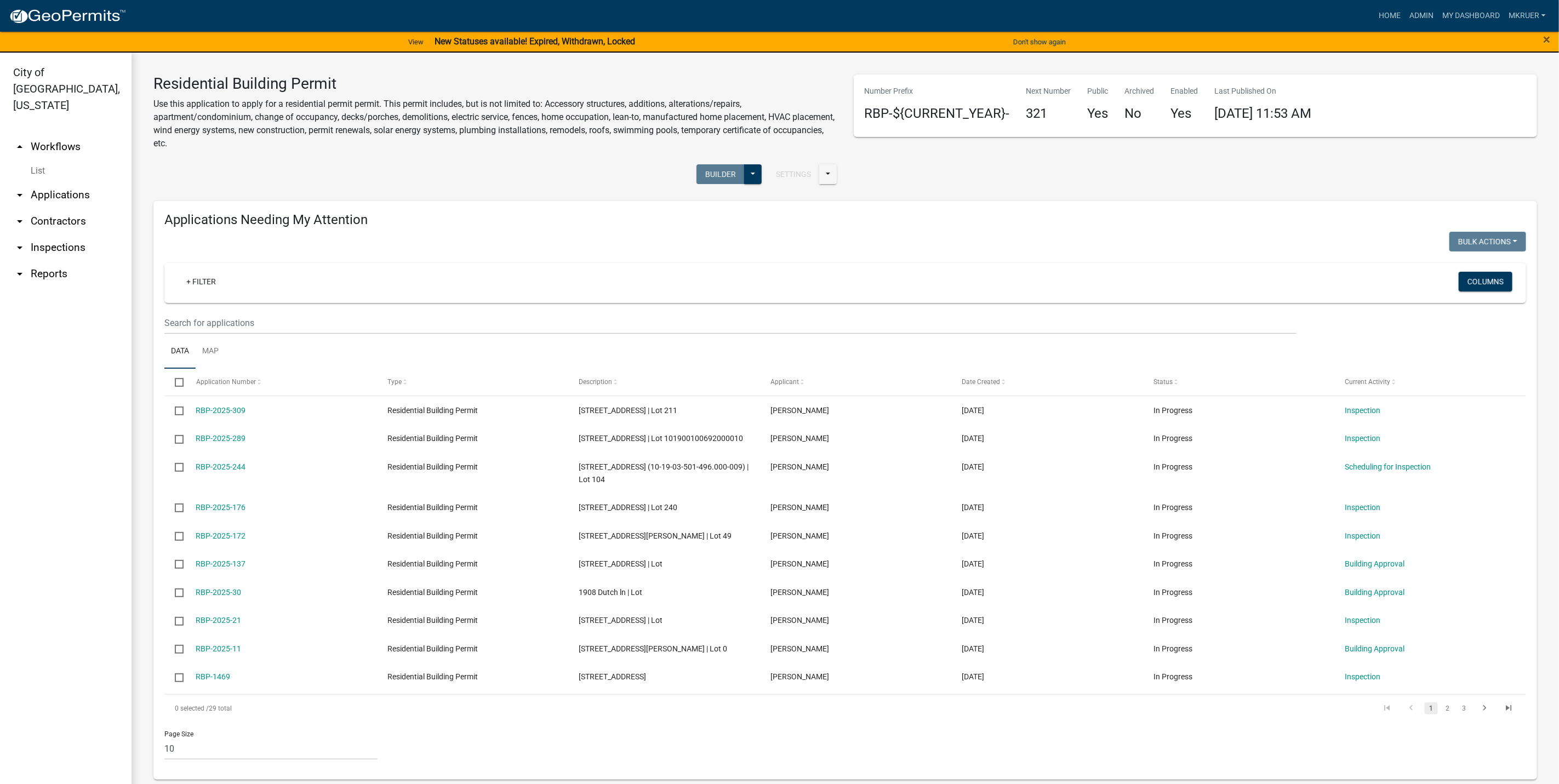
click at [62, 234] on link "arrow_drop_down Inspections" at bounding box center [65, 247] width 131 height 26
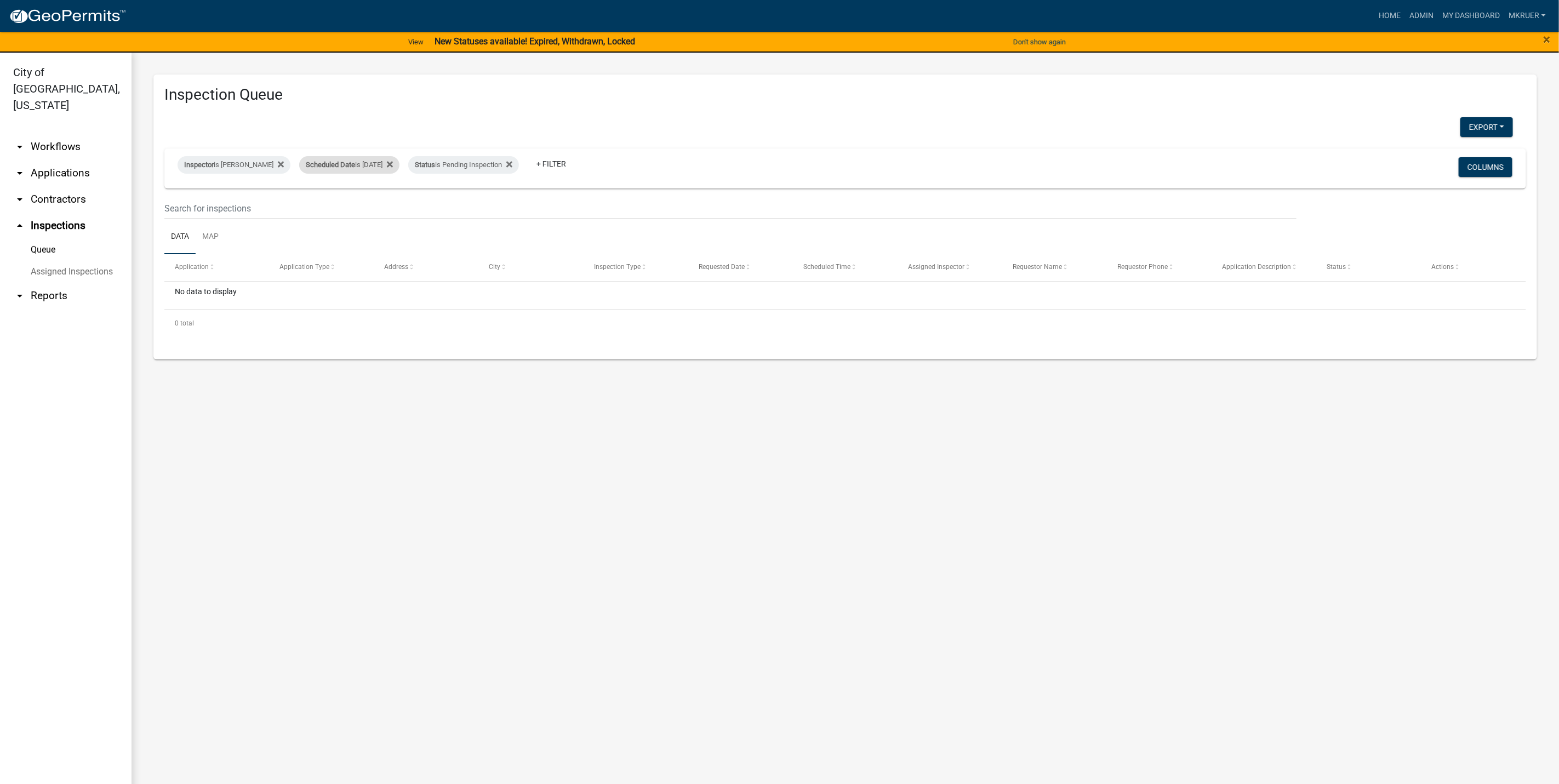
click at [378, 163] on div "Scheduled Date is [DATE]" at bounding box center [349, 164] width 101 height 17
click at [372, 207] on input "[DATE]" at bounding box center [342, 207] width 77 height 23
type input "[DATE]"
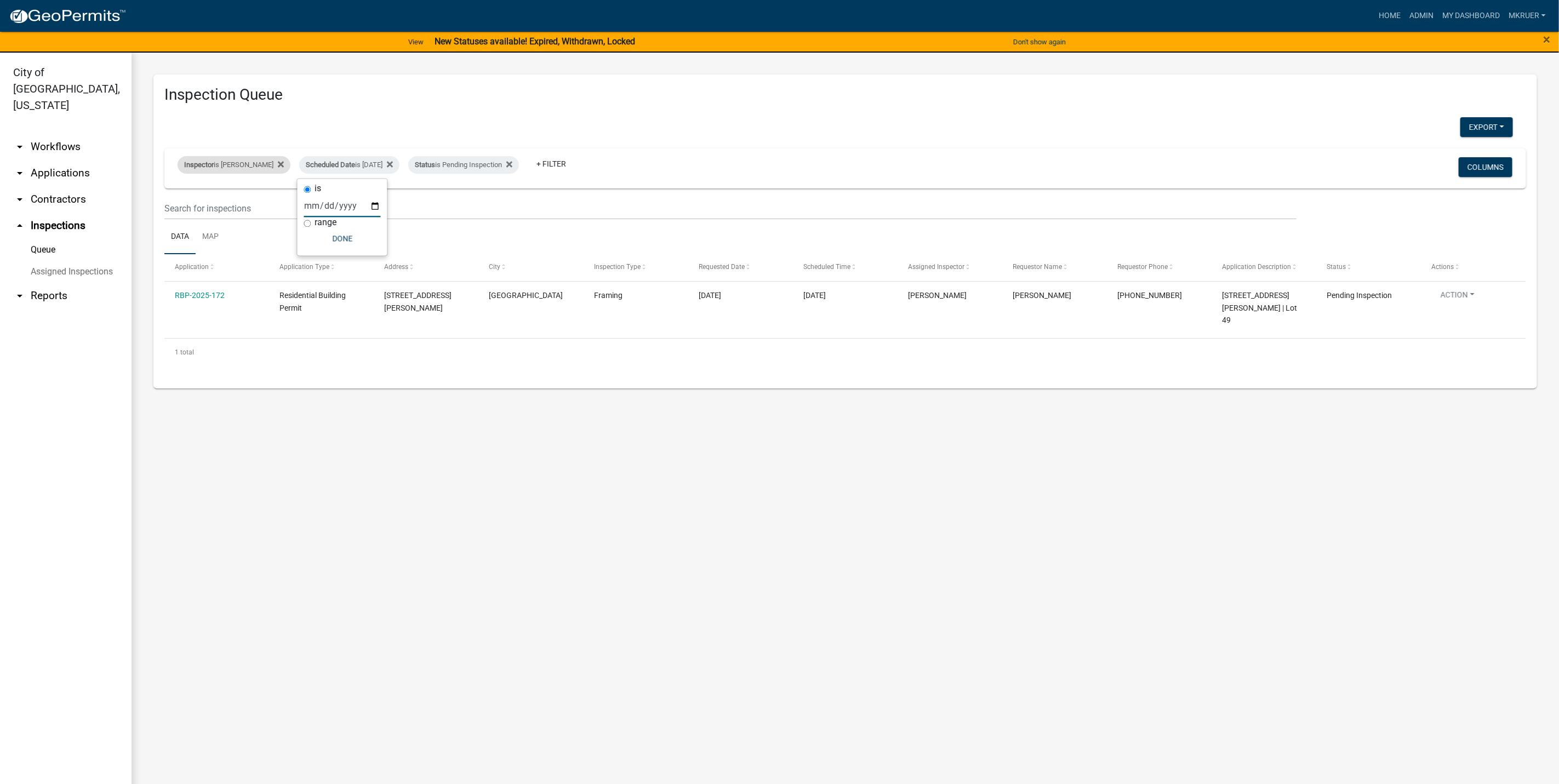
click at [235, 161] on div "Inspector is [PERSON_NAME]" at bounding box center [234, 164] width 113 height 17
click at [195, 219] on select "Select an option None [PERSON_NAME] [PERSON_NAME] [PERSON_NAME] [PERSON_NAME] […" at bounding box center [226, 218] width 110 height 23
select select "13c97fbc-c819-4cee-844a-0db3d3c4db95"
click at [179, 207] on select "Select an option None [PERSON_NAME] [PERSON_NAME] [PERSON_NAME] [PERSON_NAME] […" at bounding box center [226, 218] width 110 height 23
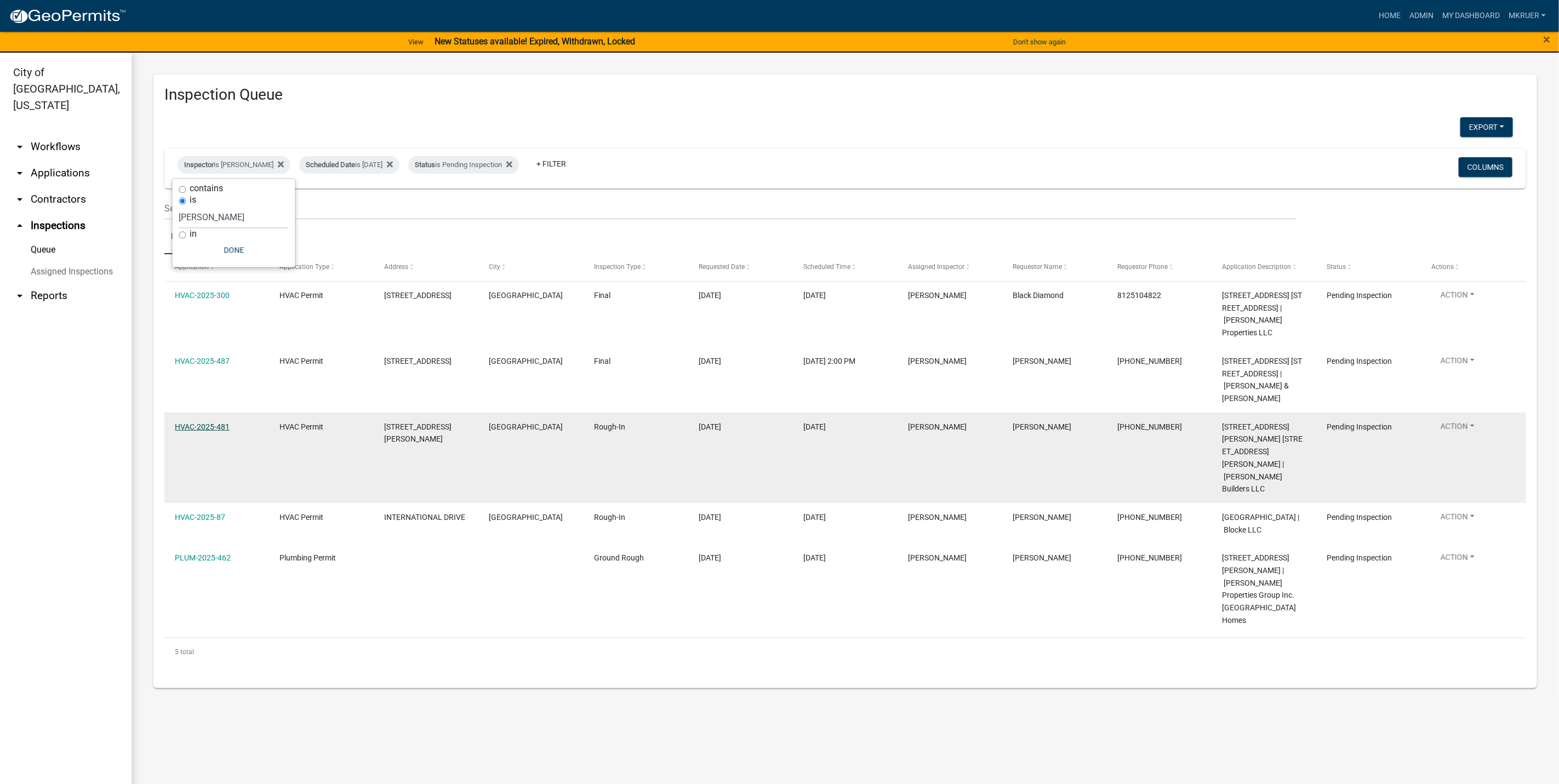
click at [194, 424] on link "HVAC-2025-481" at bounding box center [202, 427] width 55 height 9
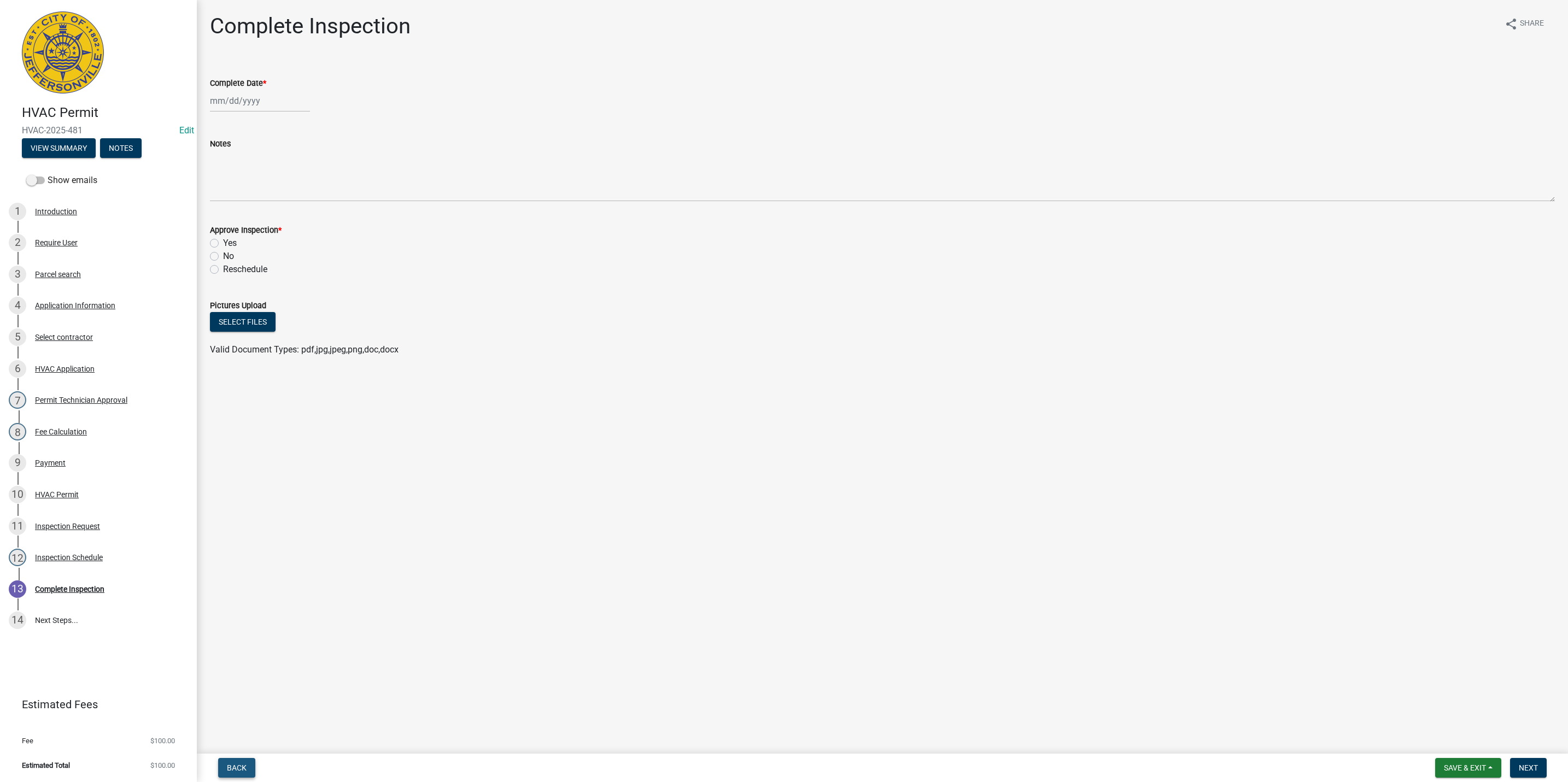
click at [231, 769] on span "Back" at bounding box center [237, 768] width 19 height 9
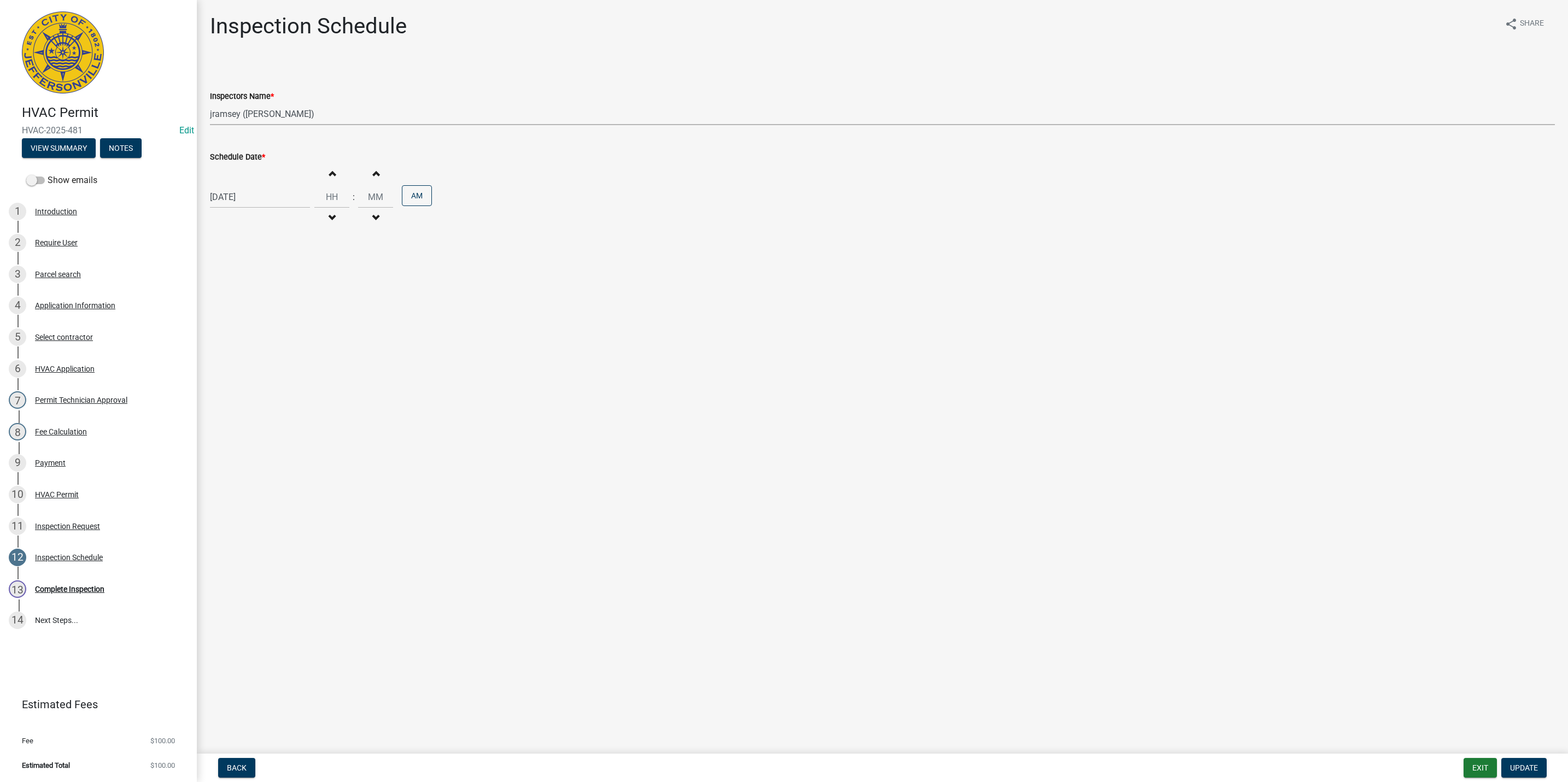
click at [243, 110] on select "Select Item... [PERSON_NAME] ([PERSON_NAME]) [PERSON_NAME] ([PERSON_NAME]) mkru…" at bounding box center [882, 114] width 1345 height 22
select select "fdb3bcc6-ce93-4663-8a18-5c08884dd177"
click at [210, 103] on select "Select Item... [PERSON_NAME] ([PERSON_NAME]) [PERSON_NAME] ([PERSON_NAME]) mkru…" at bounding box center [882, 114] width 1345 height 22
click at [1521, 769] on span "Update" at bounding box center [1523, 768] width 28 height 9
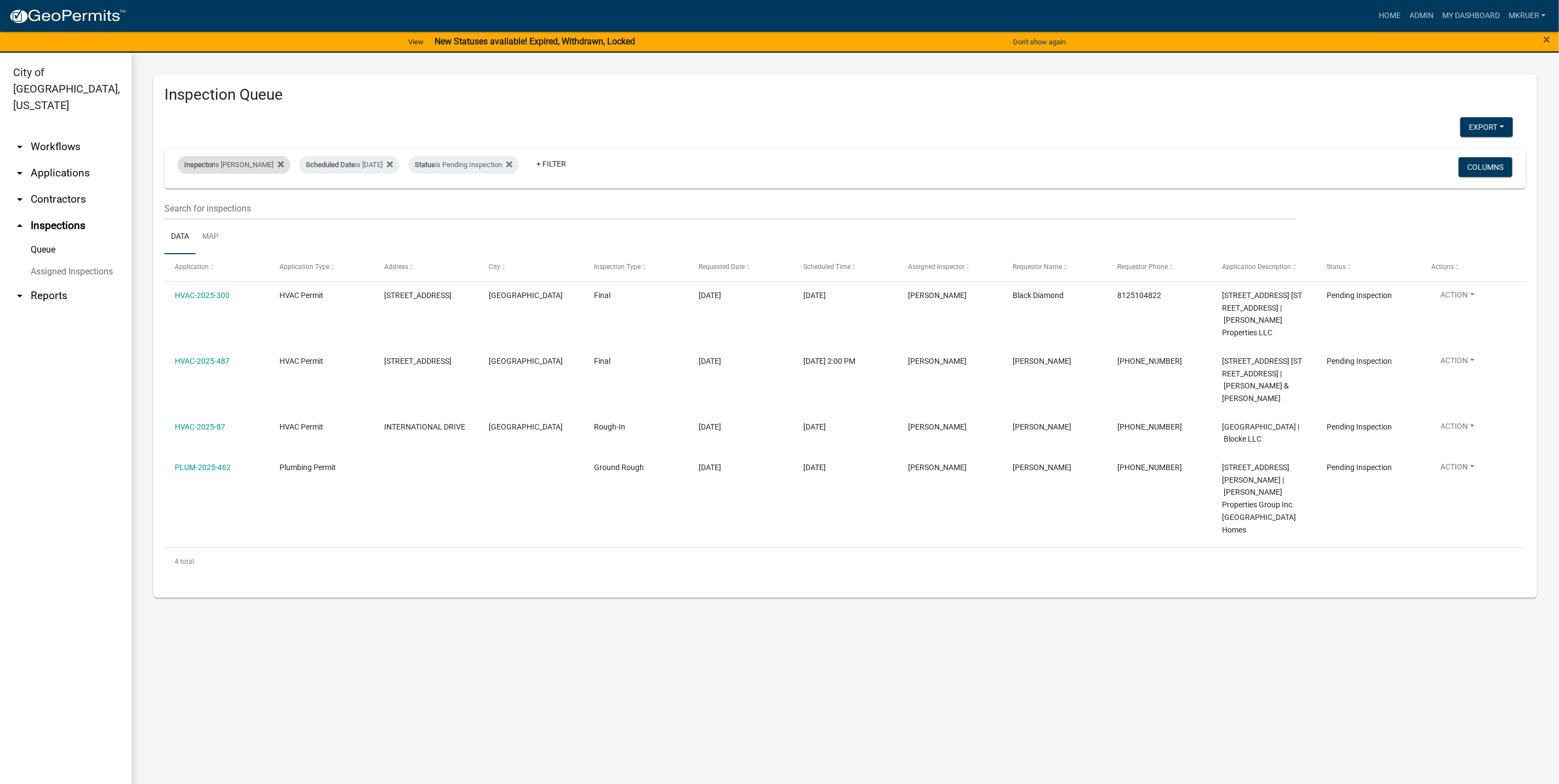
click at [229, 167] on div "Inspector is [PERSON_NAME]" at bounding box center [234, 164] width 113 height 17
click at [220, 216] on select "Select an option None [PERSON_NAME] [PERSON_NAME] [PERSON_NAME] [PERSON_NAME] […" at bounding box center [234, 218] width 110 height 23
click at [179, 207] on select "Select an option None [PERSON_NAME] [PERSON_NAME] [PERSON_NAME] [PERSON_NAME] […" at bounding box center [234, 218] width 110 height 23
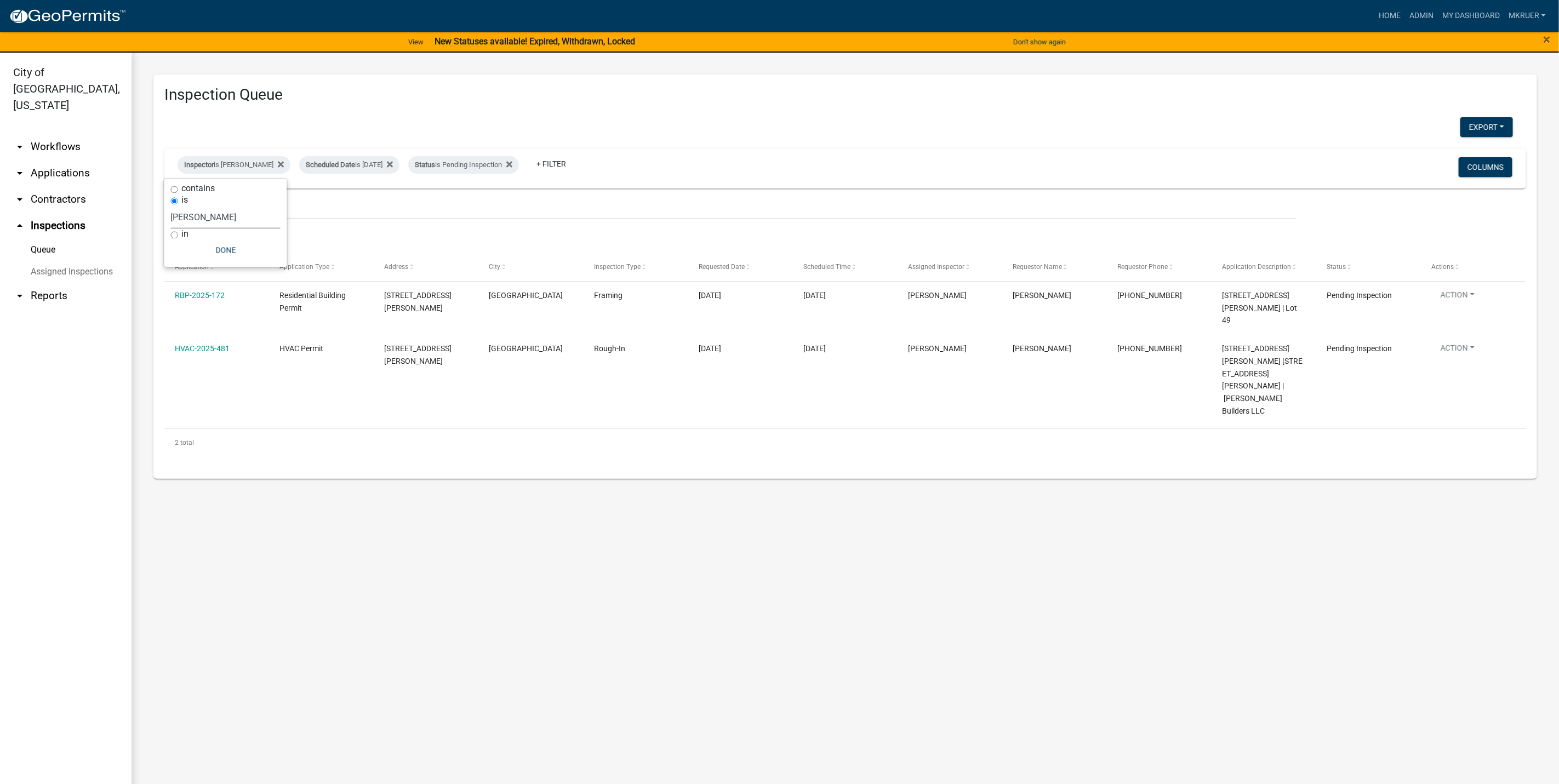
click at [214, 216] on select "Select an option None [PERSON_NAME] [PERSON_NAME] [PERSON_NAME] [PERSON_NAME] […" at bounding box center [226, 218] width 110 height 23
click at [173, 207] on select "Select an option None [PERSON_NAME] [PERSON_NAME] [PERSON_NAME] [PERSON_NAME] […" at bounding box center [226, 218] width 110 height 23
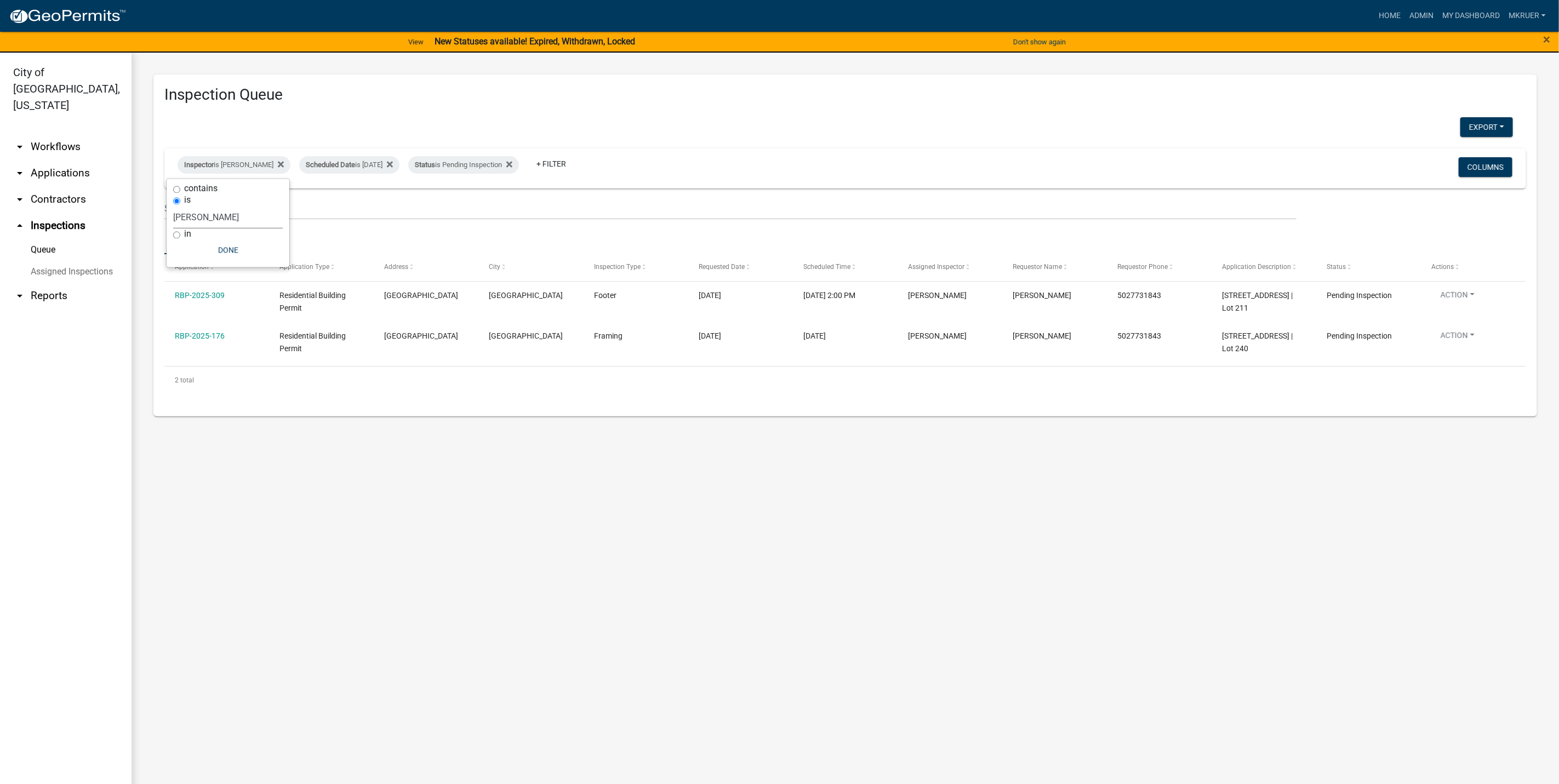
click at [212, 216] on select "Select an option None [PERSON_NAME] [PERSON_NAME] [PERSON_NAME] [PERSON_NAME] […" at bounding box center [228, 218] width 110 height 23
click at [173, 207] on select "Select an option None [PERSON_NAME] [PERSON_NAME] [PERSON_NAME] [PERSON_NAME] […" at bounding box center [228, 218] width 110 height 23
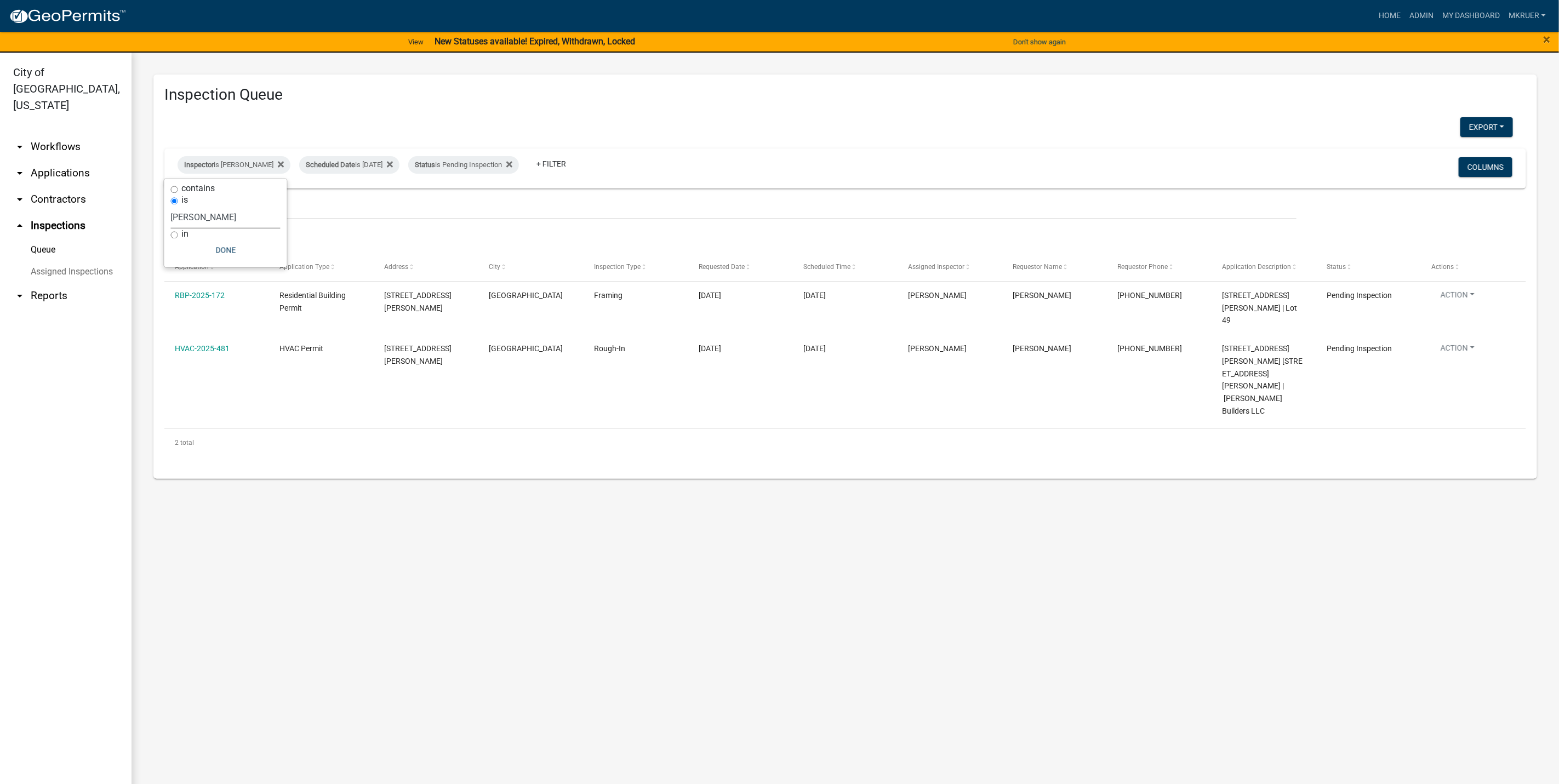
click at [204, 210] on select "Select an option None [PERSON_NAME] [PERSON_NAME] [PERSON_NAME] [PERSON_NAME] […" at bounding box center [226, 218] width 110 height 23
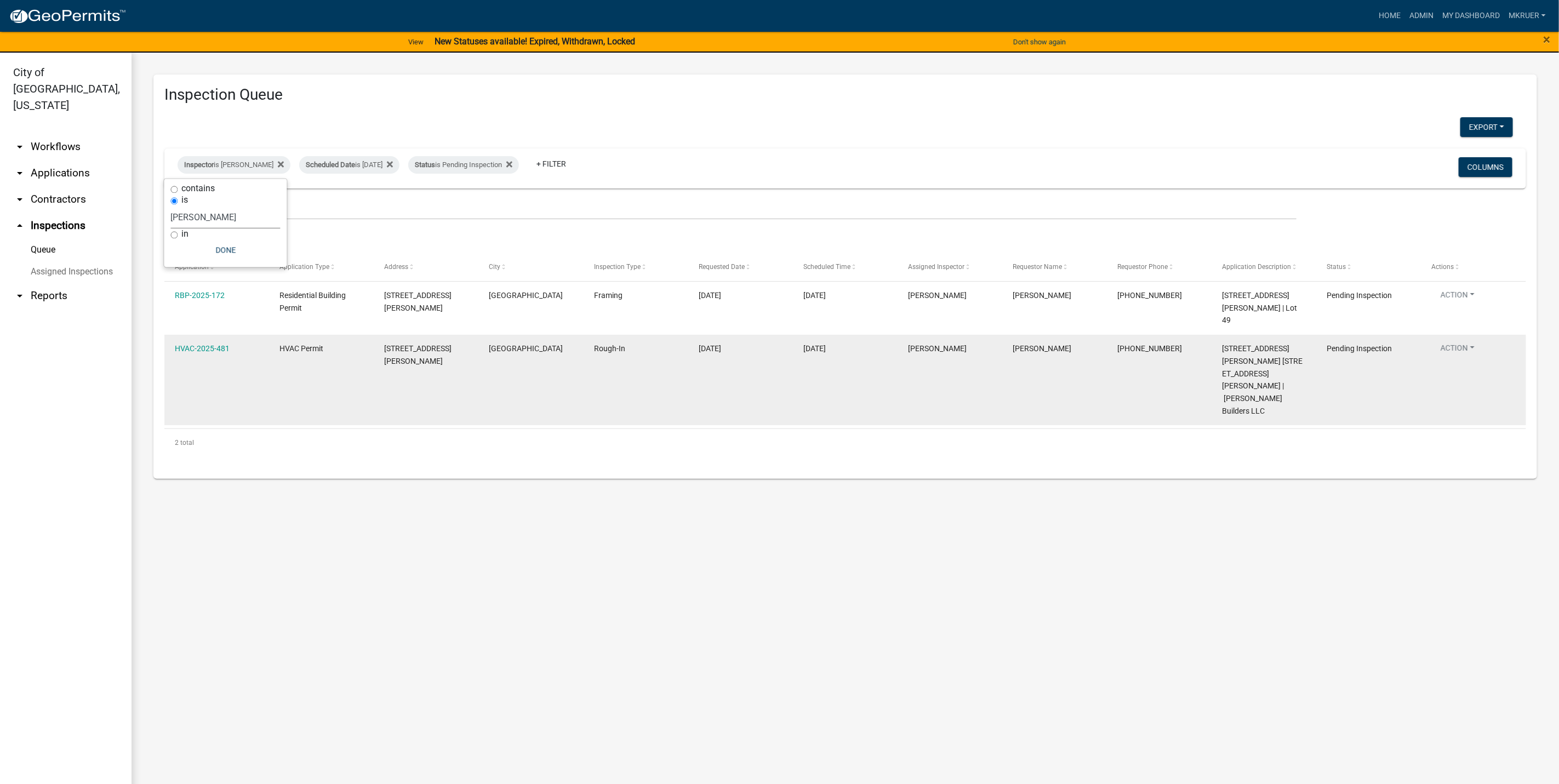
click at [173, 207] on select "Select an option None [PERSON_NAME] [PERSON_NAME] [PERSON_NAME] [PERSON_NAME] […" at bounding box center [226, 218] width 110 height 23
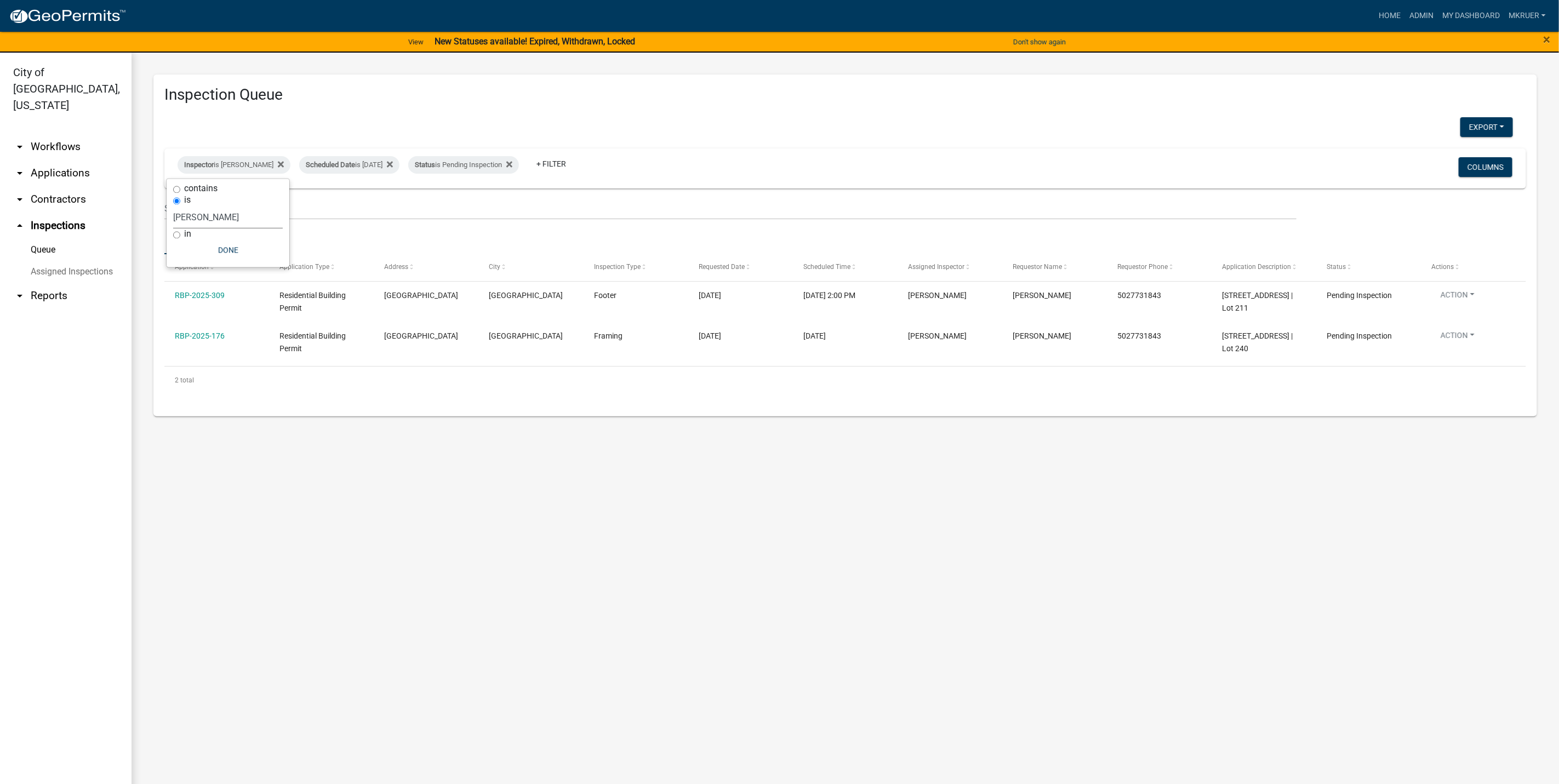
click at [199, 214] on select "Select an option None [PERSON_NAME] [PERSON_NAME] [PERSON_NAME] [PERSON_NAME] […" at bounding box center [228, 218] width 110 height 23
select select "fdb3bcc6-ce93-4663-8a18-5c08884dd177"
click at [173, 207] on select "Select an option None [PERSON_NAME] [PERSON_NAME] [PERSON_NAME] [PERSON_NAME] […" at bounding box center [228, 218] width 110 height 23
